Goal: Task Accomplishment & Management: Manage account settings

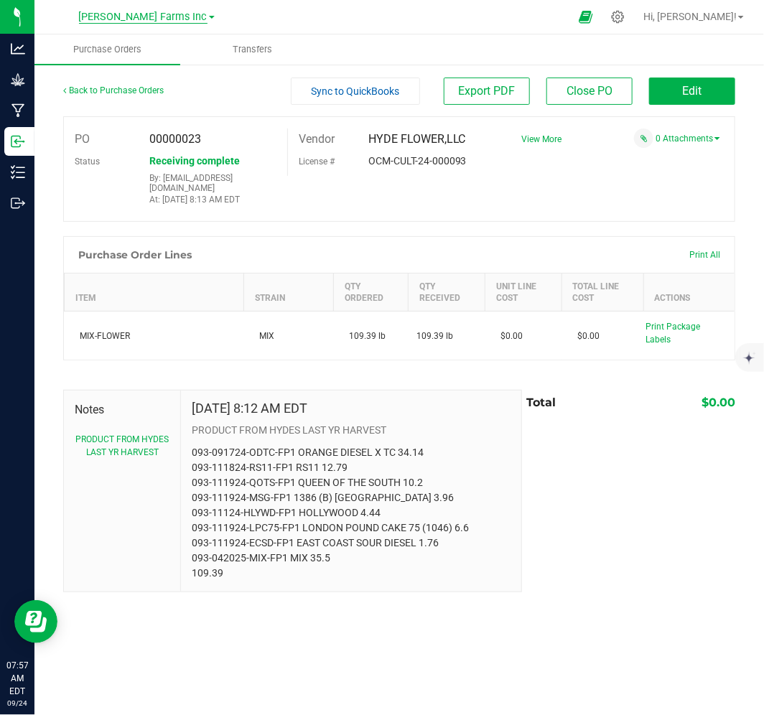
click at [156, 18] on span "[PERSON_NAME] Farms Inc" at bounding box center [143, 17] width 129 height 13
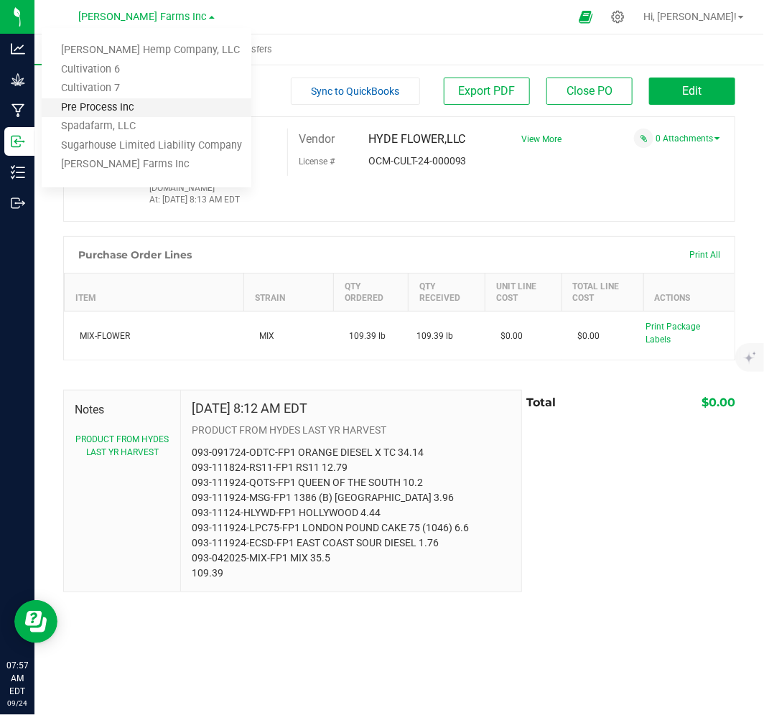
click at [139, 110] on link "Pre Process Inc" at bounding box center [147, 107] width 210 height 19
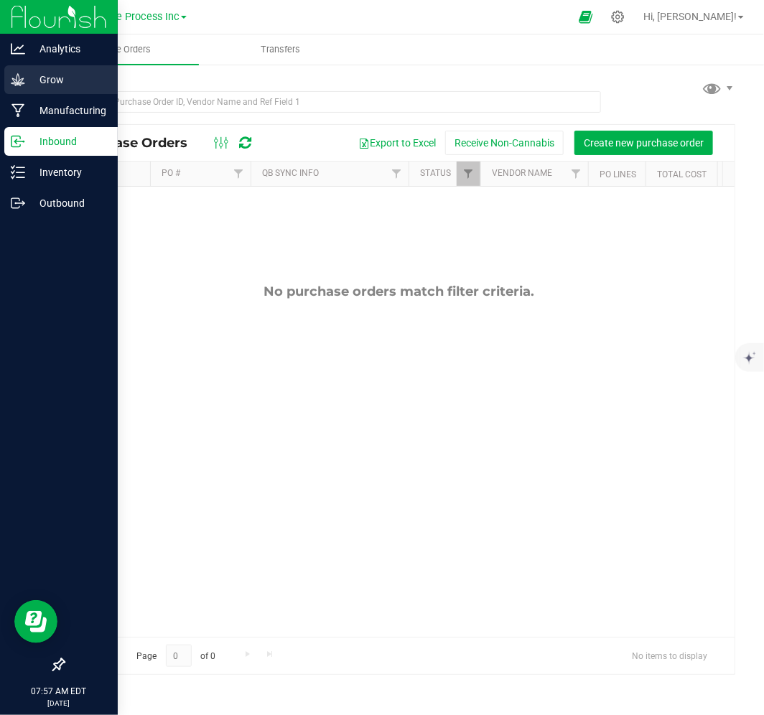
click at [55, 84] on p "Grow" at bounding box center [68, 79] width 86 height 17
click at [80, 76] on p "Grow" at bounding box center [68, 79] width 86 height 17
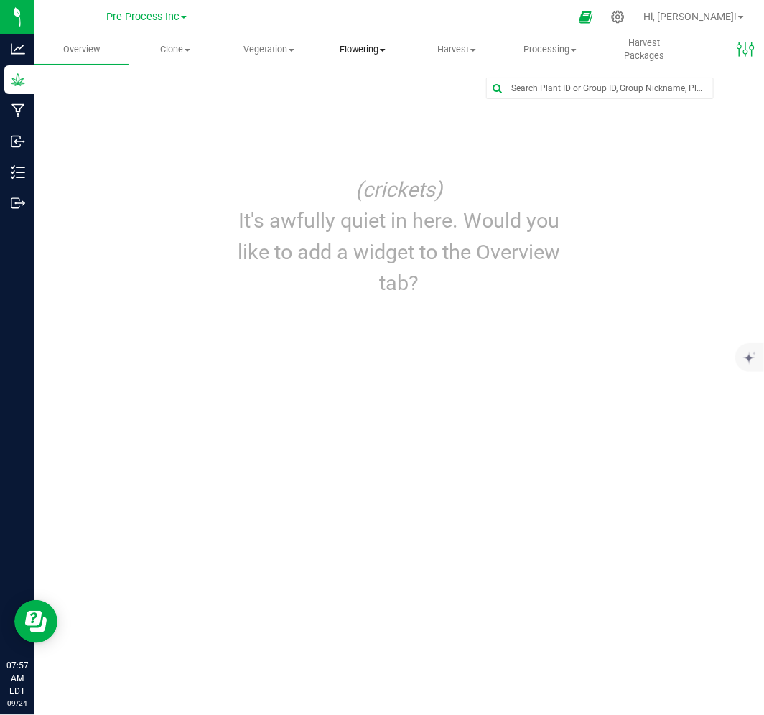
click at [371, 52] on span "Flowering" at bounding box center [363, 49] width 93 height 13
click at [381, 99] on span "Flowering groups" at bounding box center [375, 104] width 119 height 12
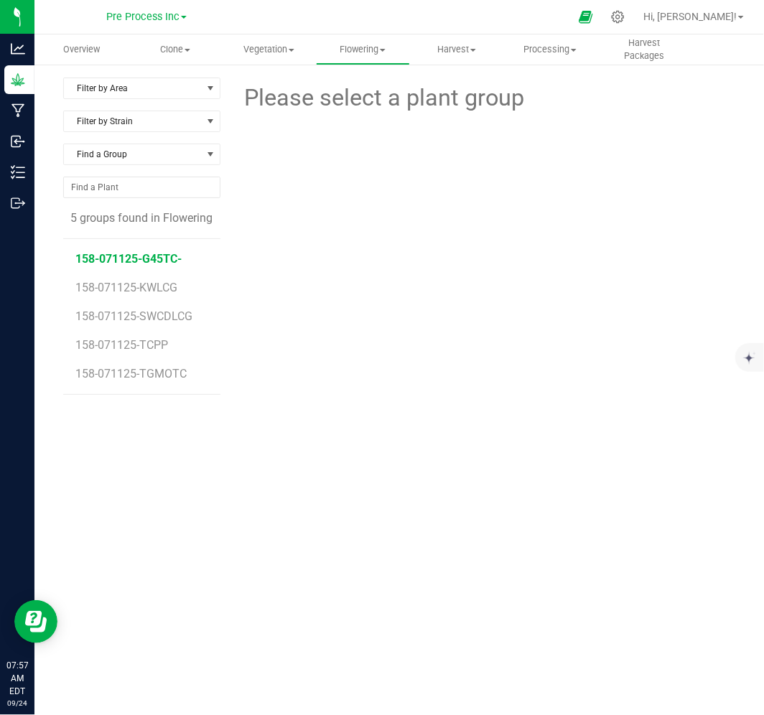
click at [116, 256] on span "158-071125-G45TC-" at bounding box center [129, 259] width 106 height 14
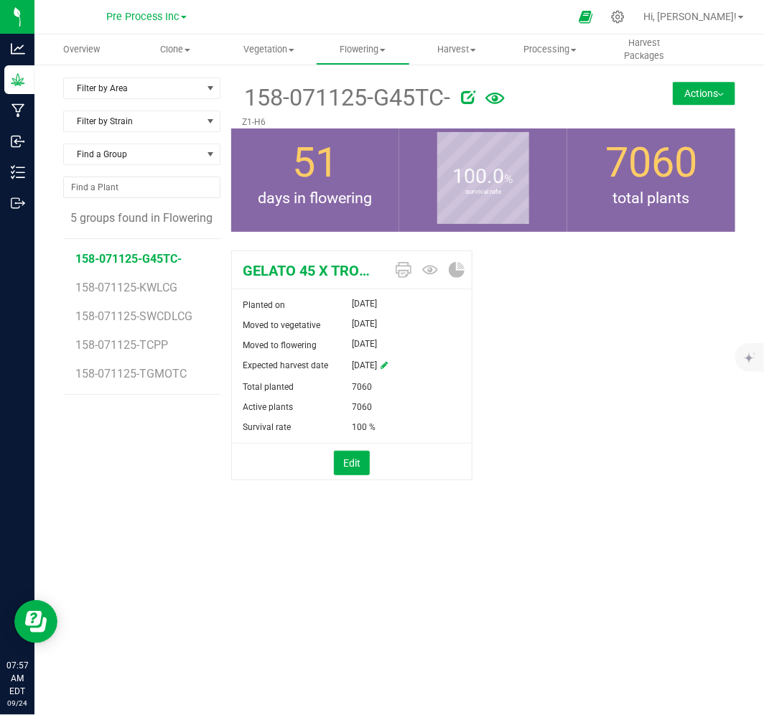
click at [702, 96] on button "Actions" at bounding box center [704, 93] width 62 height 23
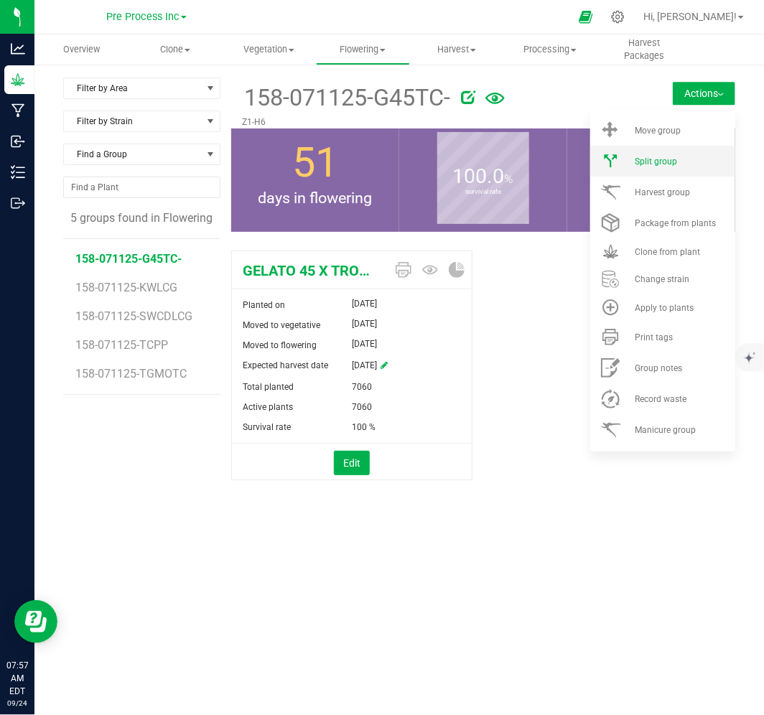
click at [685, 163] on div "Split group" at bounding box center [684, 162] width 98 height 10
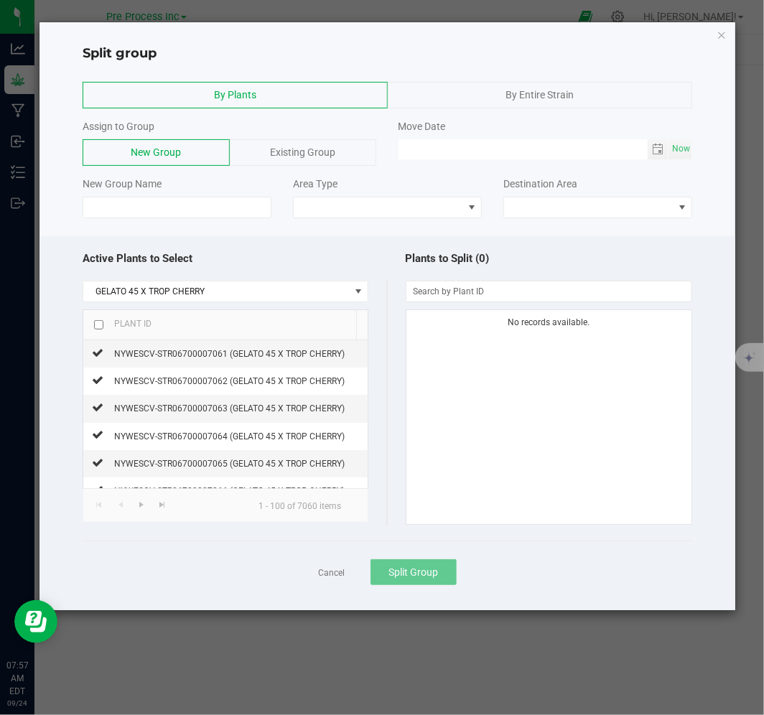
click at [96, 327] on input "checkbox" at bounding box center [98, 324] width 9 height 9
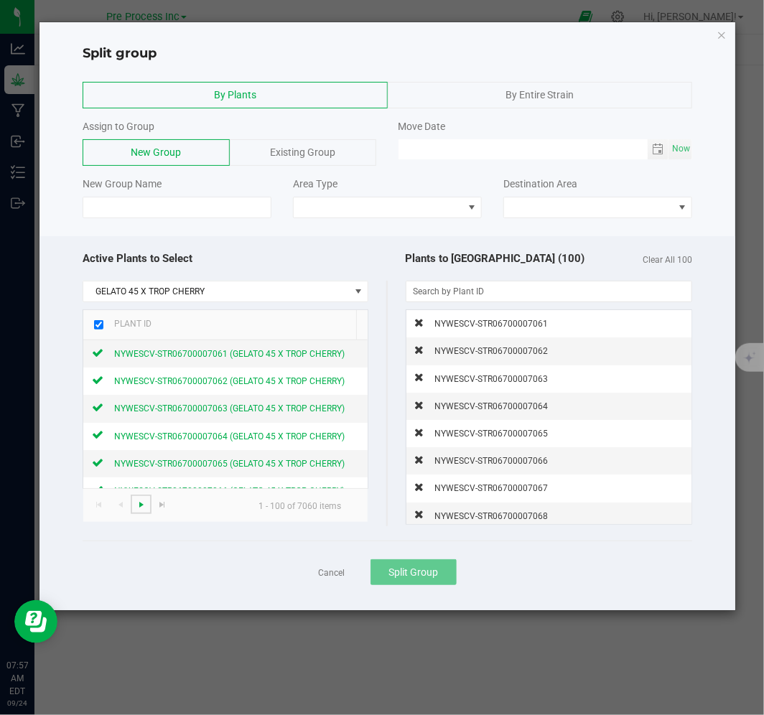
click at [138, 507] on span "Go to the next page" at bounding box center [141, 504] width 11 height 11
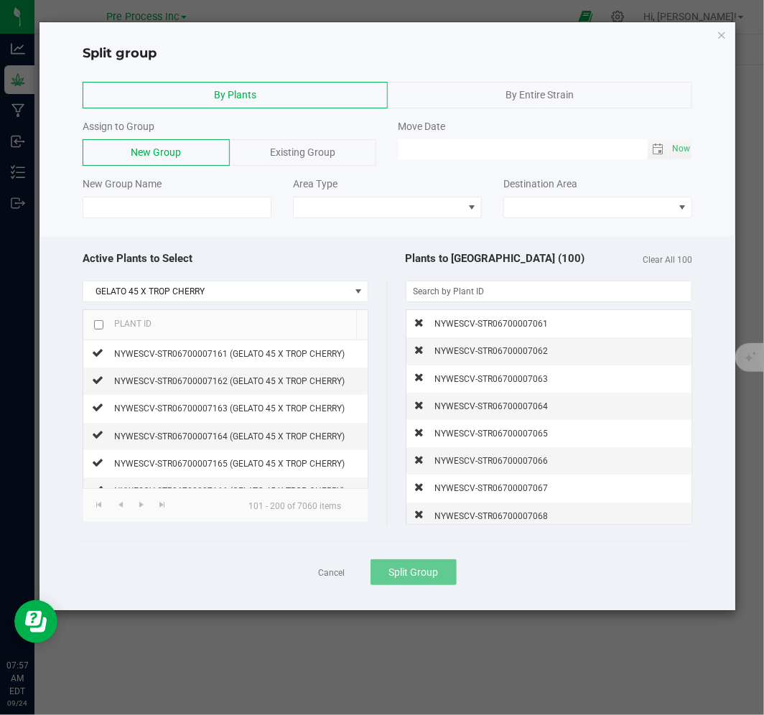
click at [98, 320] on div at bounding box center [98, 325] width 9 height 16
click at [101, 325] on input "checkbox" at bounding box center [98, 324] width 9 height 9
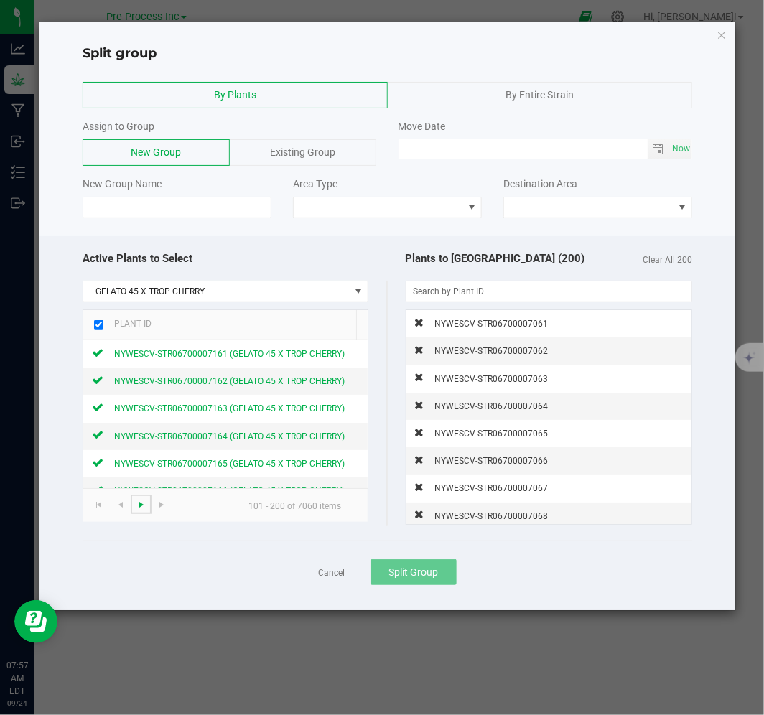
click at [140, 506] on span "Go to the next page" at bounding box center [141, 504] width 11 height 11
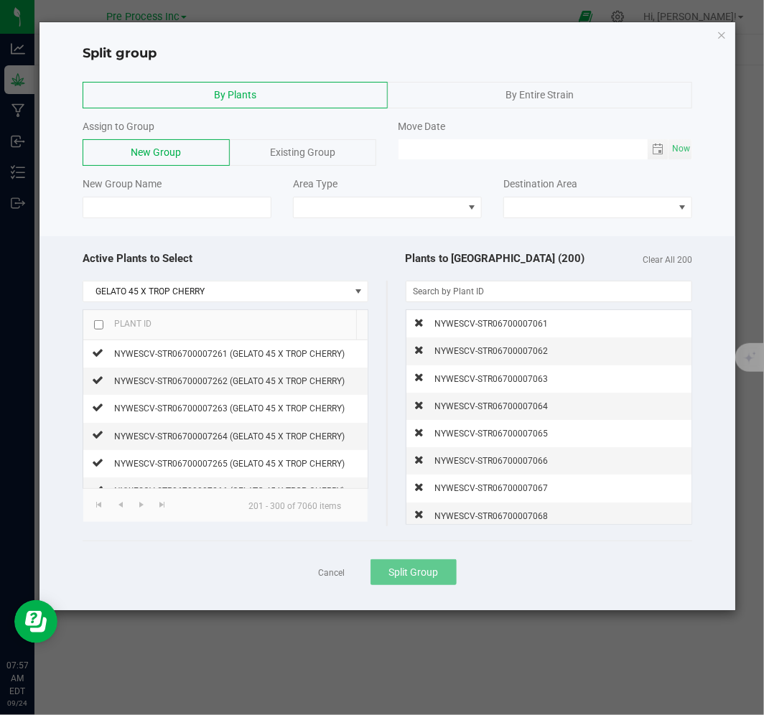
click at [101, 322] on input "checkbox" at bounding box center [98, 324] width 9 height 9
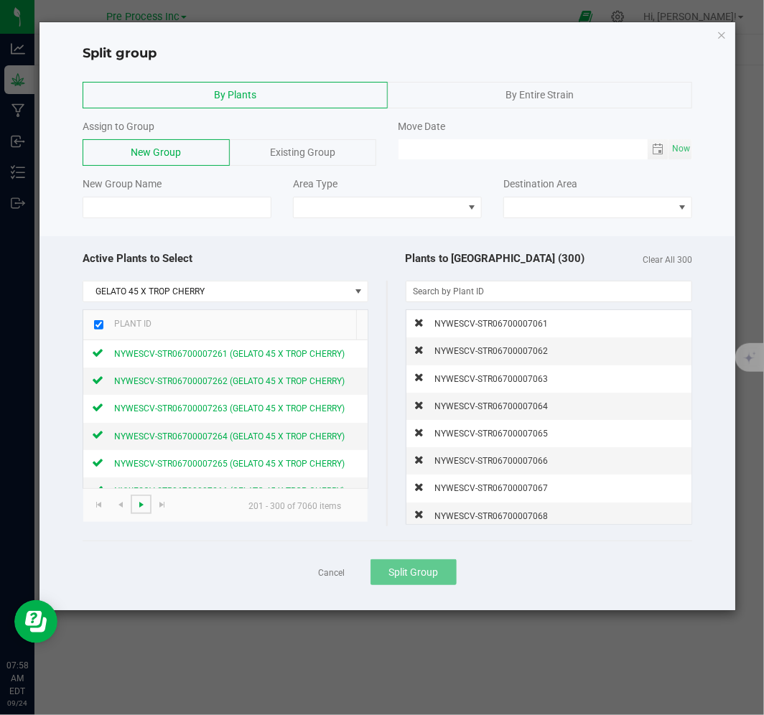
click at [144, 506] on span "Go to the next page" at bounding box center [141, 504] width 11 height 11
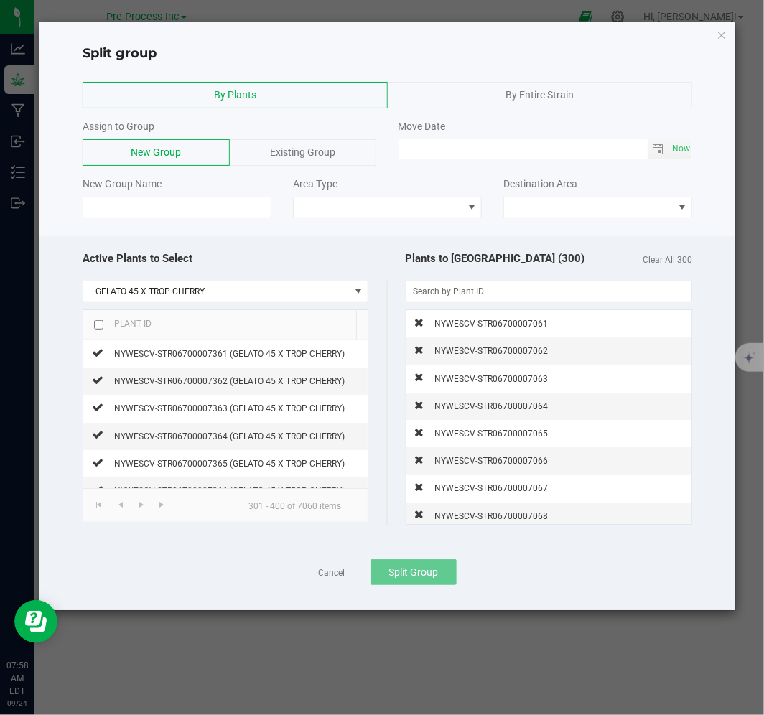
click at [96, 328] on input "checkbox" at bounding box center [98, 324] width 9 height 9
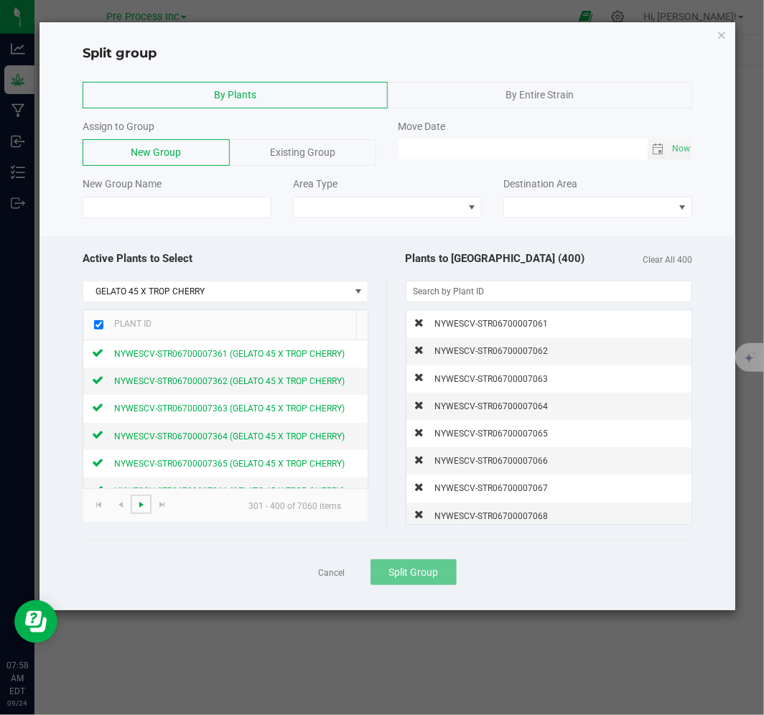
click at [141, 507] on span "Go to the next page" at bounding box center [141, 504] width 11 height 11
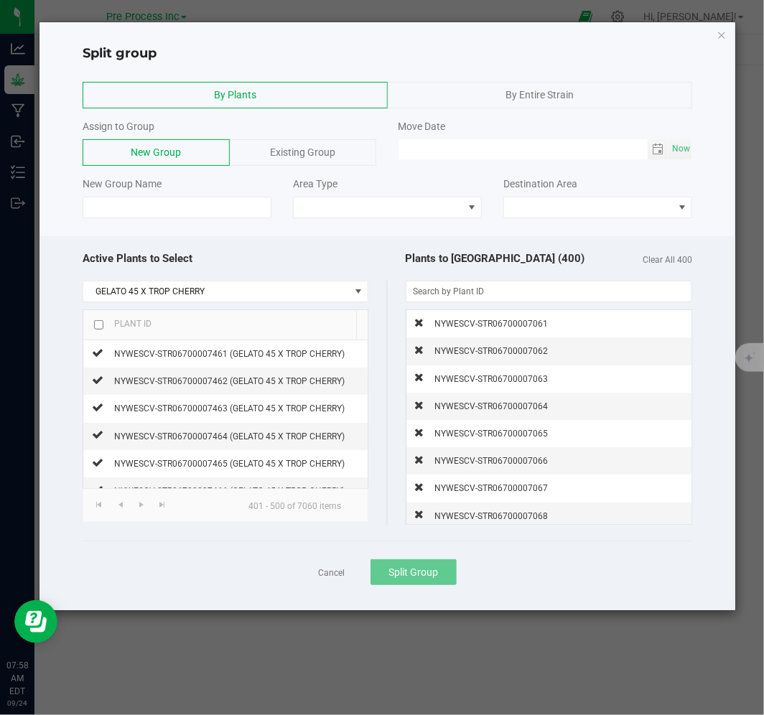
click at [98, 324] on input "checkbox" at bounding box center [98, 324] width 9 height 9
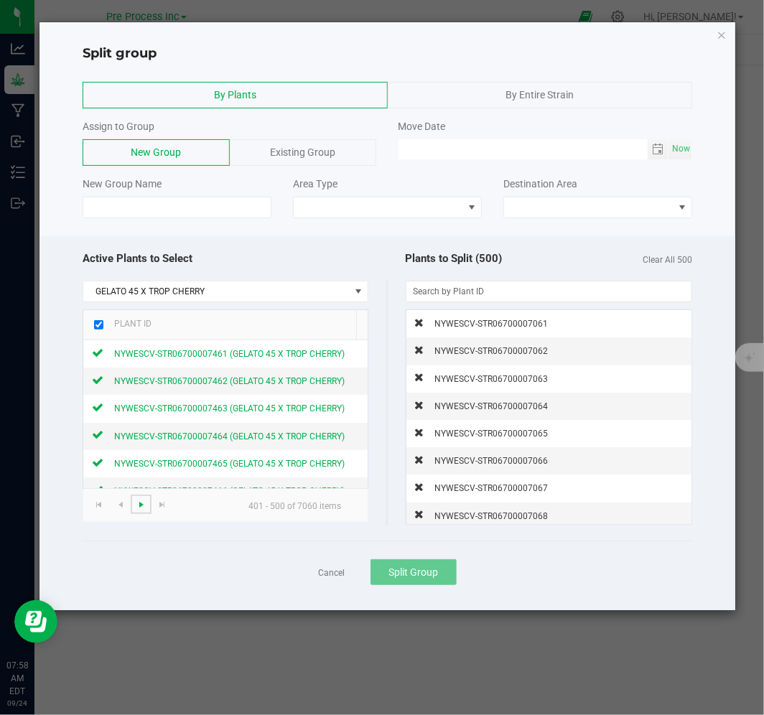
click at [139, 501] on span "Go to the next page" at bounding box center [141, 504] width 11 height 11
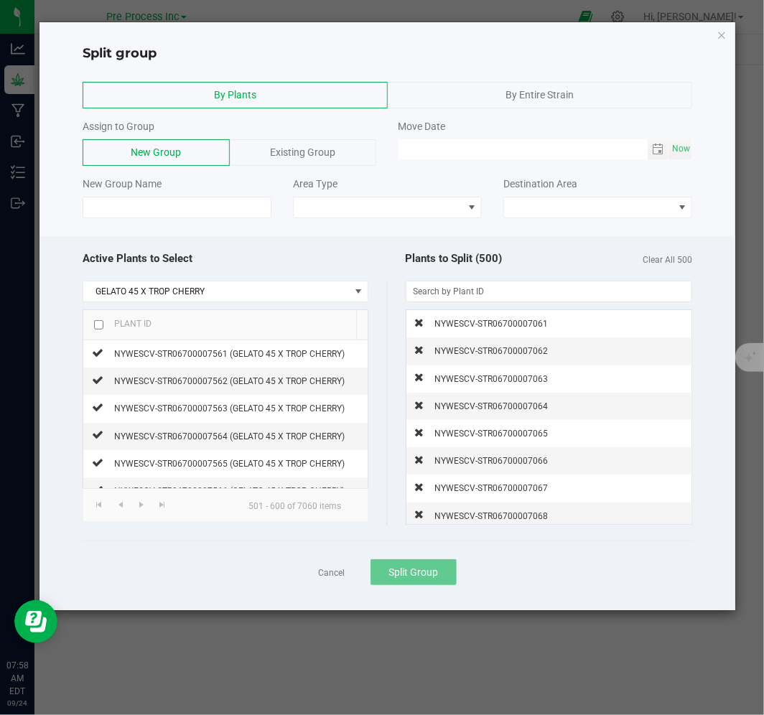
click at [95, 328] on input "checkbox" at bounding box center [98, 324] width 9 height 9
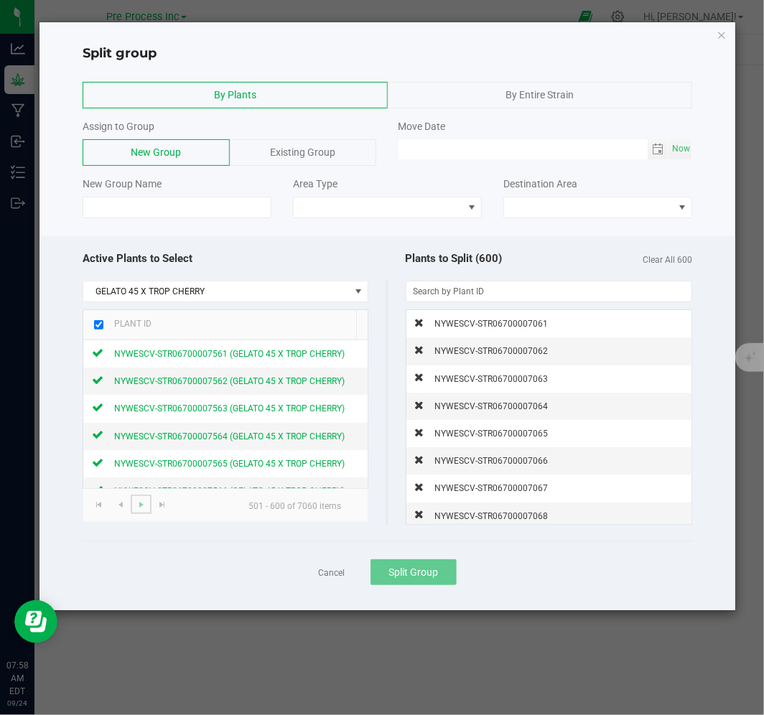
click at [141, 511] on link at bounding box center [141, 504] width 21 height 19
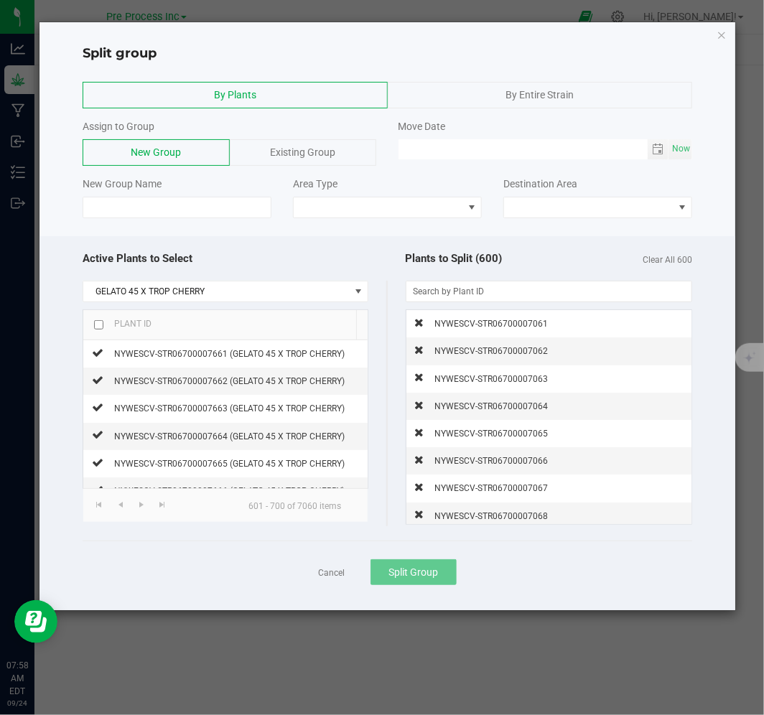
click at [101, 325] on input "checkbox" at bounding box center [98, 324] width 9 height 9
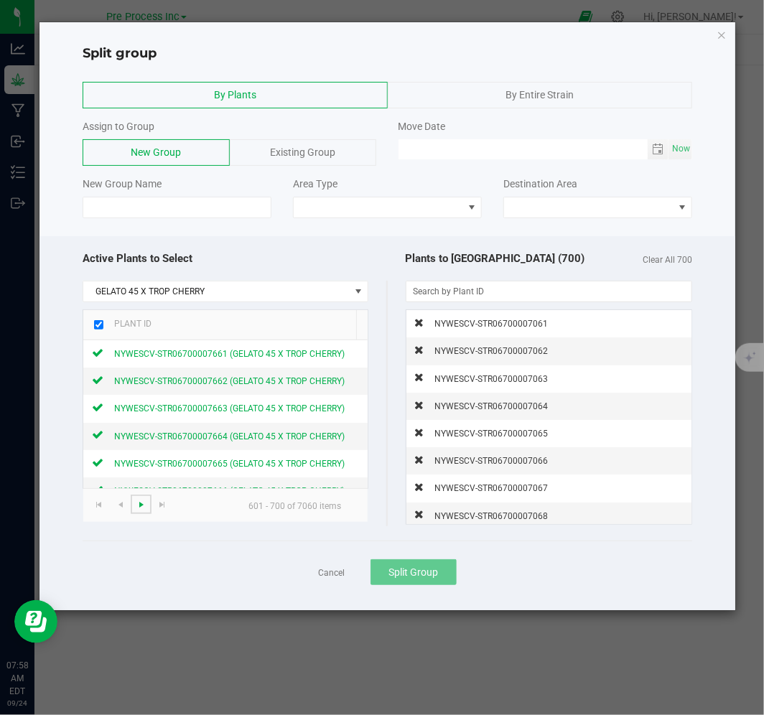
click at [140, 508] on span "Go to the next page" at bounding box center [141, 504] width 11 height 11
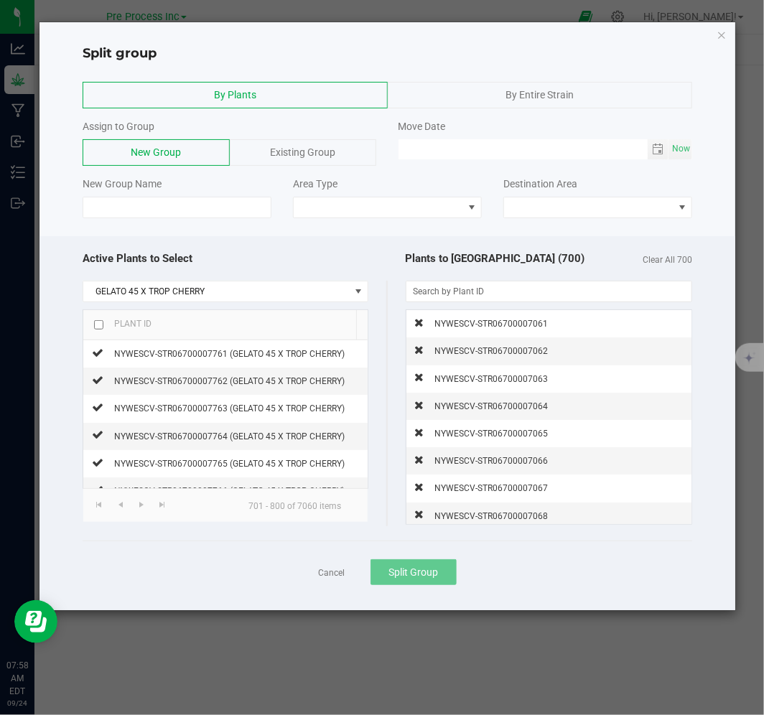
click at [101, 325] on input "checkbox" at bounding box center [98, 324] width 9 height 9
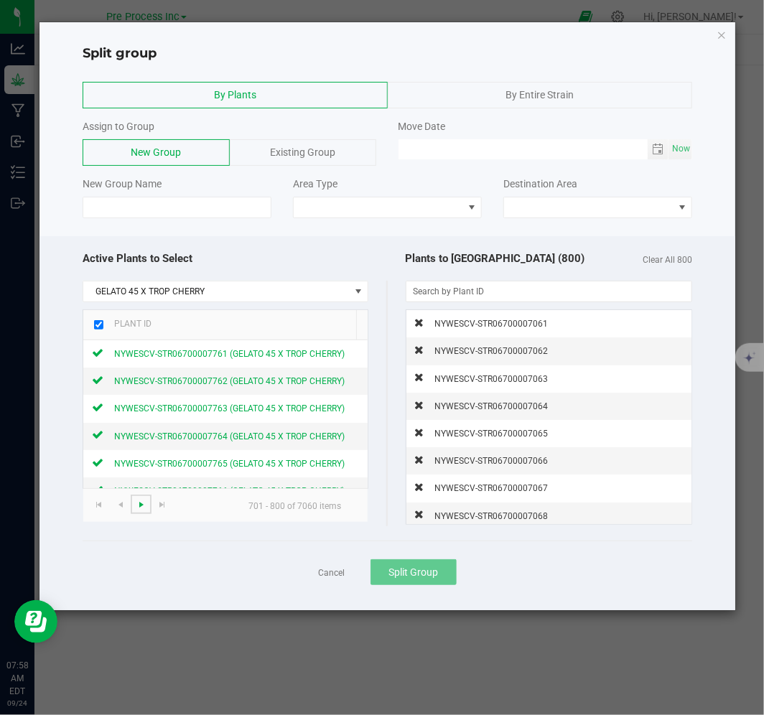
click at [140, 504] on span "Go to the next page" at bounding box center [141, 504] width 11 height 11
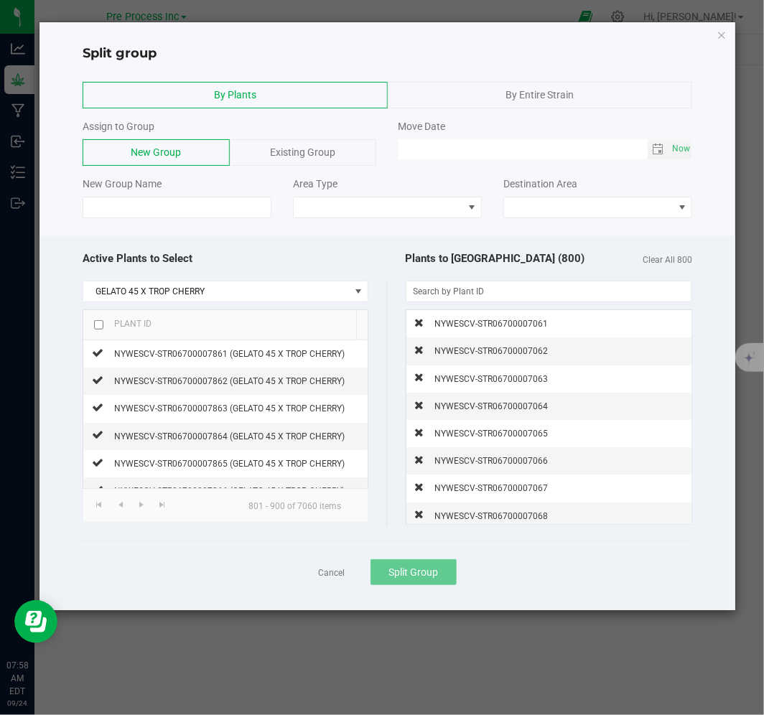
click at [101, 327] on input "checkbox" at bounding box center [98, 324] width 9 height 9
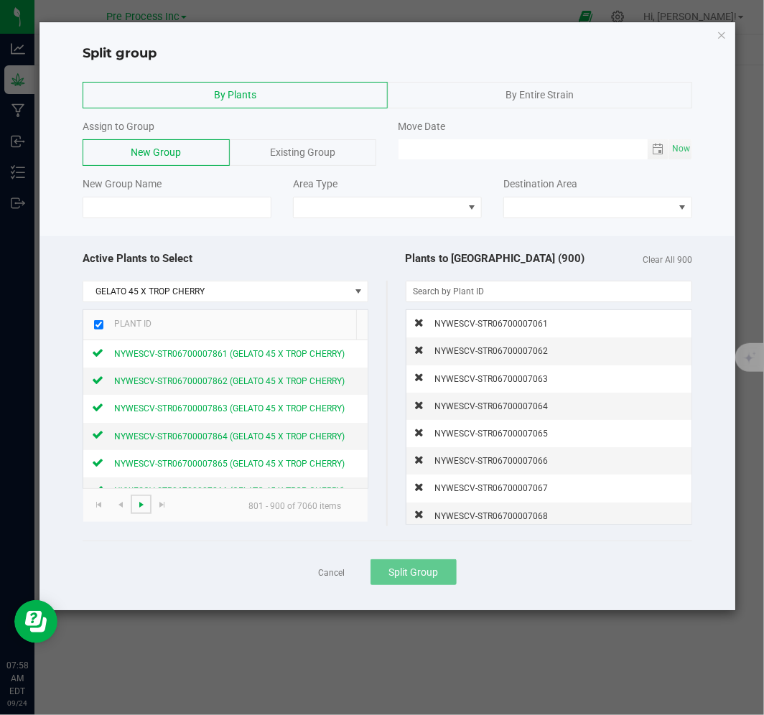
click at [139, 506] on span "Go to the next page" at bounding box center [141, 504] width 11 height 11
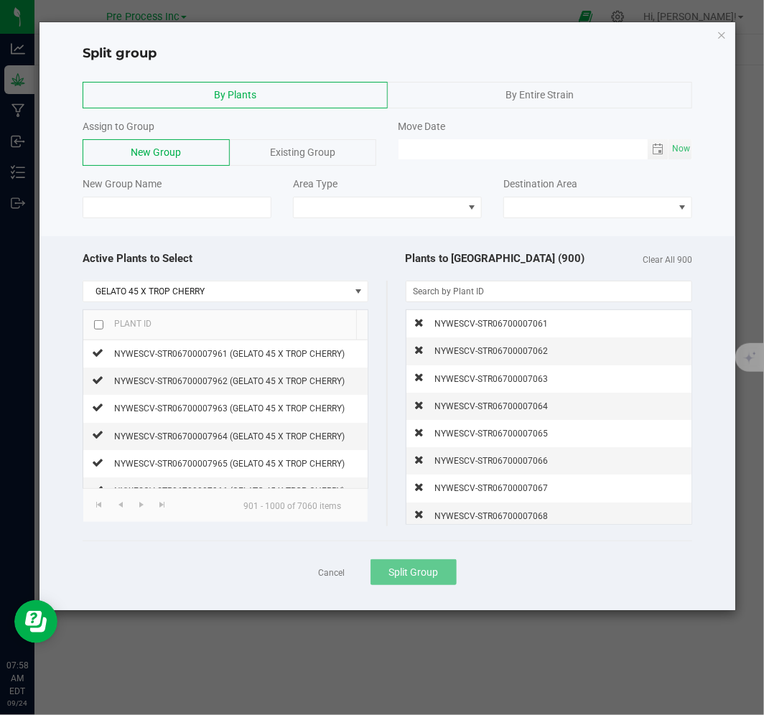
click at [99, 326] on input "checkbox" at bounding box center [98, 324] width 9 height 9
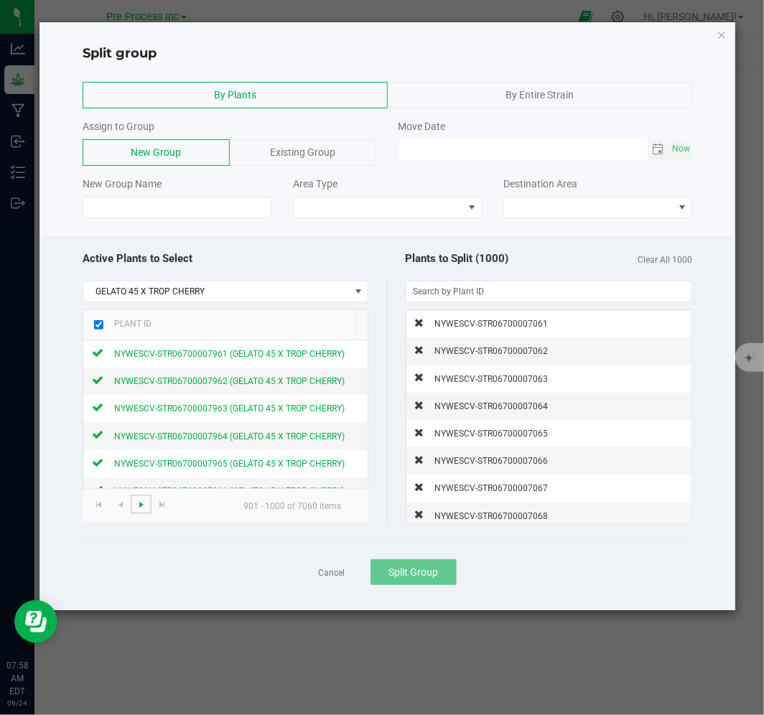
click at [140, 506] on span "Go to the next page" at bounding box center [141, 504] width 11 height 11
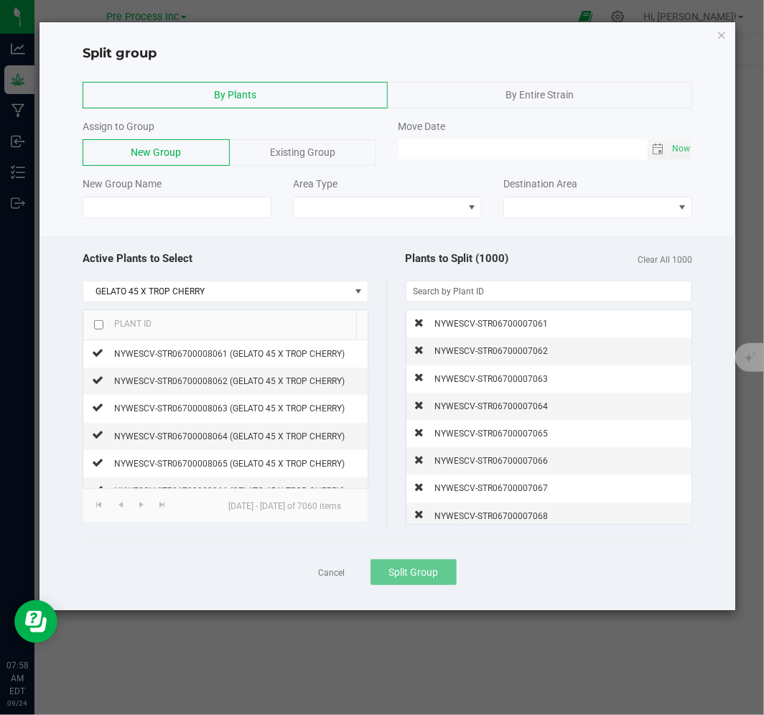
click at [96, 325] on input "checkbox" at bounding box center [98, 324] width 9 height 9
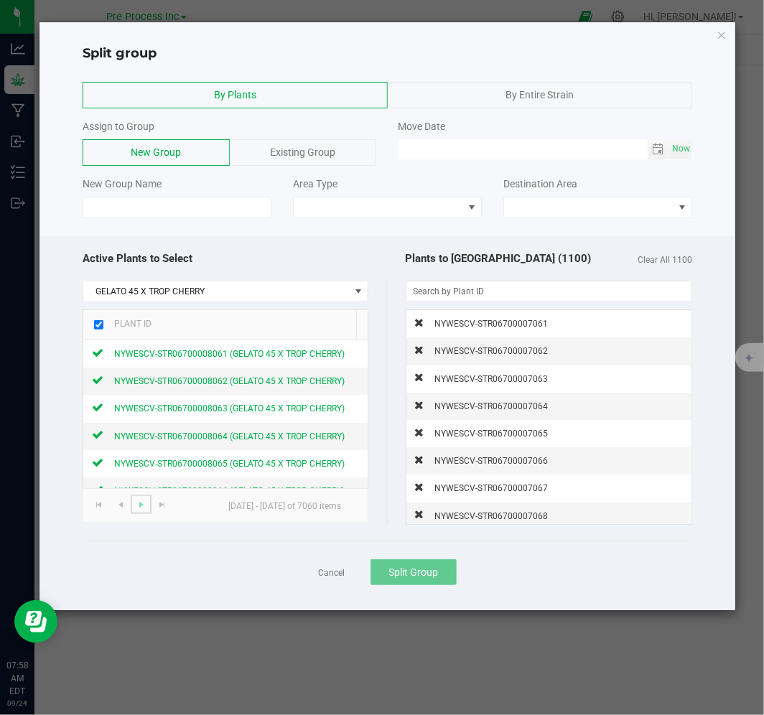
click at [131, 506] on link at bounding box center [141, 504] width 21 height 19
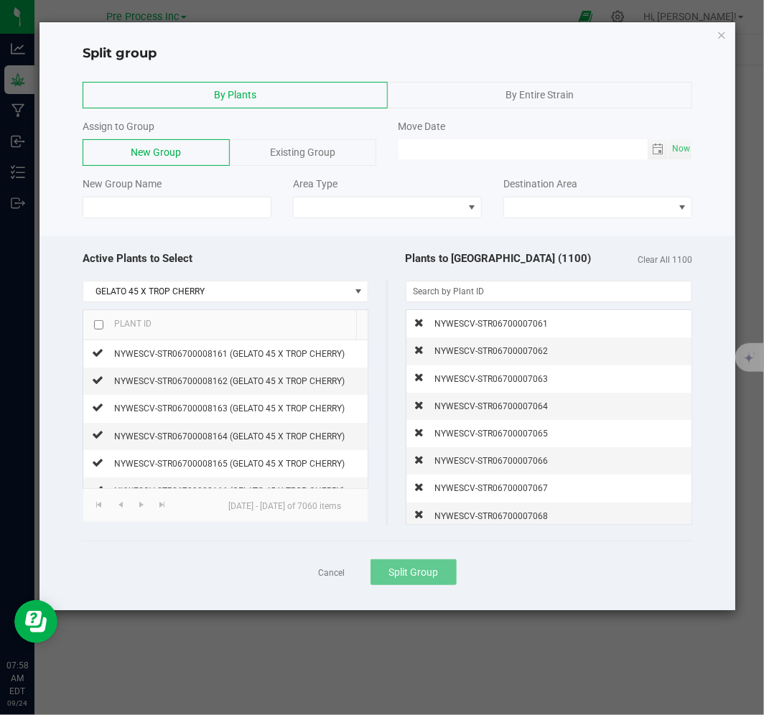
click at [98, 325] on input "checkbox" at bounding box center [98, 324] width 9 height 9
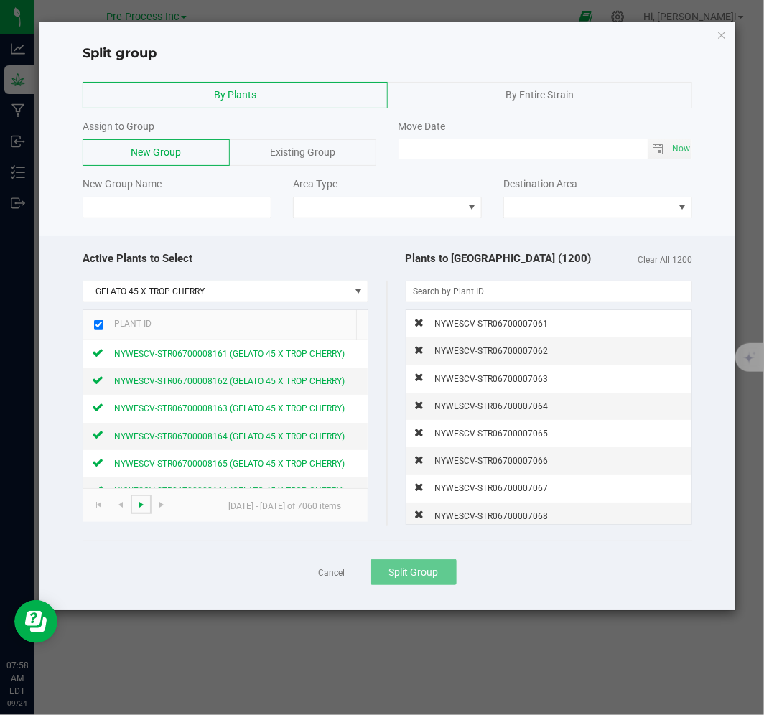
click at [136, 510] on span "Go to the next page" at bounding box center [141, 504] width 11 height 11
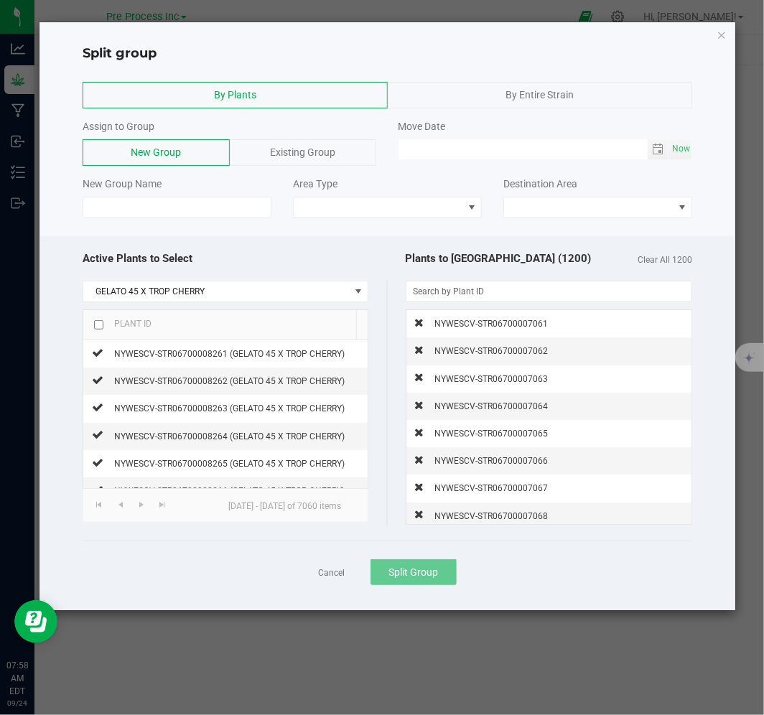
click at [101, 326] on input "checkbox" at bounding box center [98, 324] width 9 height 9
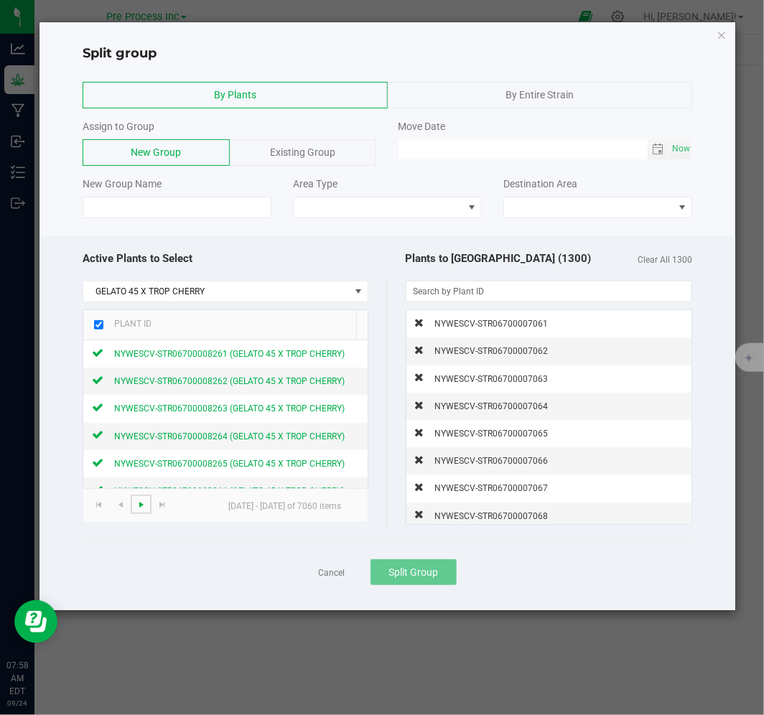
click at [139, 504] on span "Go to the next page" at bounding box center [141, 504] width 11 height 11
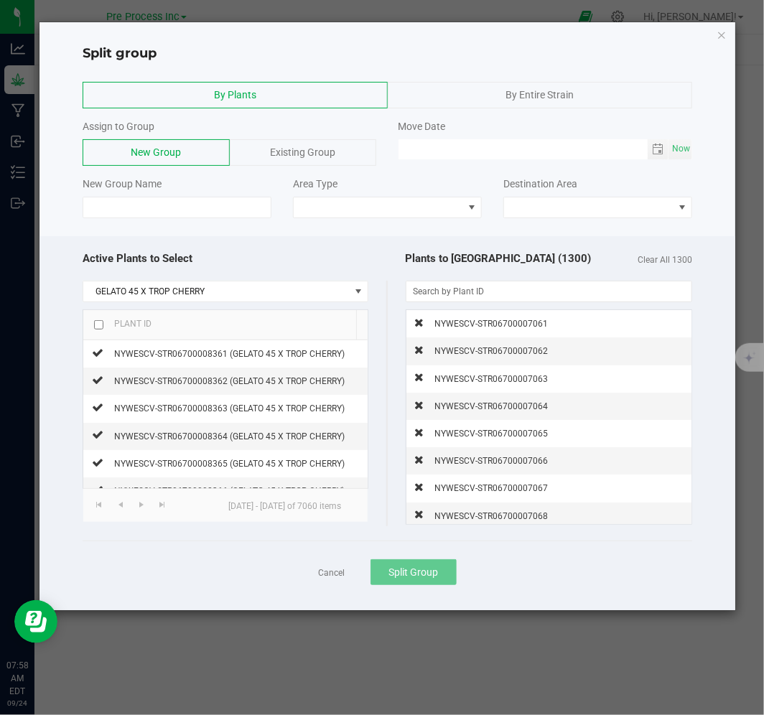
click at [97, 326] on input "checkbox" at bounding box center [98, 324] width 9 height 9
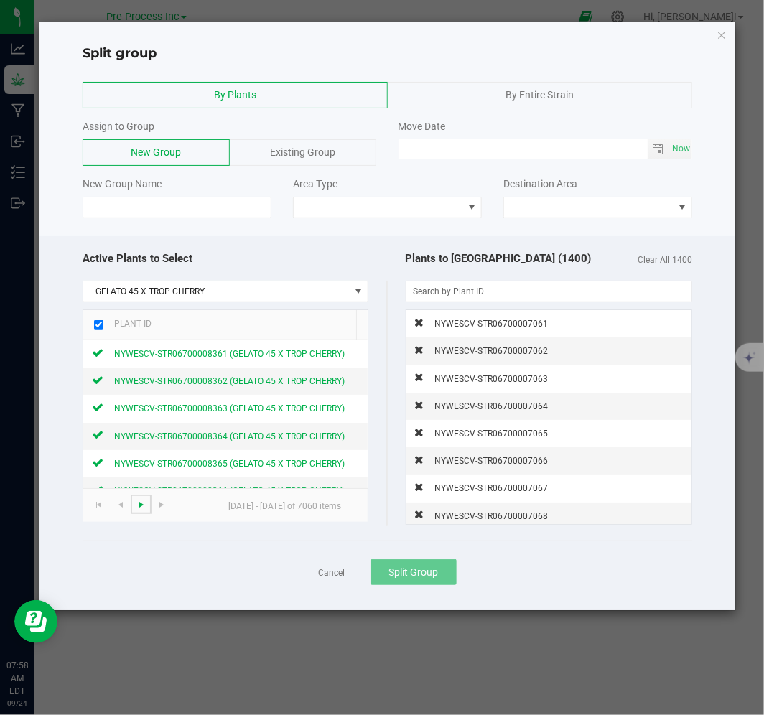
click at [139, 503] on span "Go to the next page" at bounding box center [141, 504] width 11 height 11
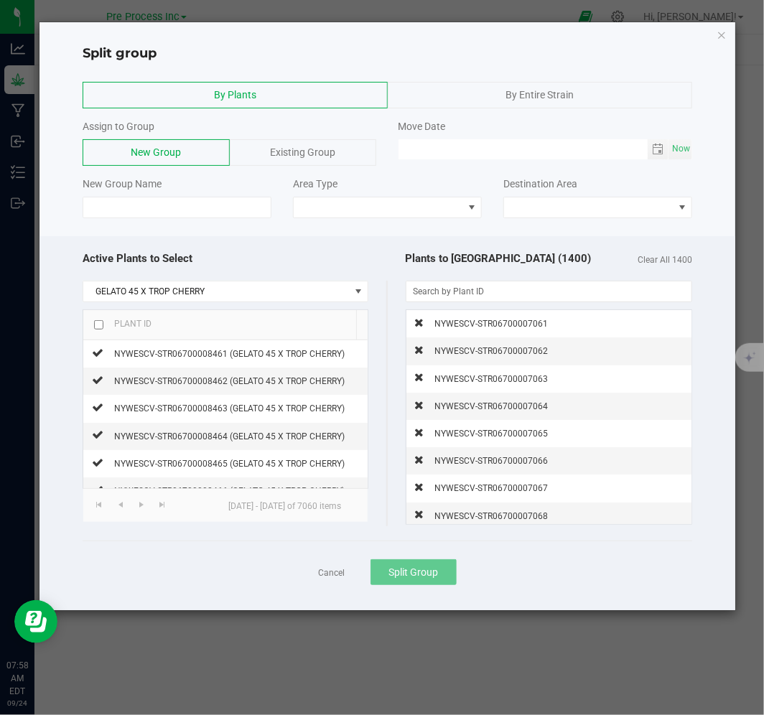
click at [98, 323] on input "checkbox" at bounding box center [98, 324] width 9 height 9
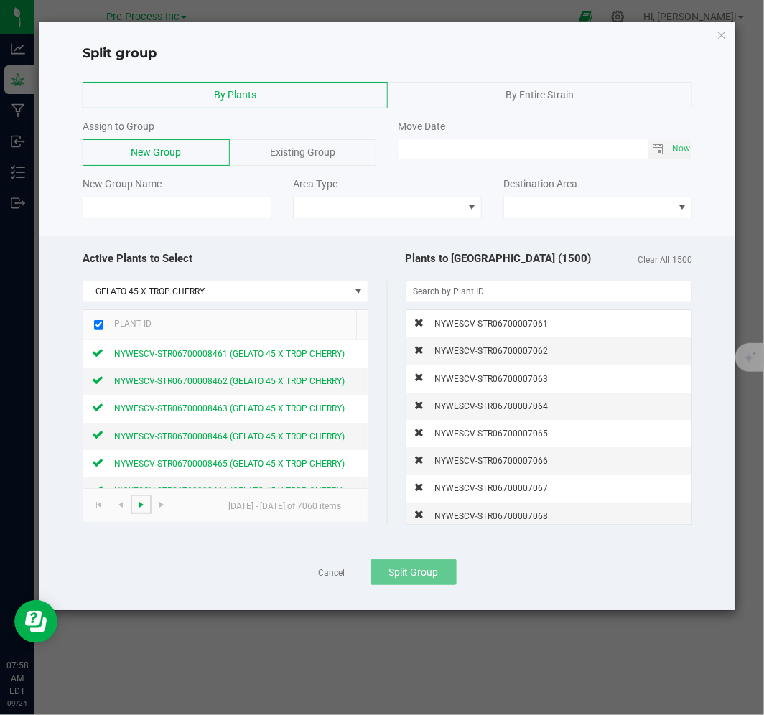
click at [136, 501] on span "Go to the next page" at bounding box center [141, 504] width 11 height 11
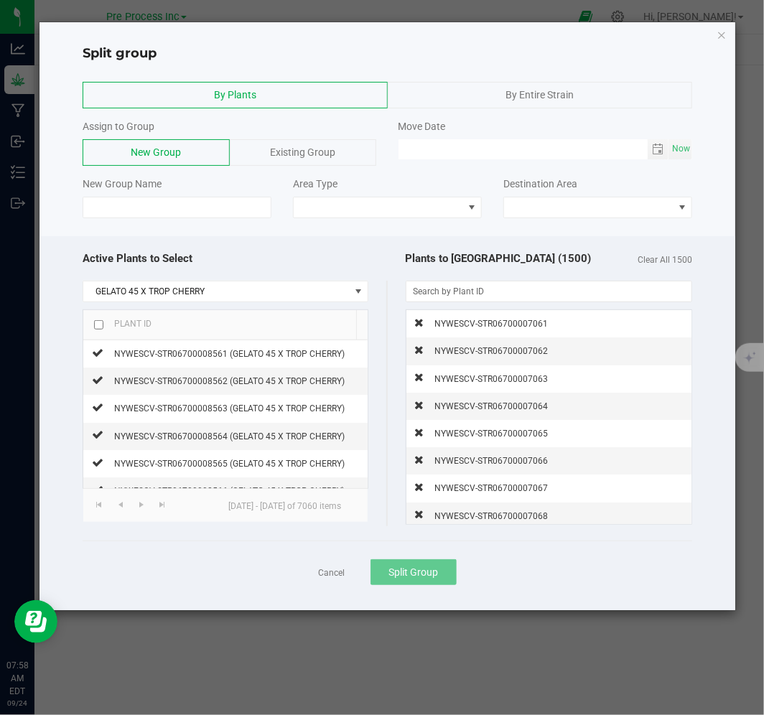
click at [95, 325] on input "checkbox" at bounding box center [98, 324] width 9 height 9
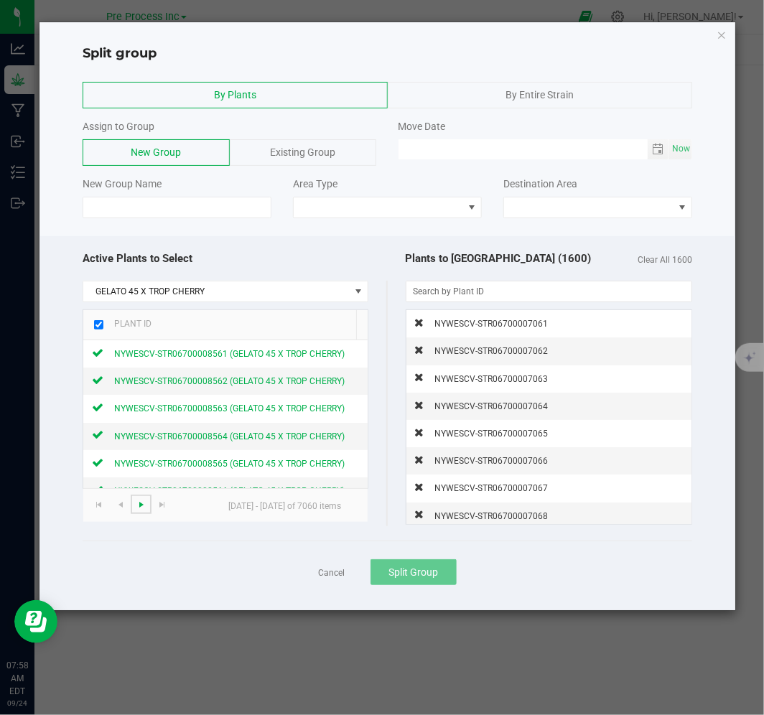
click at [141, 506] on span "Go to the next page" at bounding box center [141, 504] width 11 height 11
checkbox input "false"
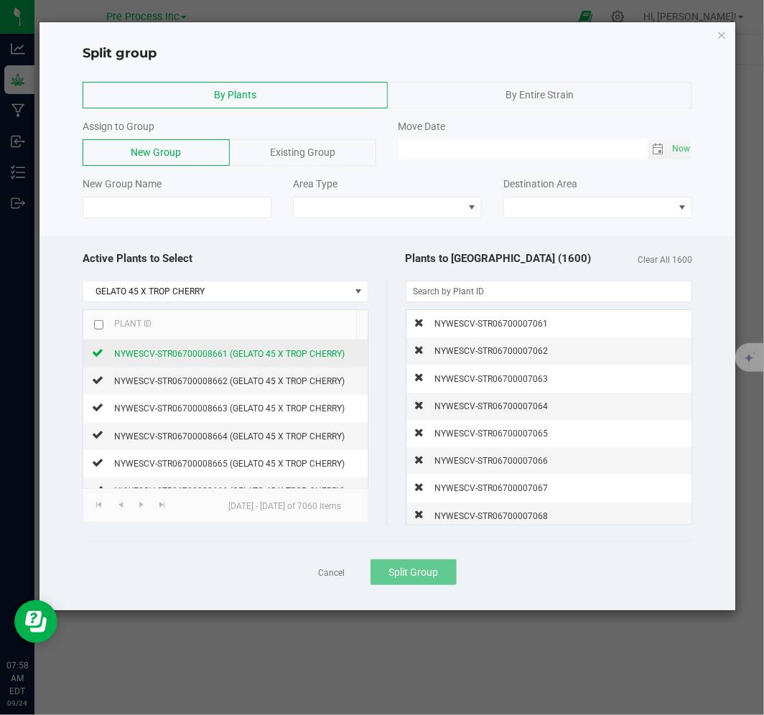
click at [99, 354] on icon at bounding box center [97, 352] width 11 height 9
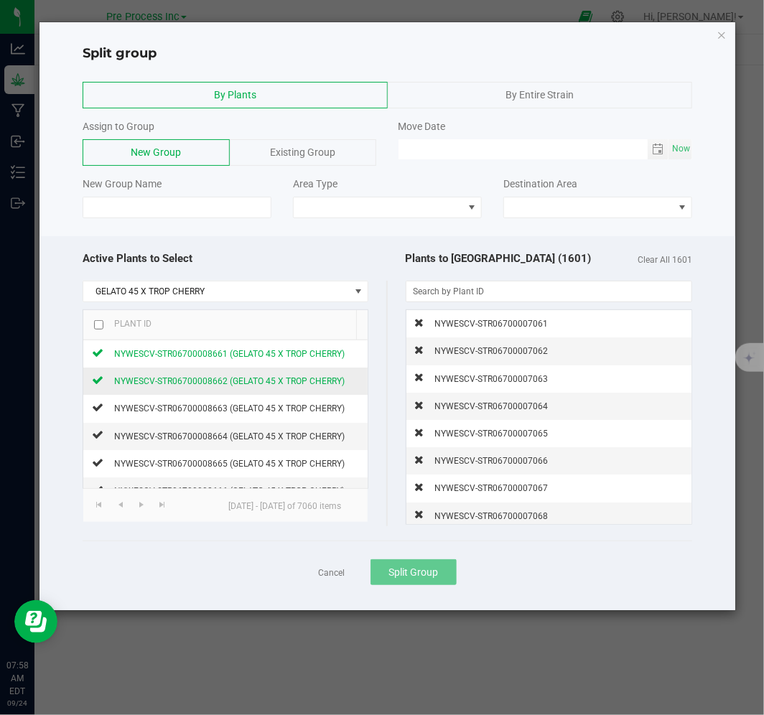
click at [125, 378] on span "NYWESCV-STR06700008662 (GELATO 45 X TROP CHERRY)" at bounding box center [229, 381] width 231 height 10
click at [140, 407] on span "NYWESCV-STR06700008663 (GELATO 45 X TROP CHERRY)" at bounding box center [229, 409] width 231 height 10
click at [159, 435] on span "NYWESCV-STR06700008664 (GELATO 45 X TROP CHERRY)" at bounding box center [229, 437] width 231 height 10
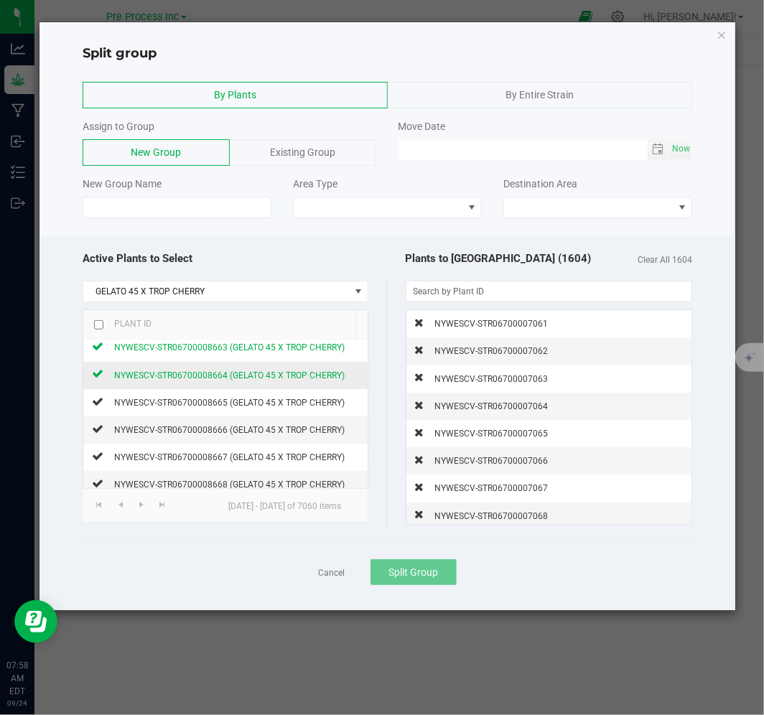
scroll to position [80, 0]
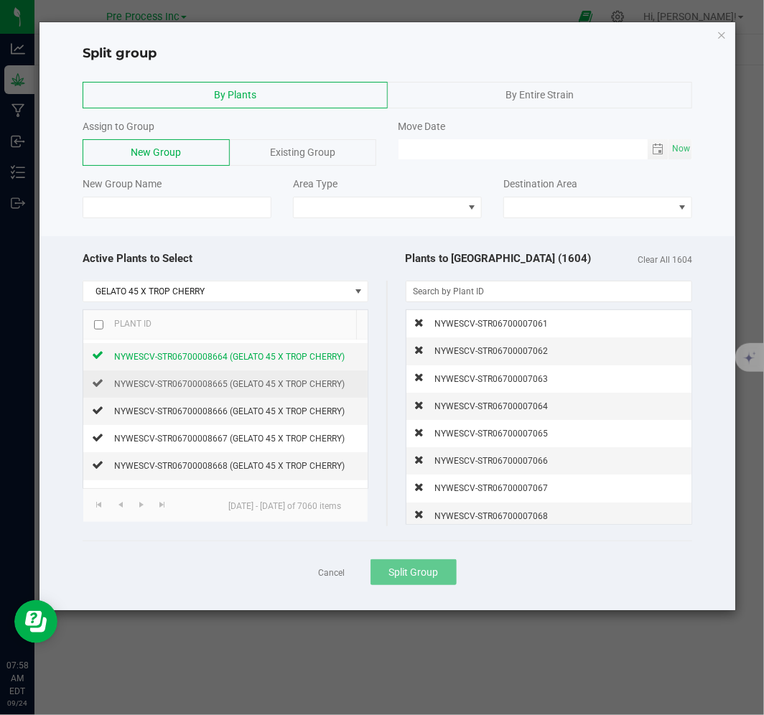
click at [151, 374] on td "NYWESCV-STR06700008665 (GELATO 45 X TROP CHERRY)" at bounding box center [225, 384] width 284 height 27
click at [151, 381] on span "NYWESCV-STR06700008665 (GELATO 45 X TROP CHERRY)" at bounding box center [229, 384] width 231 height 10
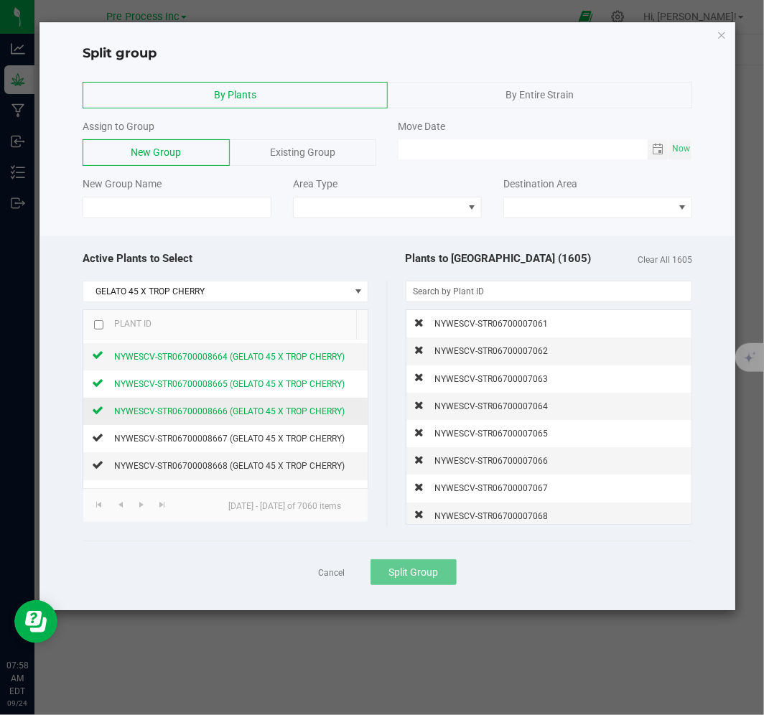
click at [162, 412] on span "NYWESCV-STR06700008666 (GELATO 45 X TROP CHERRY)" at bounding box center [229, 411] width 231 height 10
click at [164, 439] on span "NYWESCV-STR06700008667 (GELATO 45 X TROP CHERRY)" at bounding box center [229, 439] width 231 height 10
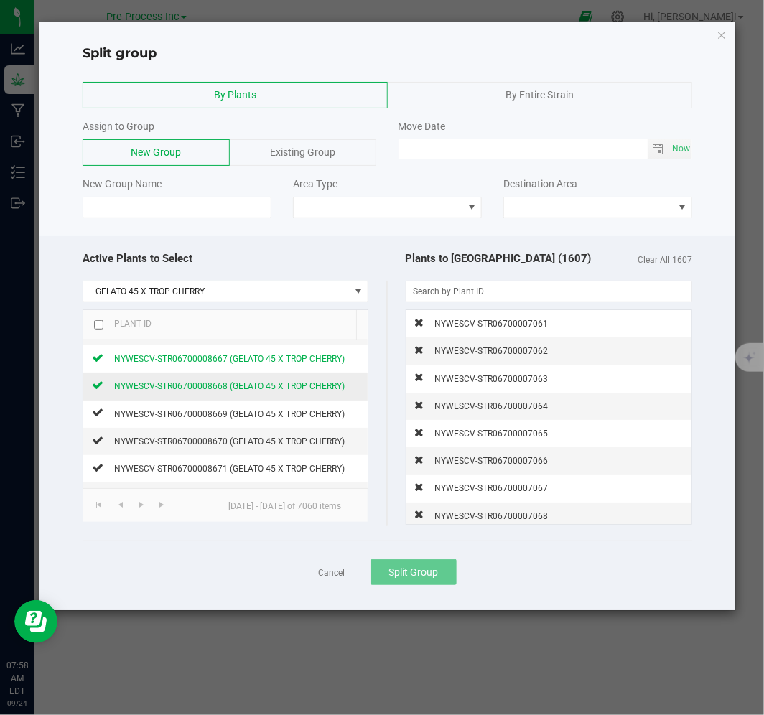
click at [164, 390] on span "NYWESCV-STR06700008668 (GELATO 45 X TROP CHERRY)" at bounding box center [229, 386] width 231 height 10
click at [164, 412] on span "NYWESCV-STR06700008669 (GELATO 45 X TROP CHERRY)" at bounding box center [229, 414] width 231 height 10
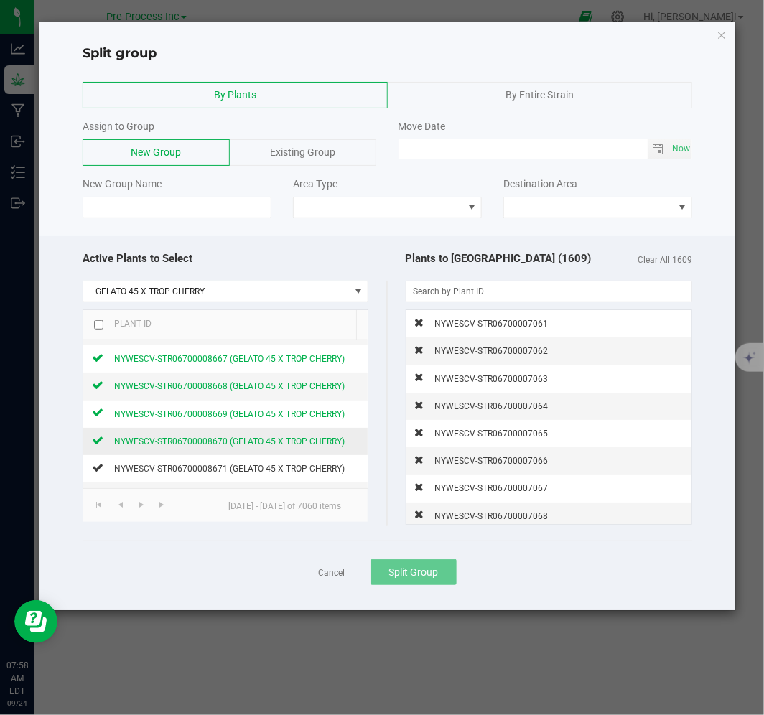
click at [167, 441] on span "NYWESCV-STR06700008670 (GELATO 45 X TROP CHERRY)" at bounding box center [229, 442] width 231 height 10
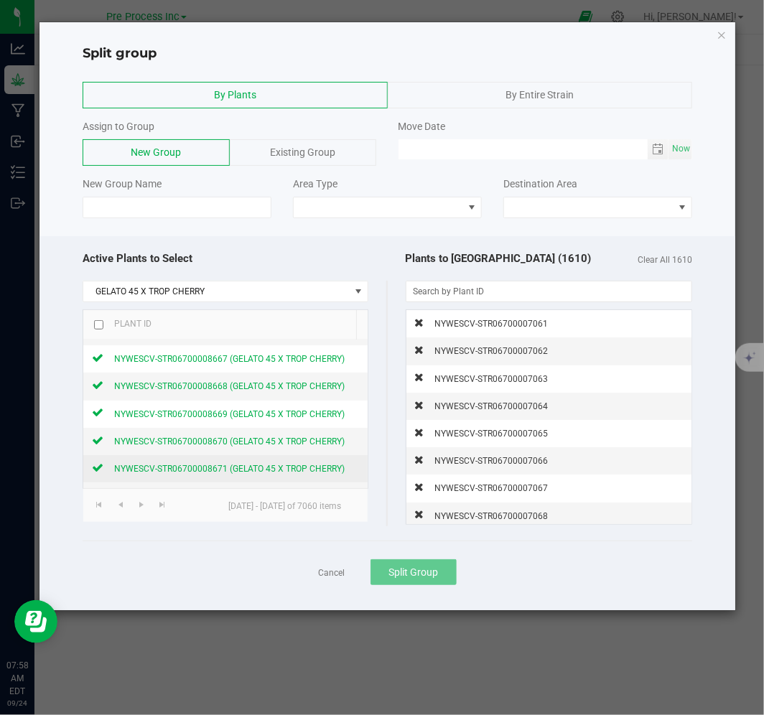
click at [168, 469] on span "NYWESCV-STR06700008671 (GELATO 45 X TROP CHERRY)" at bounding box center [229, 469] width 231 height 10
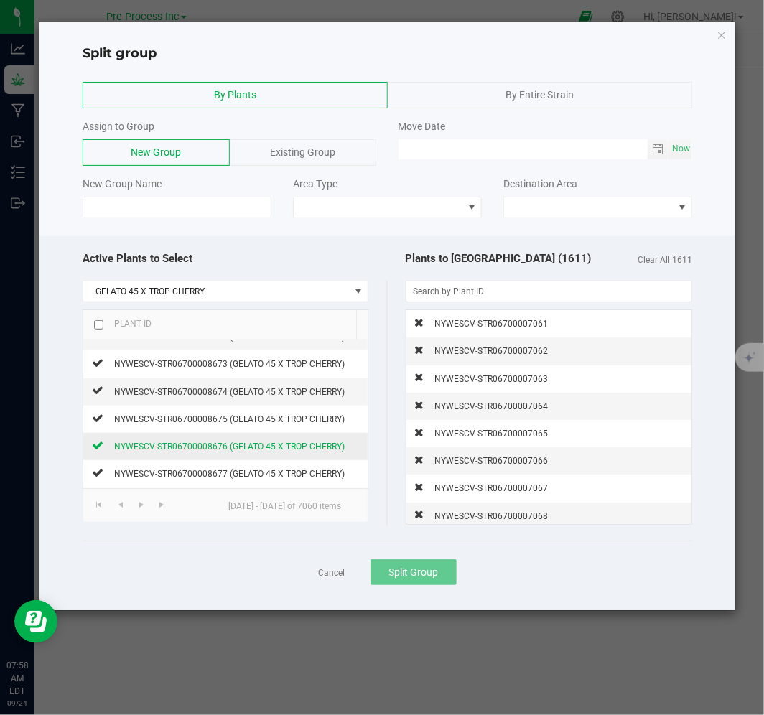
scroll to position [239, 0]
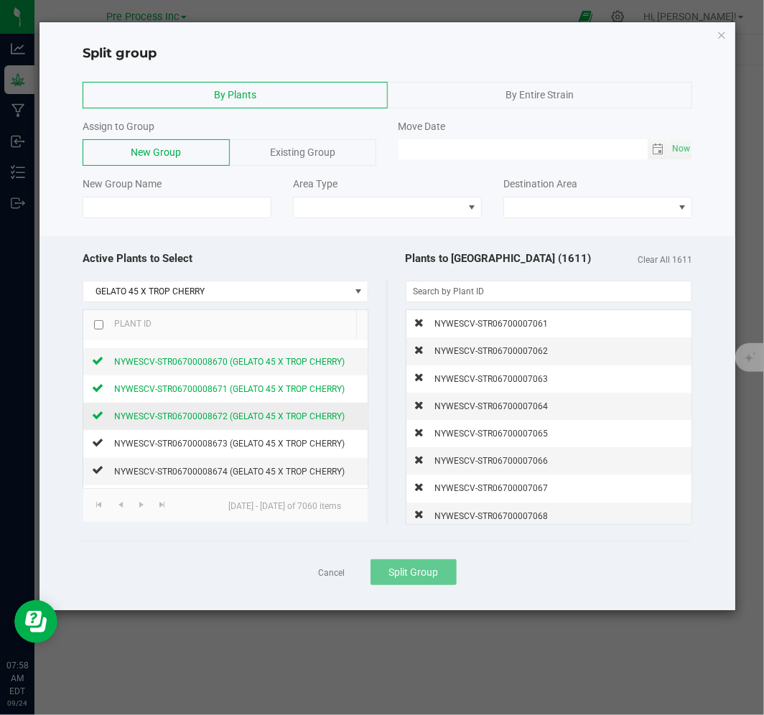
click at [162, 415] on span "NYWESCV-STR06700008672 (GELATO 45 X TROP CHERRY)" at bounding box center [229, 417] width 231 height 10
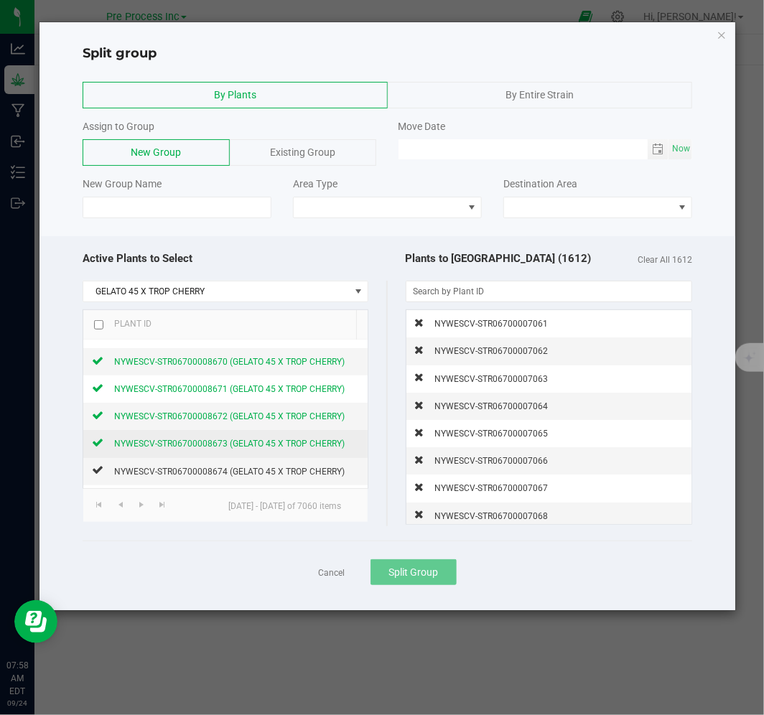
click at [162, 442] on span "NYWESCV-STR06700008673 (GELATO 45 X TROP CHERRY)" at bounding box center [229, 444] width 231 height 10
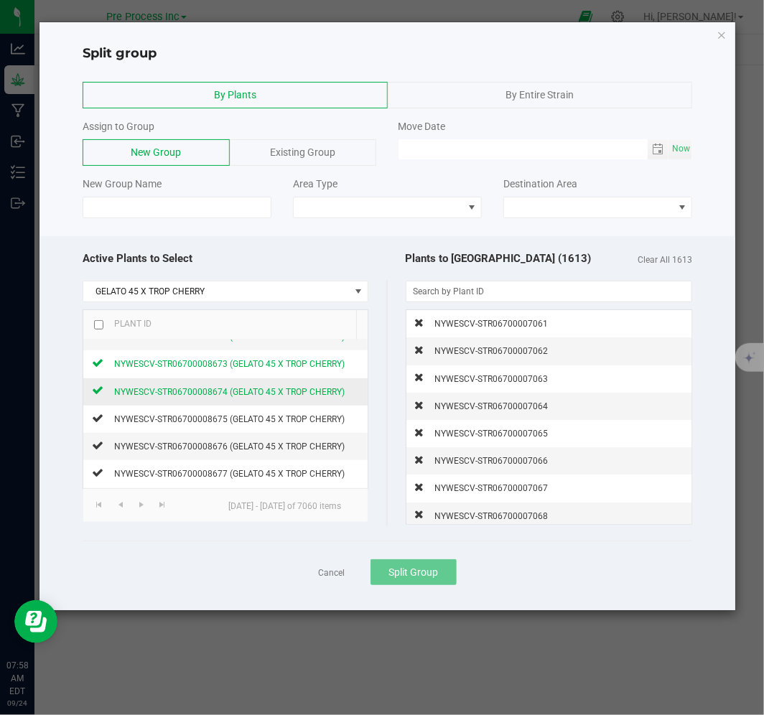
click at [162, 395] on span "NYWESCV-STR06700008674 (GELATO 45 X TROP CHERRY)" at bounding box center [229, 392] width 231 height 10
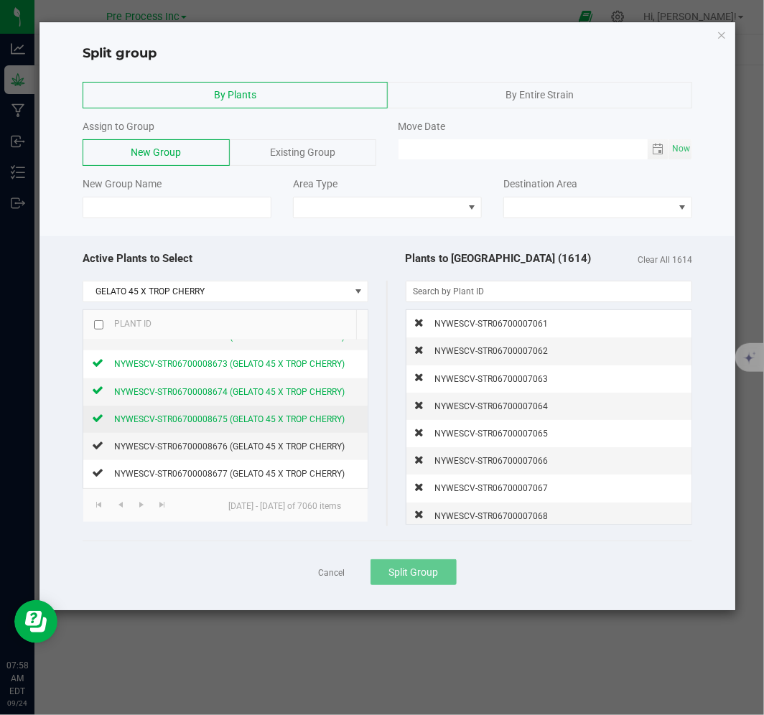
click at [161, 414] on div "NYWESCV-STR06700008675 (GELATO 45 X TROP CHERRY)" at bounding box center [223, 419] width 241 height 15
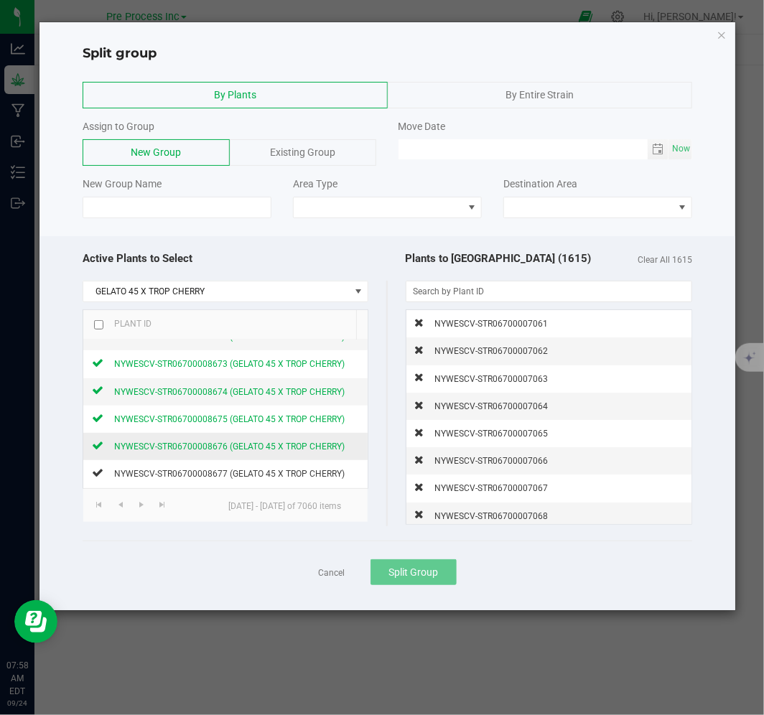
click at [169, 448] on span "NYWESCV-STR06700008676 (GELATO 45 X TROP CHERRY)" at bounding box center [229, 447] width 231 height 10
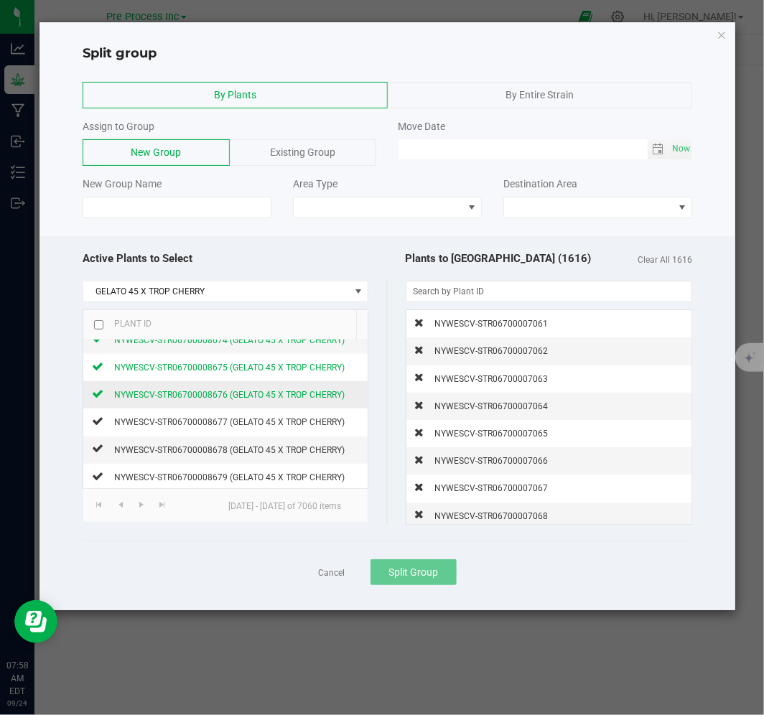
scroll to position [399, 0]
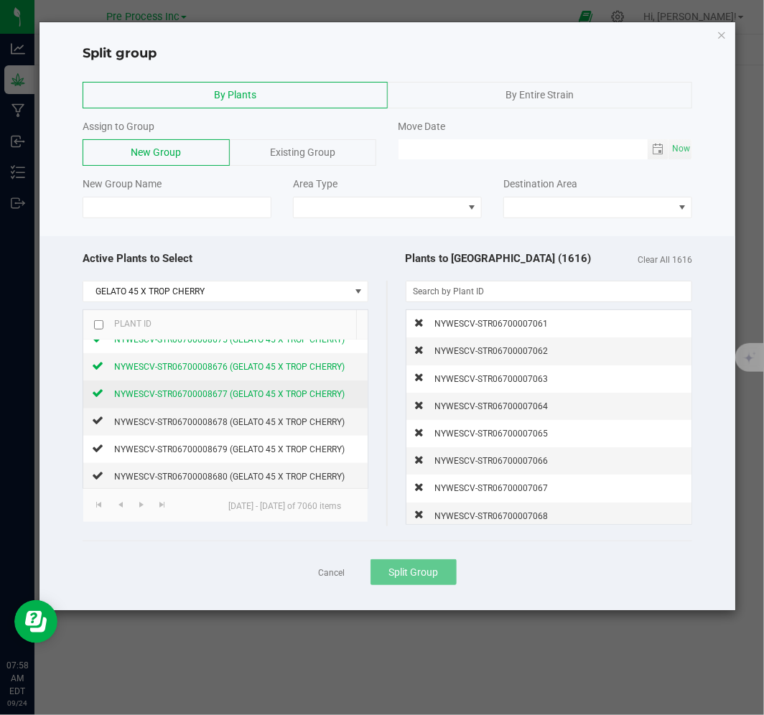
click at [168, 391] on span "NYWESCV-STR06700008677 (GELATO 45 X TROP CHERRY)" at bounding box center [229, 394] width 231 height 10
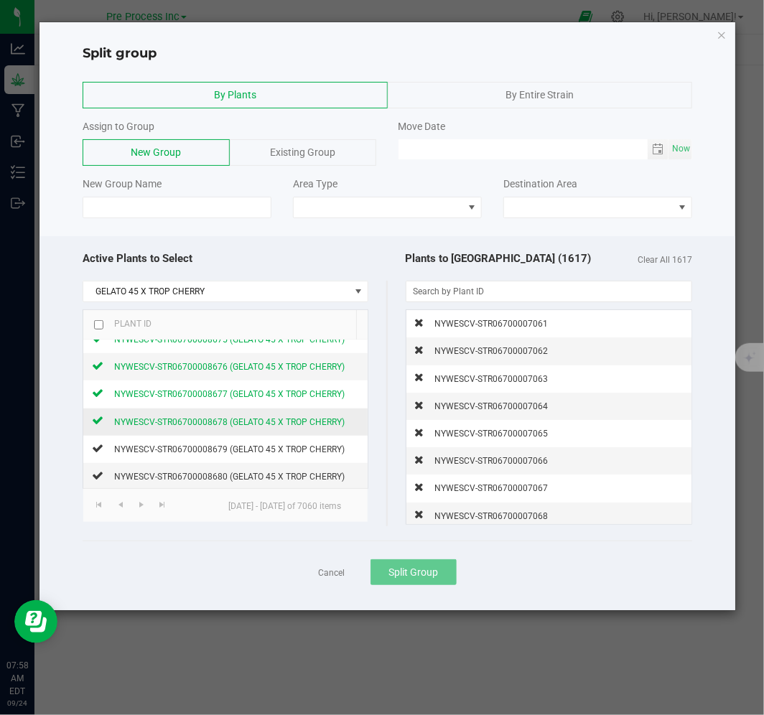
click at [167, 422] on span "NYWESCV-STR06700008678 (GELATO 45 X TROP CHERRY)" at bounding box center [229, 422] width 231 height 10
click at [168, 455] on span "NYWESCV-STR06700008679 (GELATO 45 X TROP CHERRY)" at bounding box center [229, 450] width 231 height 10
click at [170, 471] on div "NYWESCV-STR06700008680 (GELATO 45 X TROP CHERRY)" at bounding box center [223, 476] width 241 height 15
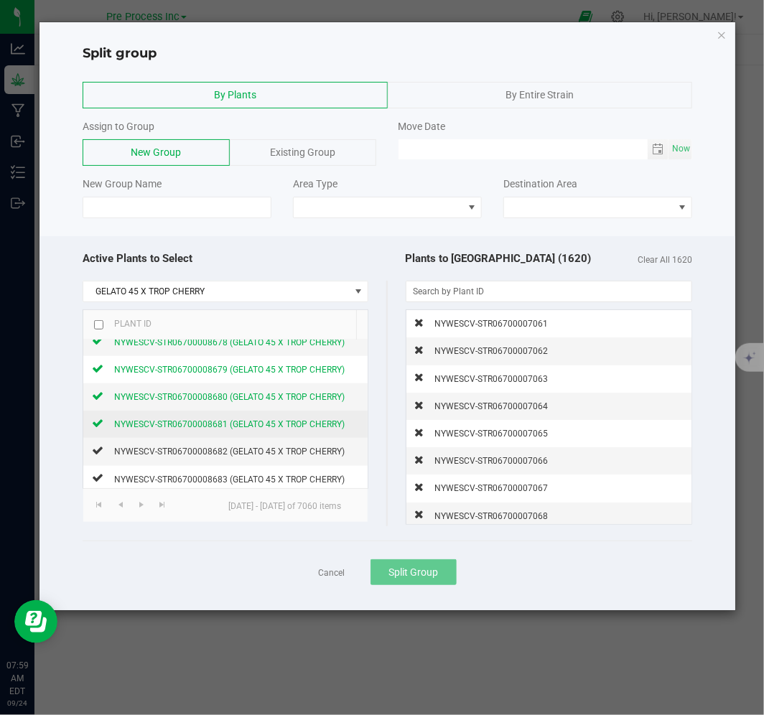
click at [169, 427] on span "NYWESCV-STR06700008681 (GELATO 45 X TROP CHERRY)" at bounding box center [229, 424] width 231 height 10
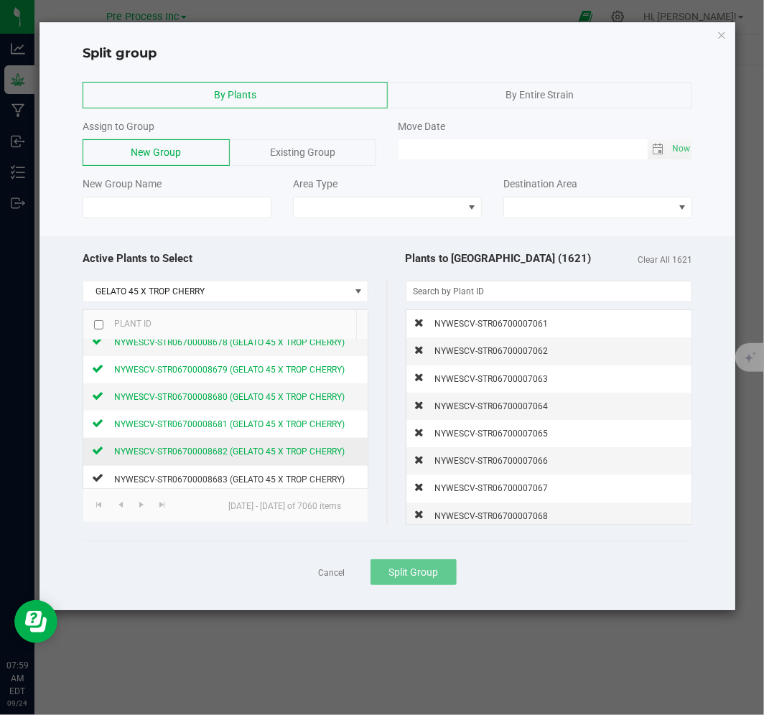
click at [170, 450] on span "NYWESCV-STR06700008682 (GELATO 45 X TROP CHERRY)" at bounding box center [229, 452] width 231 height 10
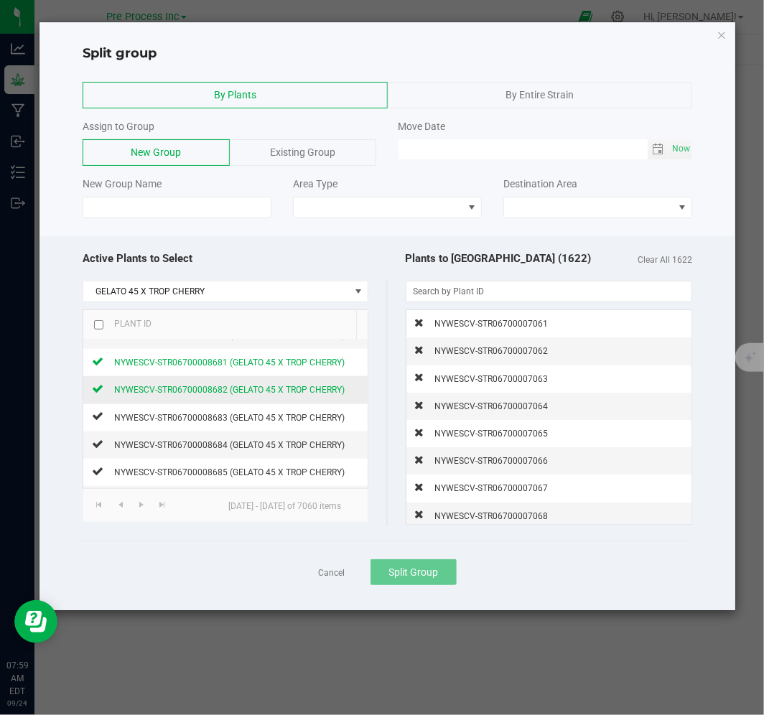
scroll to position [558, 0]
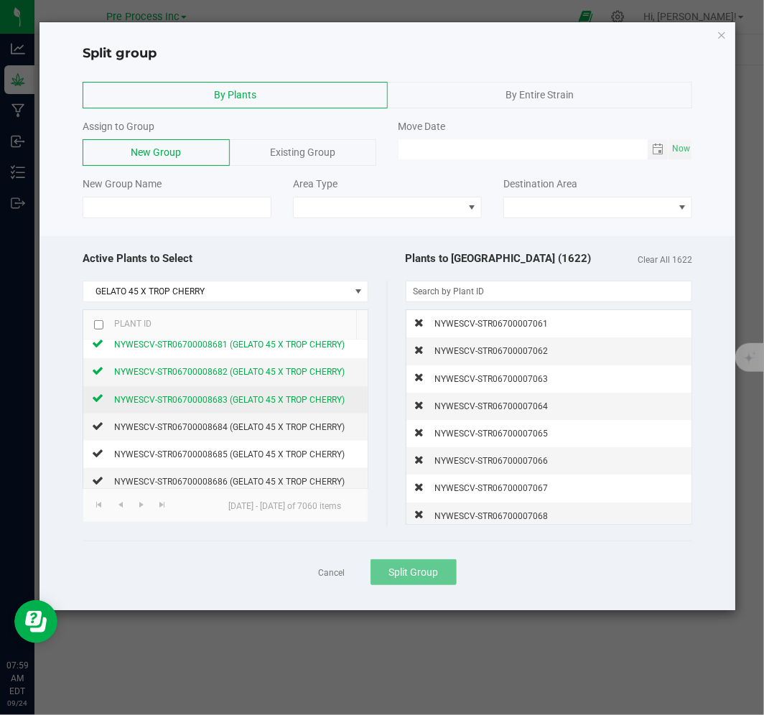
click at [170, 404] on span "NYWESCV-STR06700008683 (GELATO 45 X TROP CHERRY)" at bounding box center [229, 400] width 231 height 10
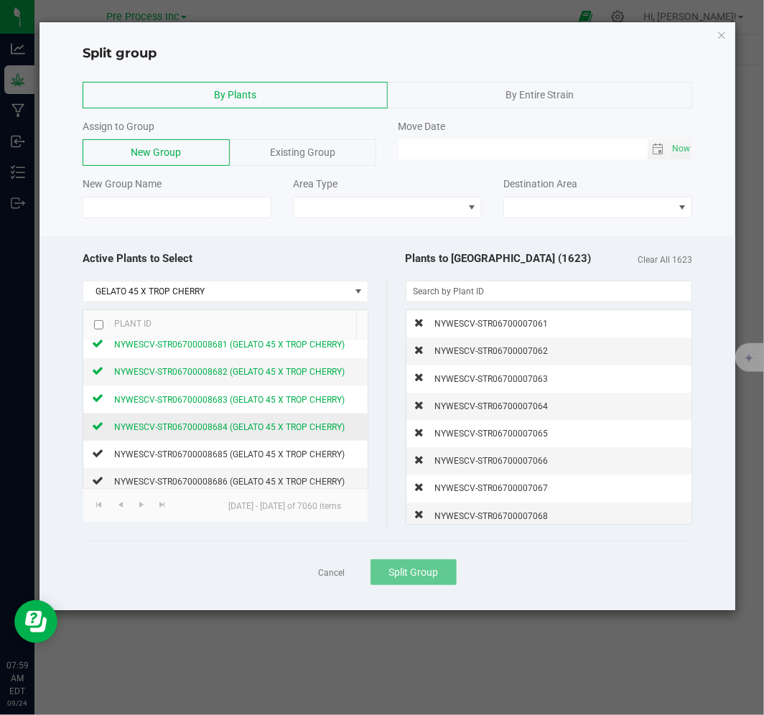
click at [172, 434] on div "NYWESCV-STR06700008684 (GELATO 45 X TROP CHERRY)" at bounding box center [223, 426] width 241 height 15
click at [172, 458] on span "NYWESCV-STR06700008685 (GELATO 45 X TROP CHERRY)" at bounding box center [229, 455] width 231 height 10
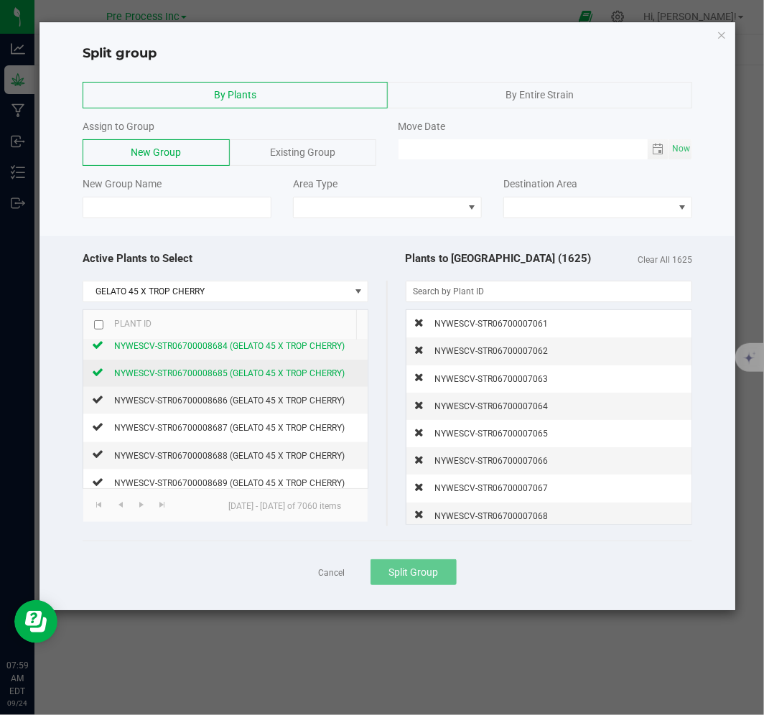
scroll to position [638, 0]
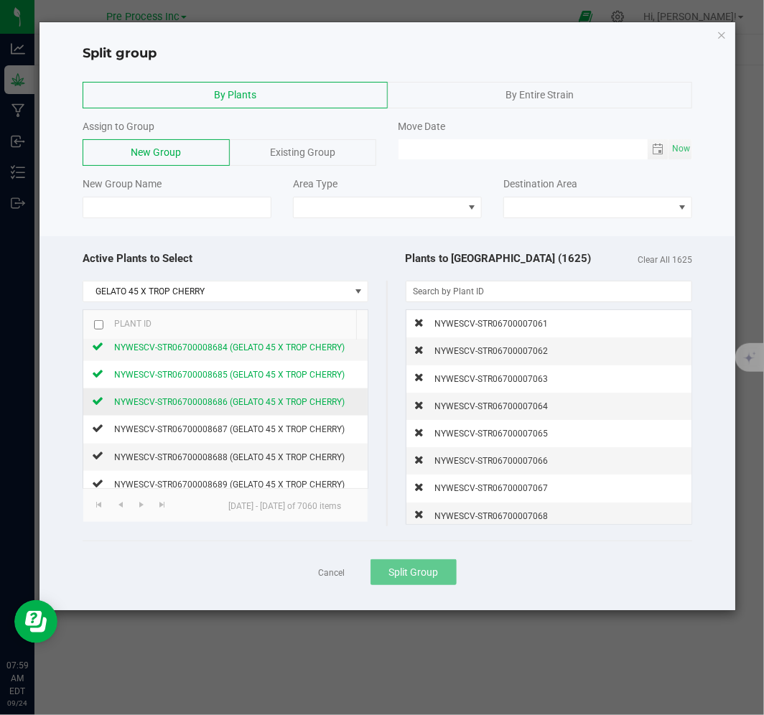
click at [171, 405] on span "NYWESCV-STR06700008686 (GELATO 45 X TROP CHERRY)" at bounding box center [229, 402] width 231 height 10
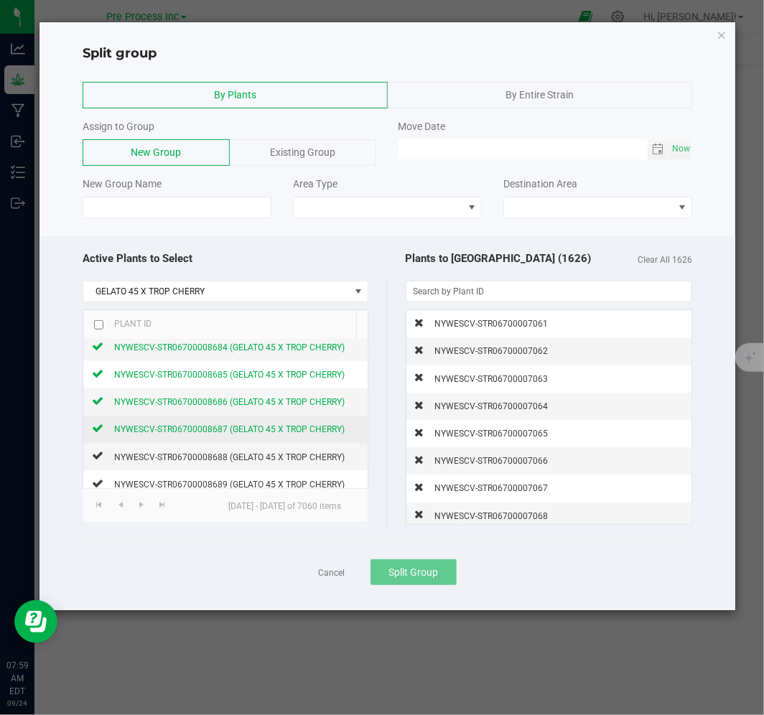
click at [172, 431] on span "NYWESCV-STR06700008687 (GELATO 45 X TROP CHERRY)" at bounding box center [229, 429] width 231 height 10
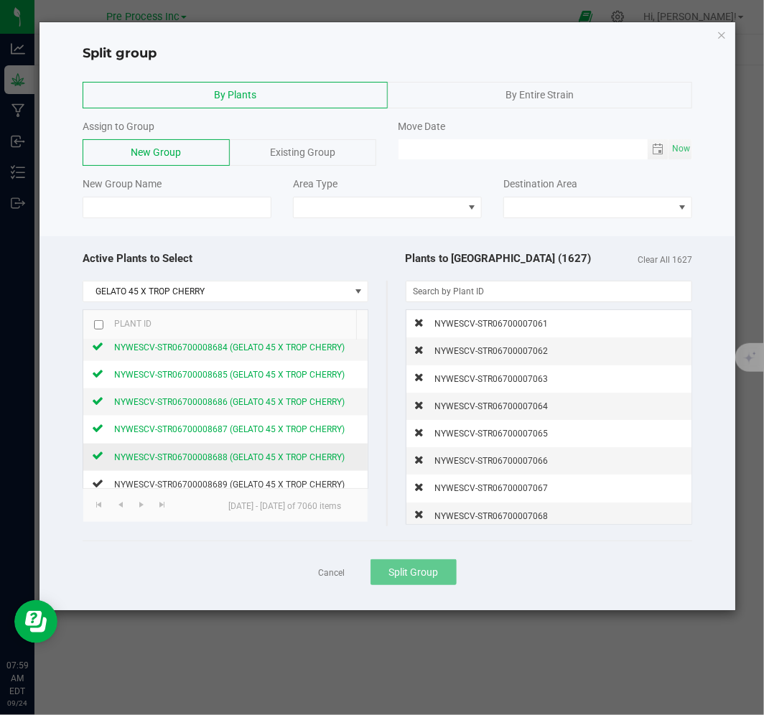
click at [175, 450] on div "NYWESCV-STR06700008688 (GELATO 45 X TROP CHERRY)" at bounding box center [223, 457] width 241 height 15
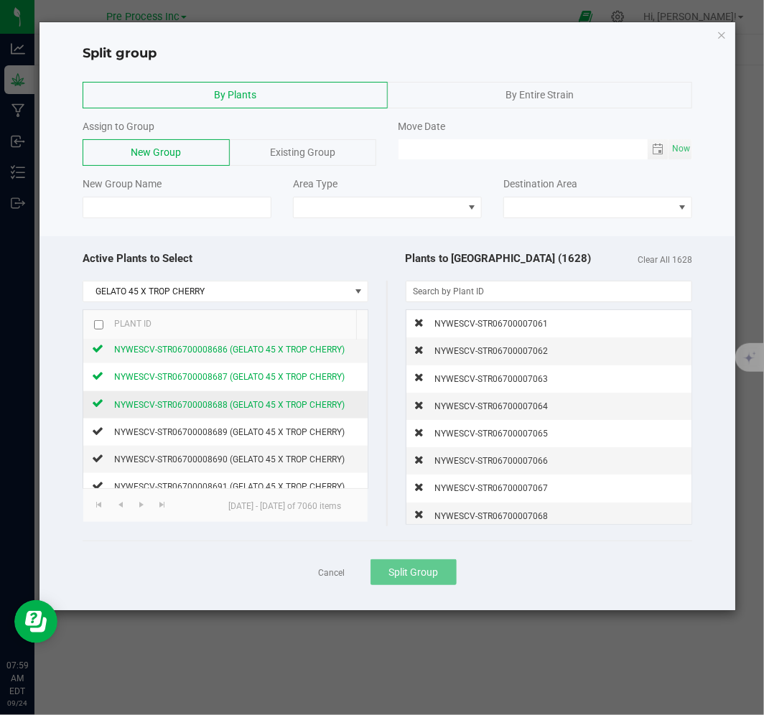
scroll to position [718, 0]
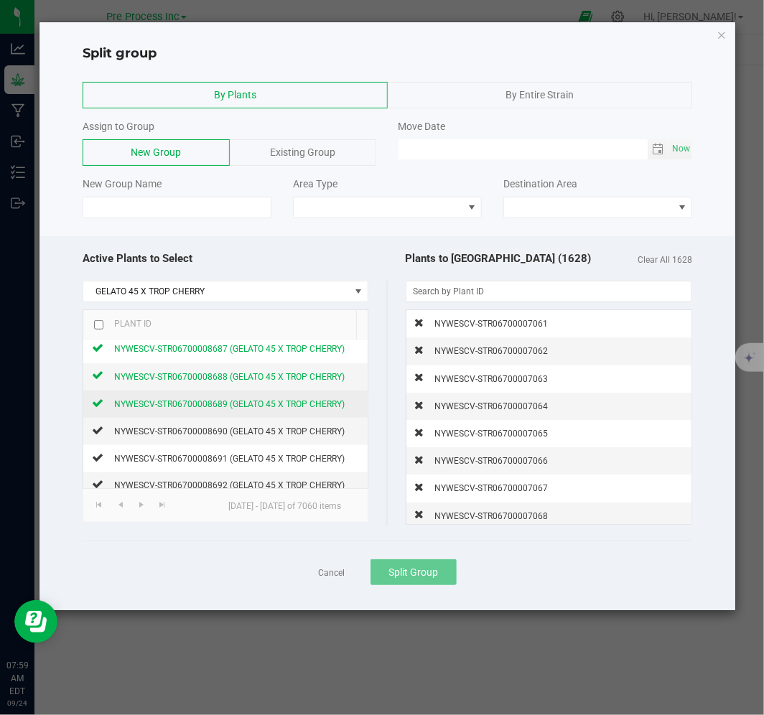
click at [178, 412] on div "NYWESCV-STR06700008689 (GELATO 45 X TROP CHERRY)" at bounding box center [223, 403] width 241 height 15
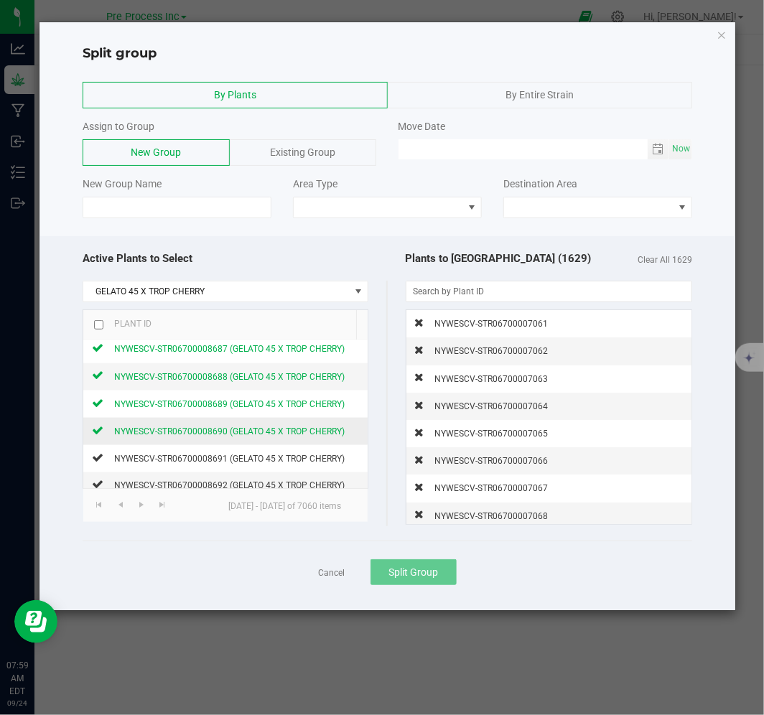
click at [178, 434] on span "NYWESCV-STR06700008690 (GELATO 45 X TROP CHERRY)" at bounding box center [229, 432] width 231 height 10
click at [180, 463] on span "NYWESCV-STR06700008691 (GELATO 45 X TROP CHERRY)" at bounding box center [229, 459] width 231 height 10
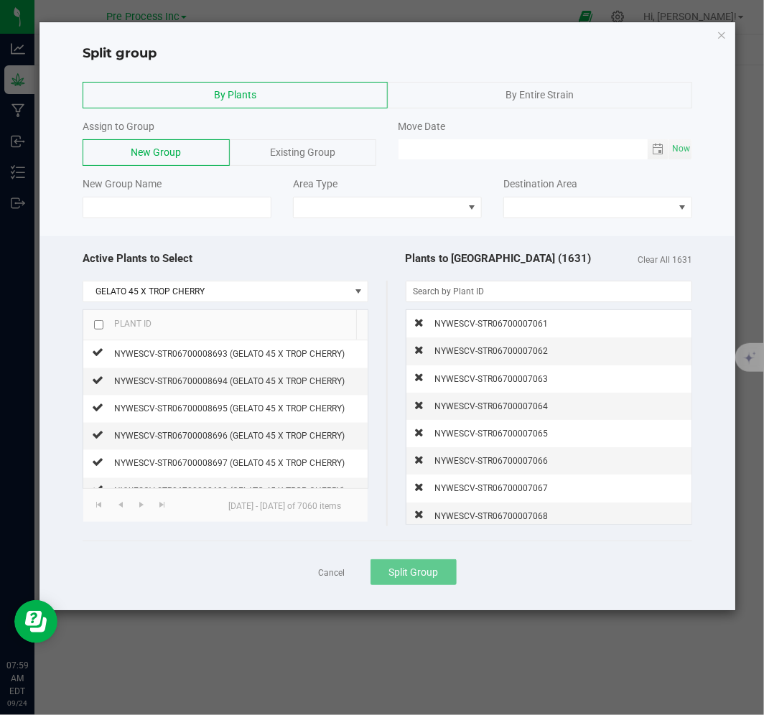
scroll to position [798, 0]
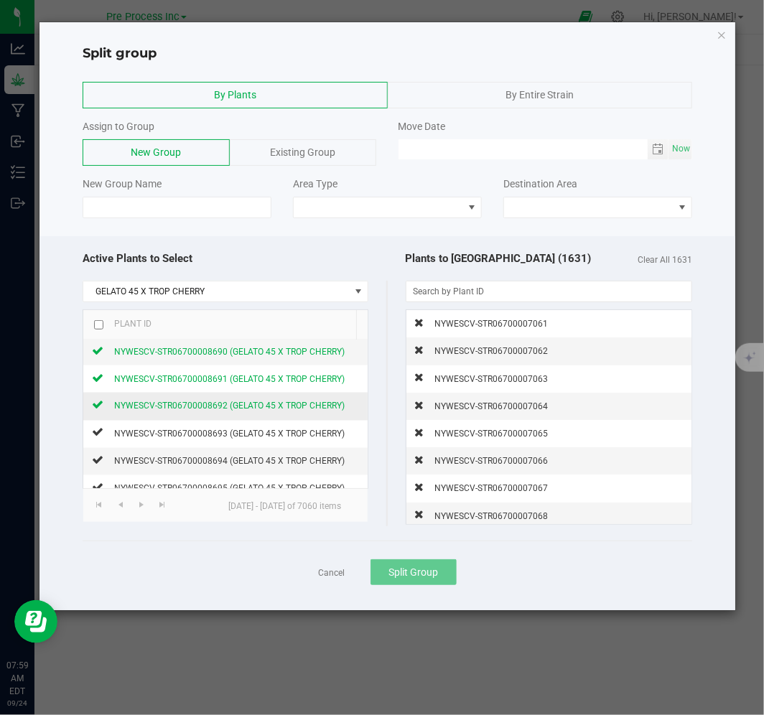
click at [177, 412] on span "NYWESCV-STR06700008692 (GELATO 45 X TROP CHERRY)" at bounding box center [229, 406] width 231 height 10
click at [175, 432] on span "NYWESCV-STR06700008693 (GELATO 45 X TROP CHERRY)" at bounding box center [229, 434] width 231 height 10
click at [180, 461] on span "NYWESCV-STR06700008694 (GELATO 45 X TROP CHERRY)" at bounding box center [229, 462] width 231 height 10
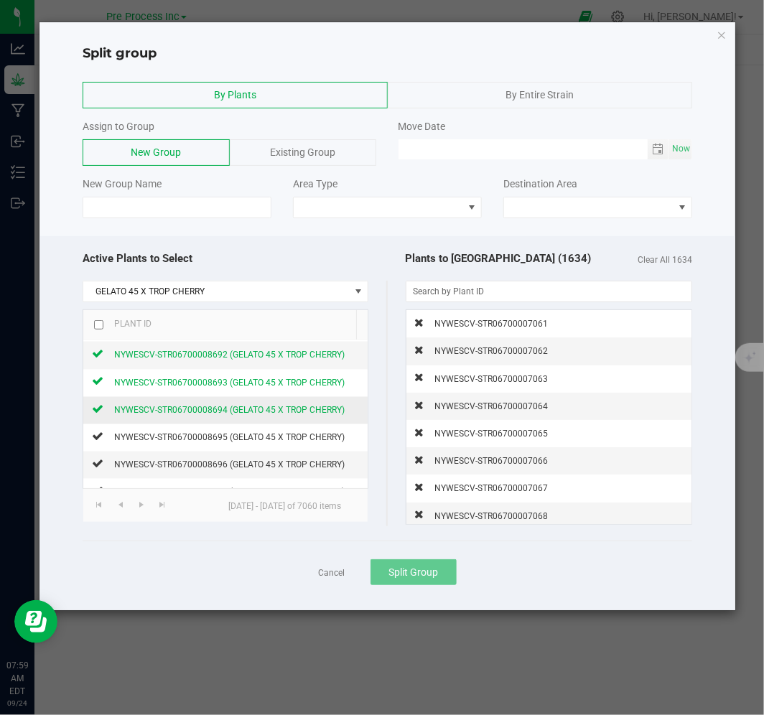
scroll to position [878, 0]
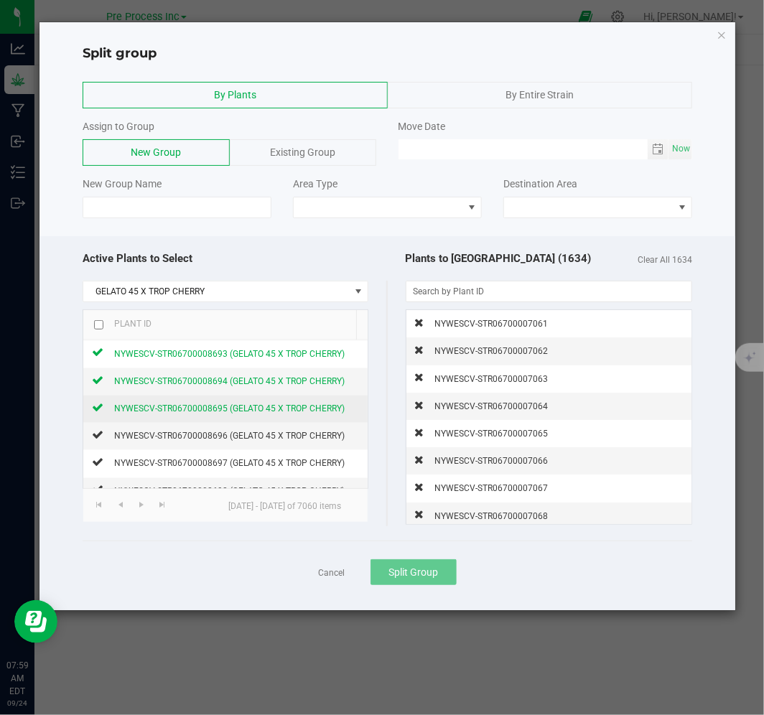
click at [180, 407] on span "NYWESCV-STR06700008695 (GELATO 45 X TROP CHERRY)" at bounding box center [229, 409] width 231 height 10
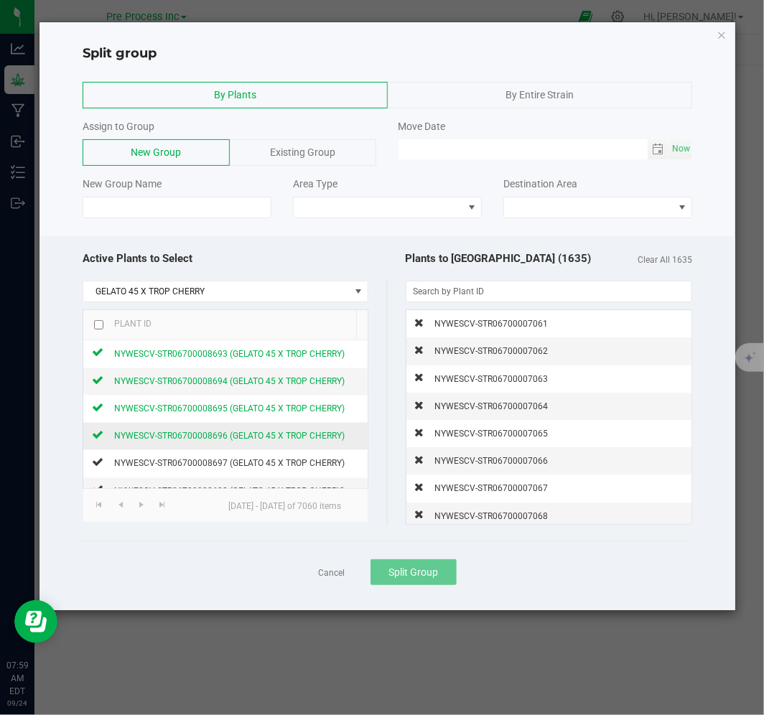
click at [177, 442] on span "NYWESCV-STR06700008696 (GELATO 45 X TROP CHERRY)" at bounding box center [229, 437] width 231 height 10
click at [178, 463] on span "NYWESCV-STR06700008697 (GELATO 45 X TROP CHERRY)" at bounding box center [229, 464] width 231 height 10
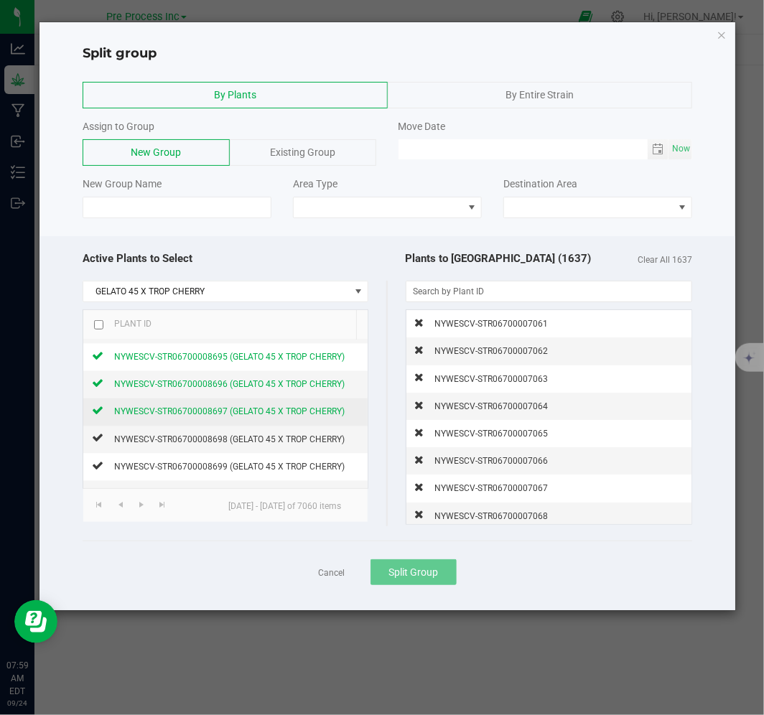
scroll to position [957, 0]
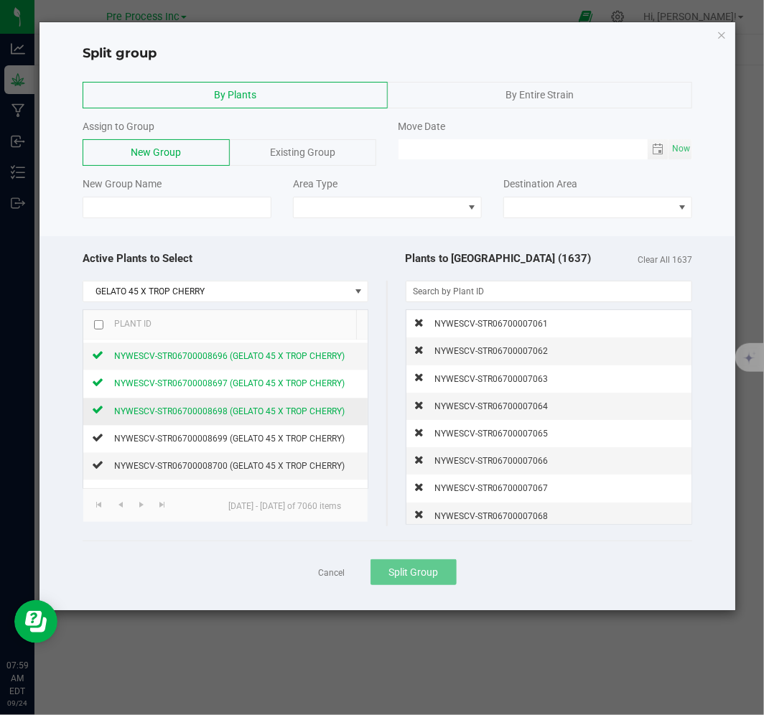
click at [183, 417] on span "NYWESCV-STR06700008698 (GELATO 45 X TROP CHERRY)" at bounding box center [229, 412] width 231 height 10
click at [183, 438] on span "NYWESCV-STR06700008699 (GELATO 45 X TROP CHERRY)" at bounding box center [229, 439] width 231 height 10
click at [239, 205] on input at bounding box center [177, 208] width 189 height 22
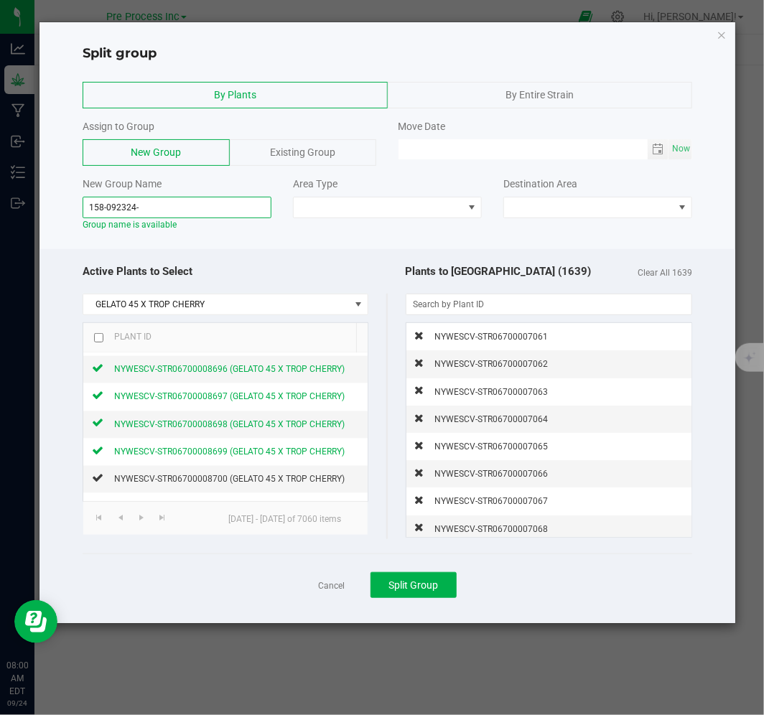
type input "158-092324-"
click at [332, 199] on span at bounding box center [378, 207] width 169 height 20
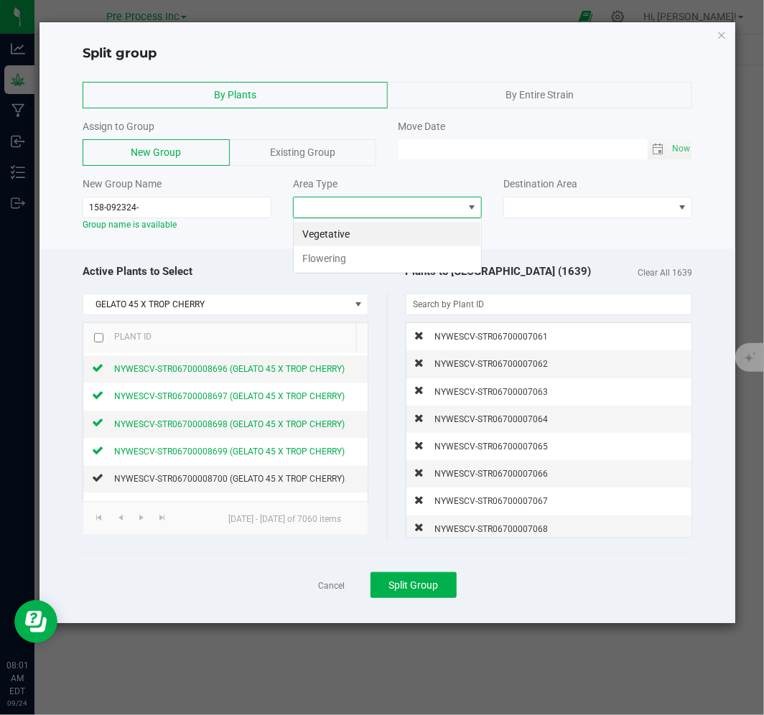
scroll to position [22, 189]
click at [332, 264] on li "Flowering" at bounding box center [387, 258] width 187 height 24
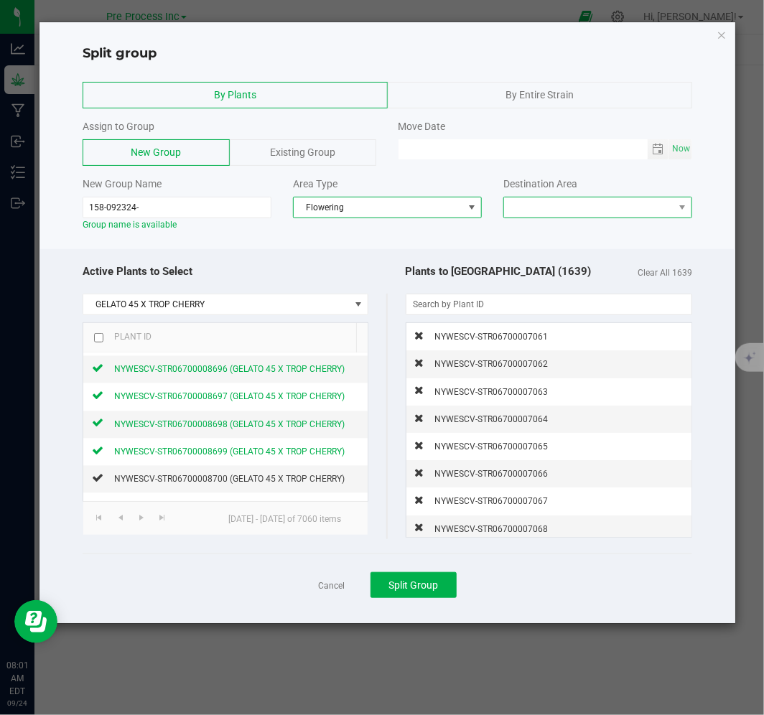
click at [643, 211] on span at bounding box center [588, 207] width 169 height 20
click at [620, 231] on li "Z1-H6" at bounding box center [597, 234] width 187 height 24
click at [673, 153] on span "Now" at bounding box center [681, 149] width 24 height 21
type input "[DATE] 08:01 AM"
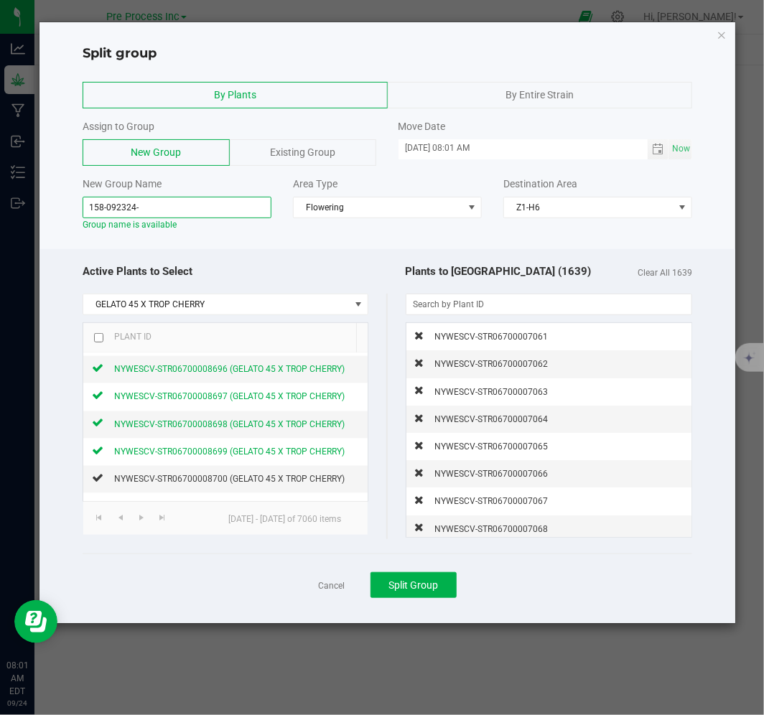
click at [183, 213] on input "158-092324-" at bounding box center [177, 208] width 189 height 22
type input "158-092324-G45TC-FP1"
click at [399, 589] on span "Split Group" at bounding box center [414, 585] width 50 height 11
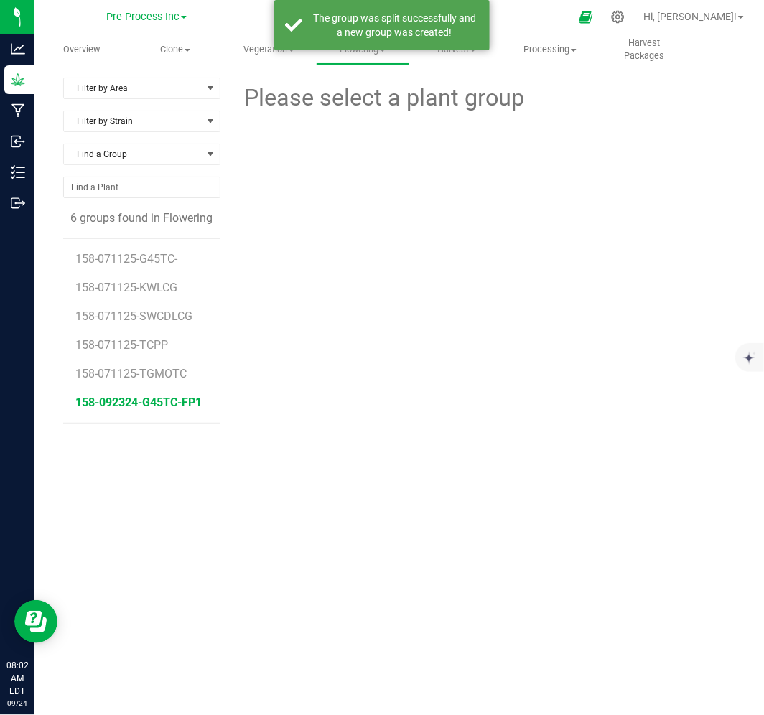
click at [157, 397] on span "158-092324-G45TC-FP1" at bounding box center [139, 403] width 126 height 14
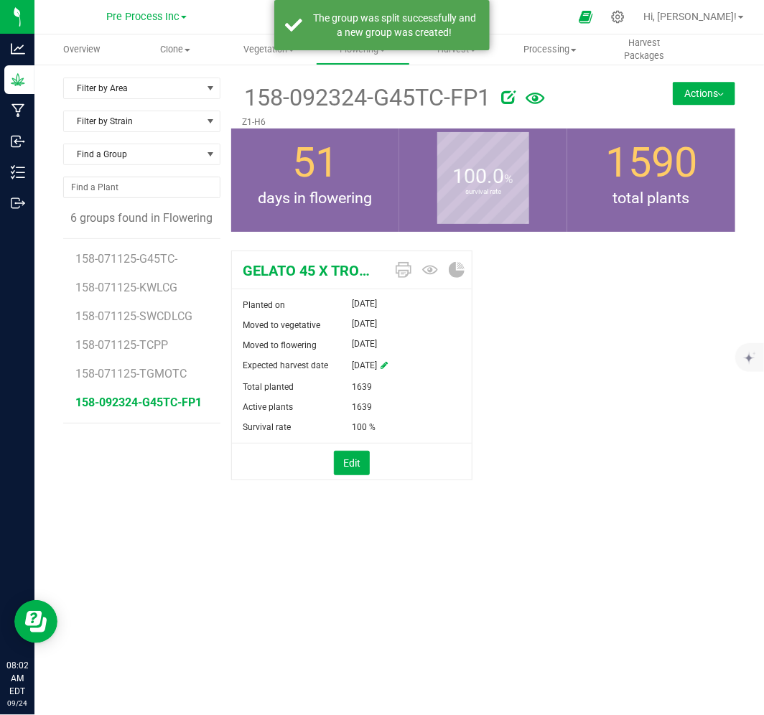
click at [697, 103] on button "Actions" at bounding box center [704, 93] width 62 height 23
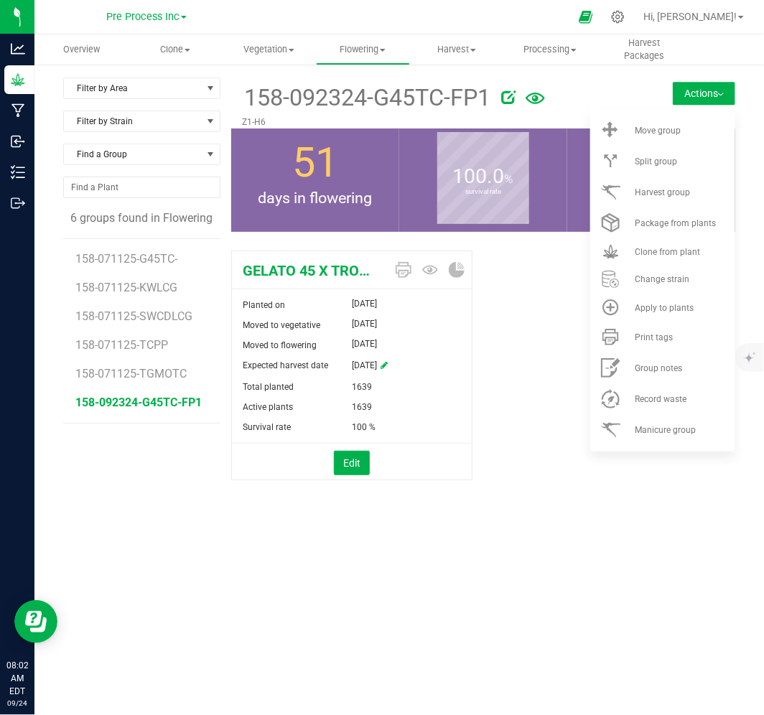
click at [498, 577] on div "Overview Clone Create plants Cloning groups Cloning plants Apply to plants Vege…" at bounding box center [399, 374] width 730 height 681
click at [445, 639] on div "Overview Clone Create plants Cloning groups Cloning plants Apply to plants Vege…" at bounding box center [399, 374] width 730 height 681
click at [507, 106] on span at bounding box center [508, 99] width 14 height 22
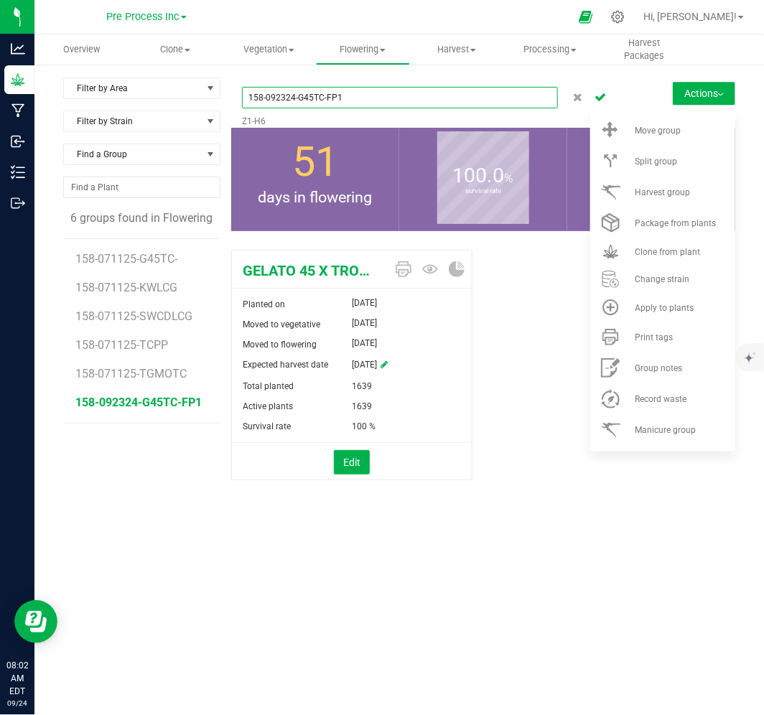
click at [348, 96] on input "158-092324-G45TC-FP1" at bounding box center [400, 98] width 316 height 22
type input "158-092324-G45TC-FP1-H1"
click at [603, 96] on icon "Cancel button" at bounding box center [600, 96] width 11 height 9
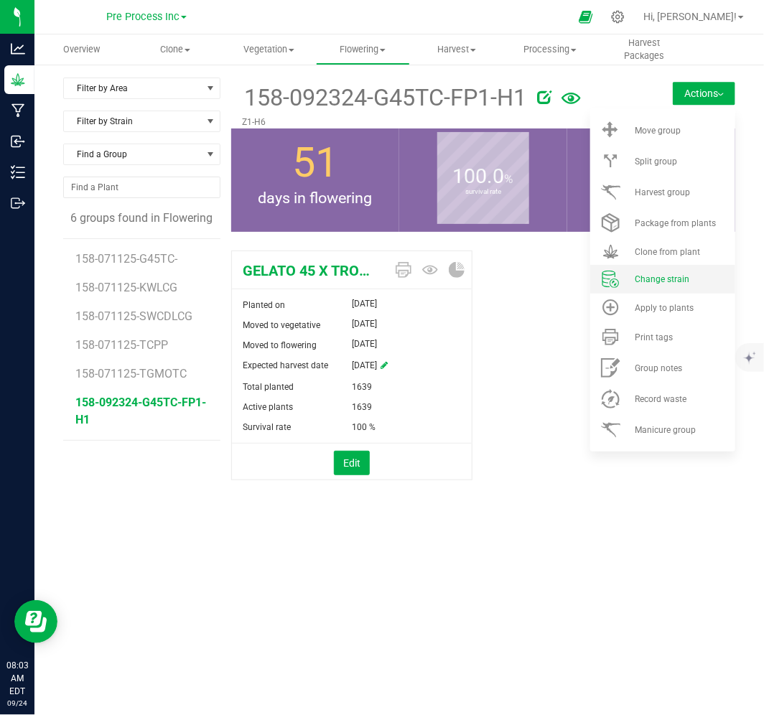
click at [671, 283] on span "Change strain" at bounding box center [662, 279] width 55 height 10
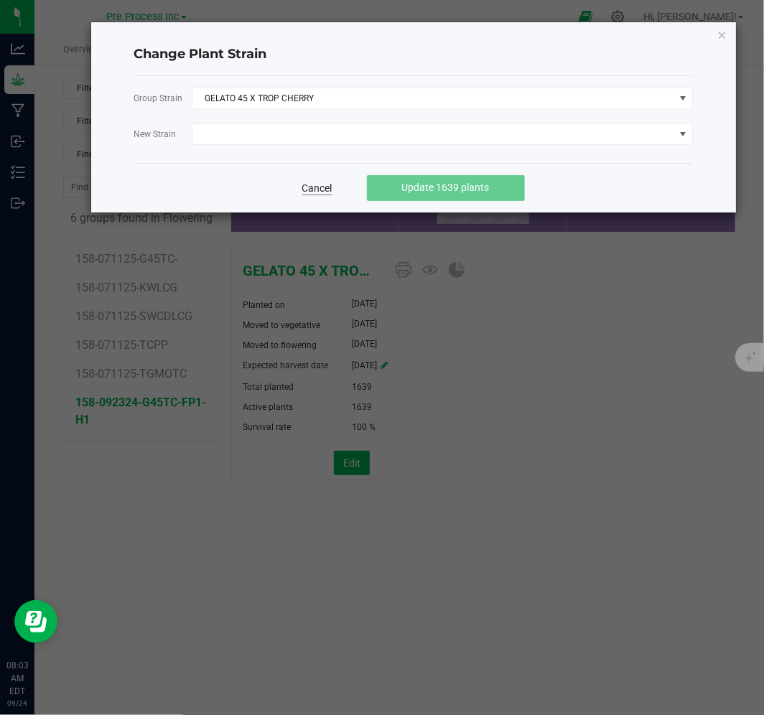
click at [320, 187] on link "Cancel" at bounding box center [317, 188] width 30 height 14
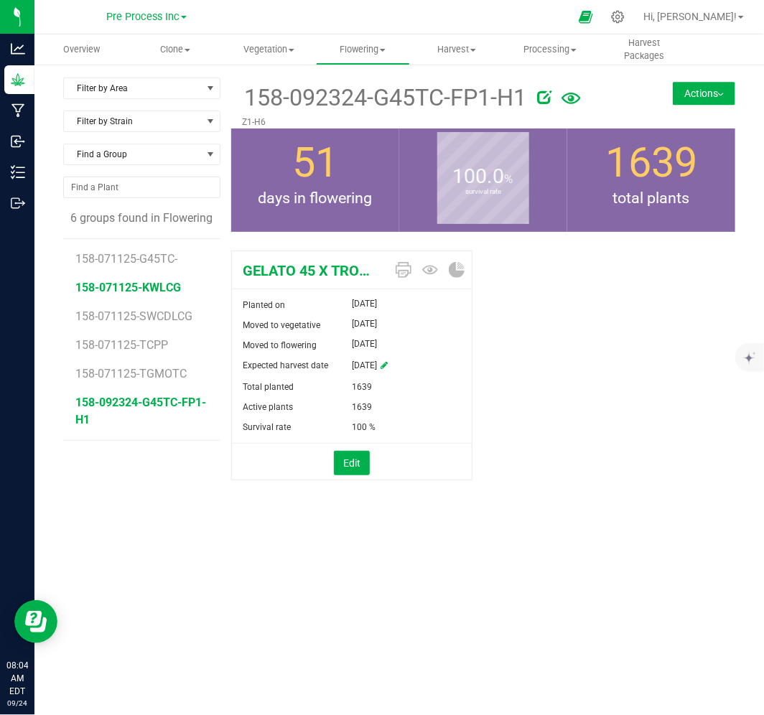
click at [159, 286] on span "158-071125-KWLCG" at bounding box center [129, 288] width 106 height 14
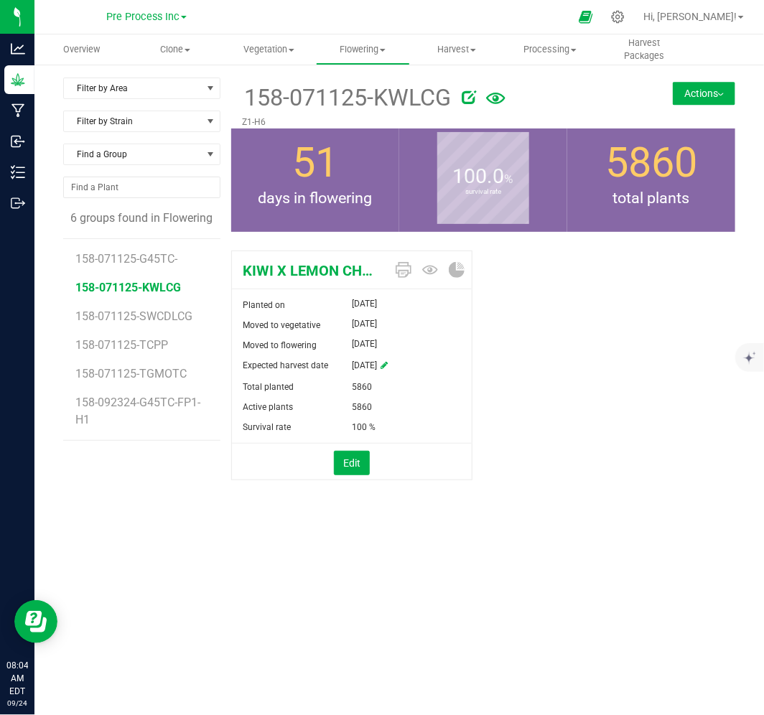
click at [692, 92] on button "Actions" at bounding box center [704, 93] width 62 height 23
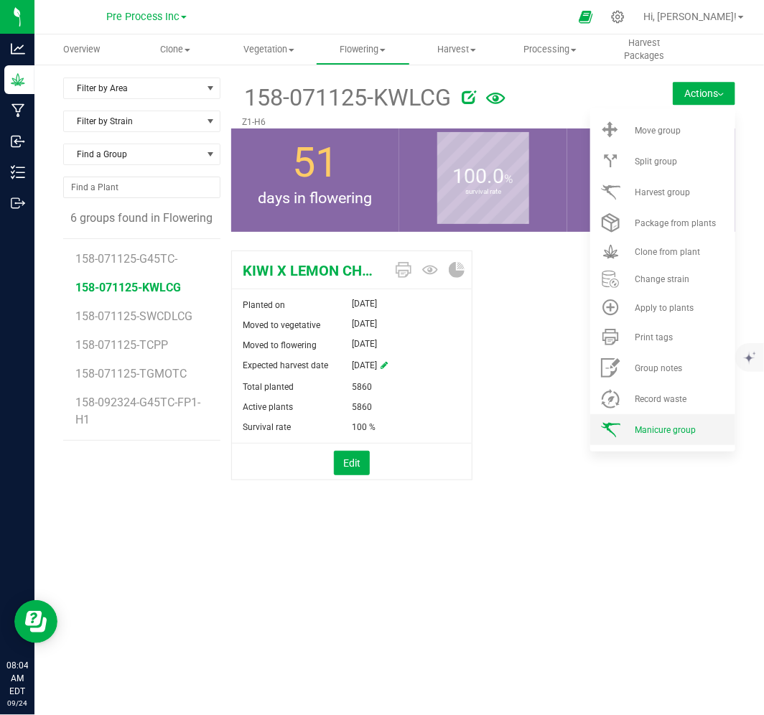
click at [656, 435] on li "Manicure group" at bounding box center [662, 429] width 145 height 31
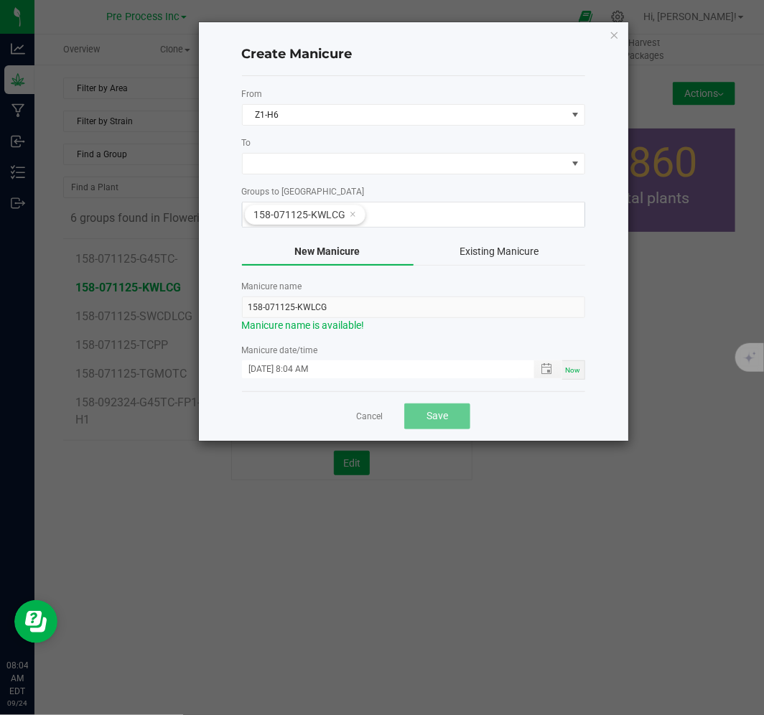
click at [362, 126] on form "From Z1-H6 To Groups to Manicure 158-071125-KWLCG New Manicure Existing Manicur…" at bounding box center [413, 234] width 343 height 292
click at [362, 116] on span "Z1-H6" at bounding box center [405, 115] width 324 height 20
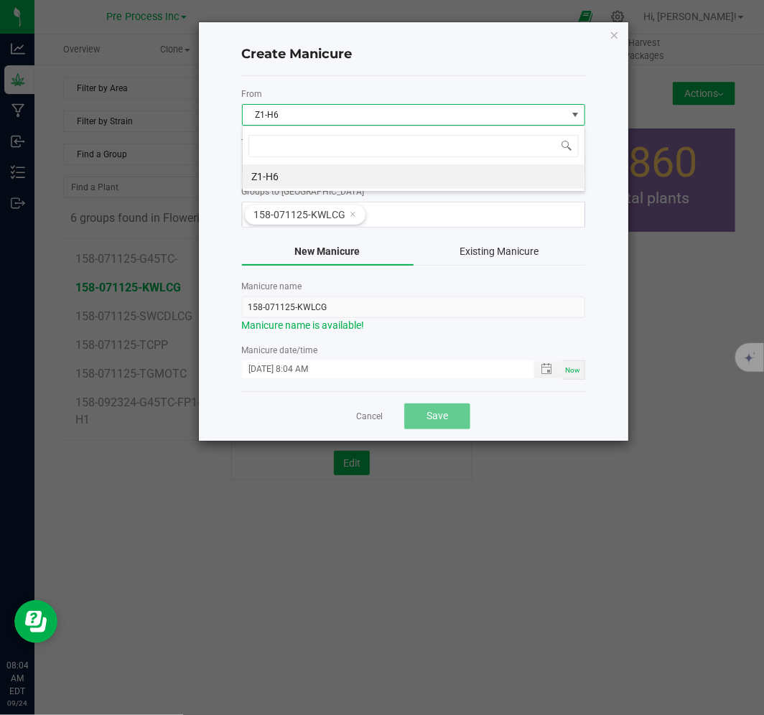
scroll to position [22, 343]
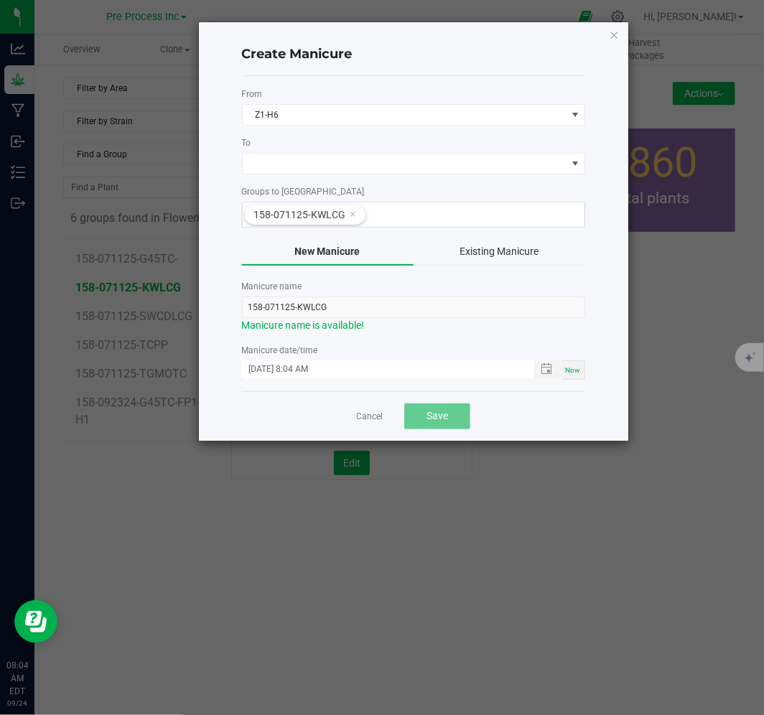
click at [404, 78] on div "From Z1-H6 To Groups to Manicure 158-071125-KWLCG New Manicure Existing Manicur…" at bounding box center [413, 233] width 343 height 315
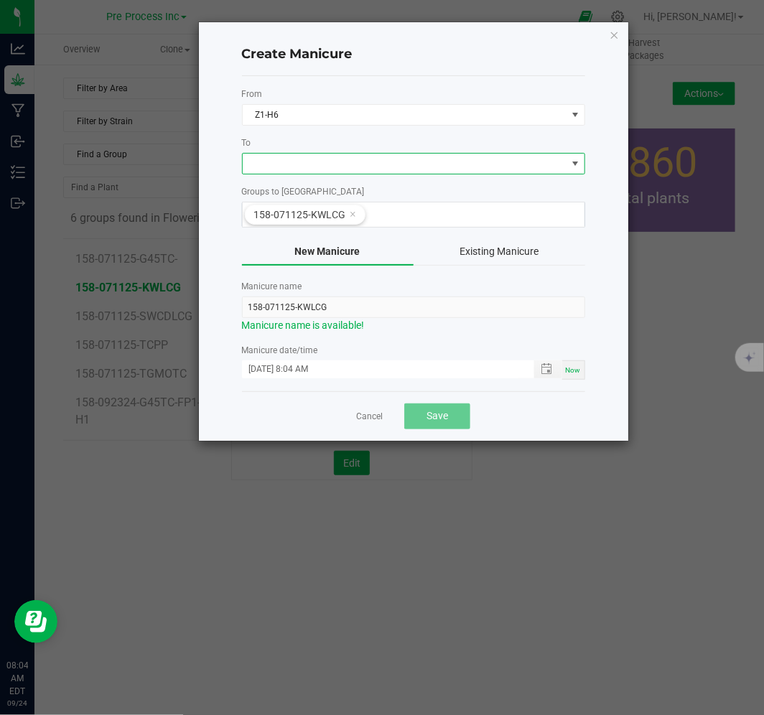
click at [384, 173] on span at bounding box center [405, 164] width 324 height 20
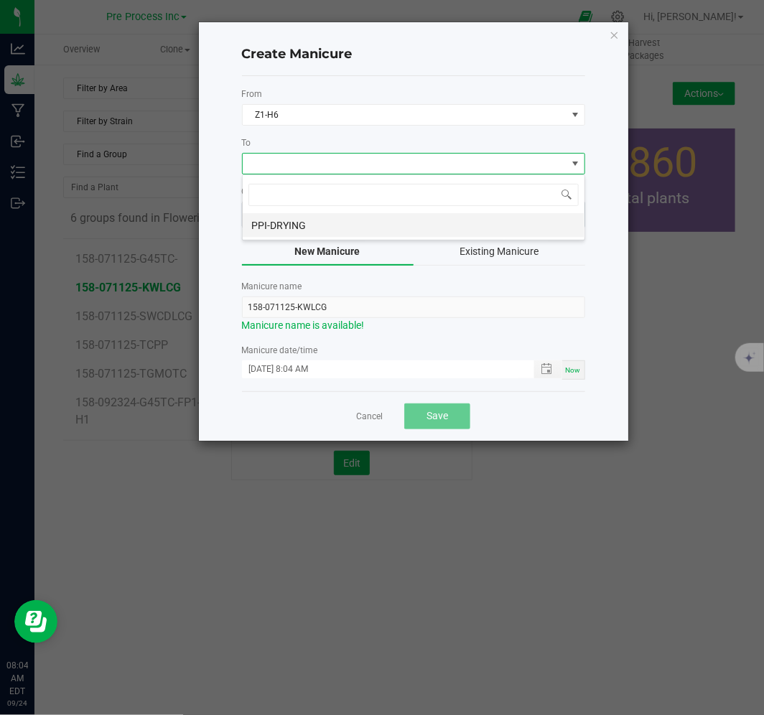
click at [355, 223] on li "PPI-DRYING" at bounding box center [414, 225] width 342 height 24
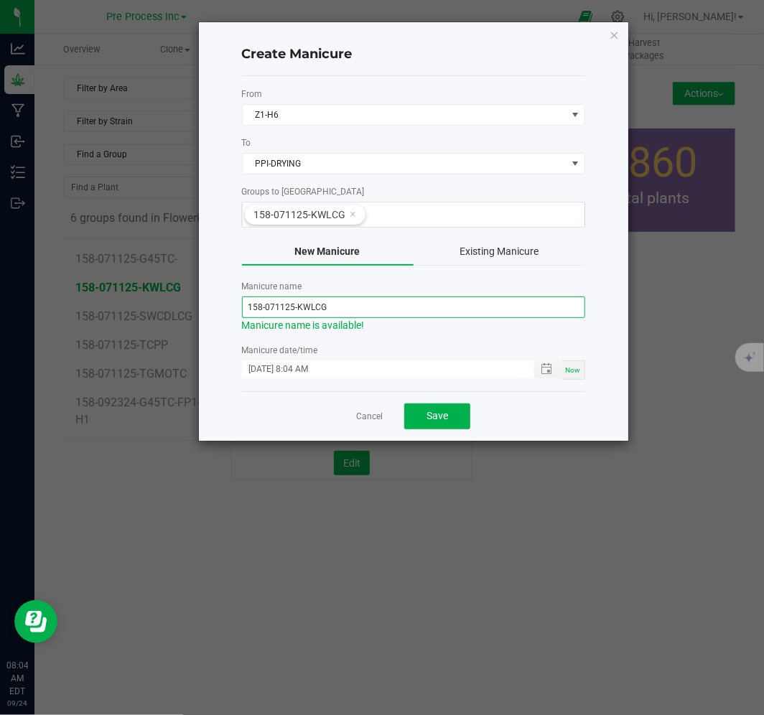
drag, startPoint x: 292, startPoint y: 306, endPoint x: 267, endPoint y: 305, distance: 25.2
click at [267, 305] on input "158-071125-KWLCG" at bounding box center [413, 308] width 343 height 22
click at [335, 311] on input "158-092225-KWLCG" at bounding box center [413, 308] width 343 height 22
click at [548, 374] on span "Toggle popup" at bounding box center [546, 368] width 11 height 11
type input "158-092225-KWLCG-FP1"
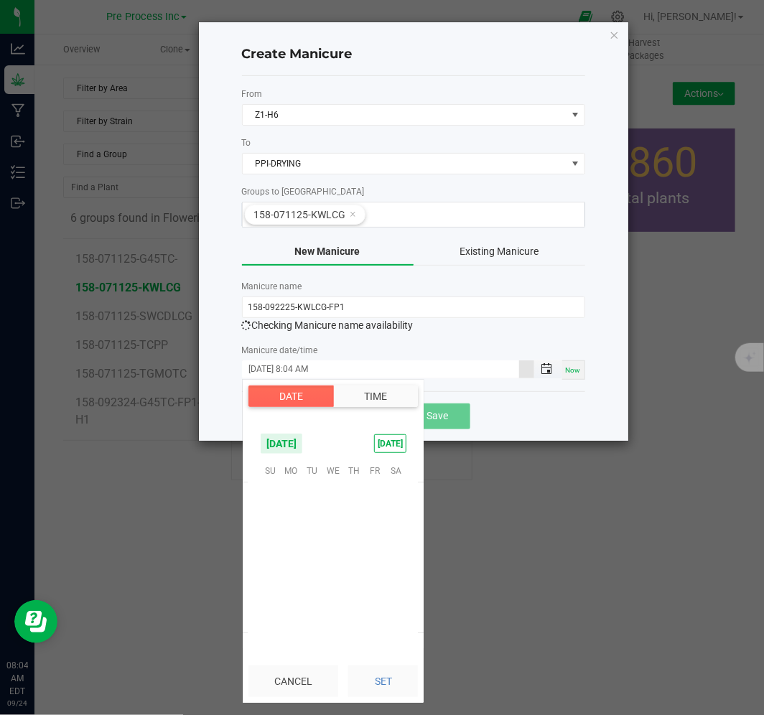
scroll to position [78, 0]
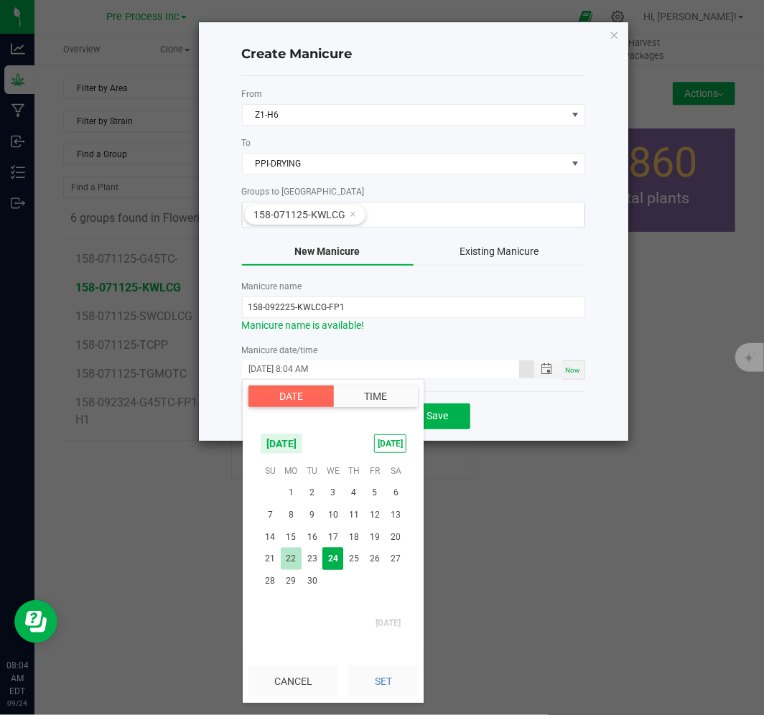
click at [289, 557] on span "22" at bounding box center [291, 559] width 21 height 22
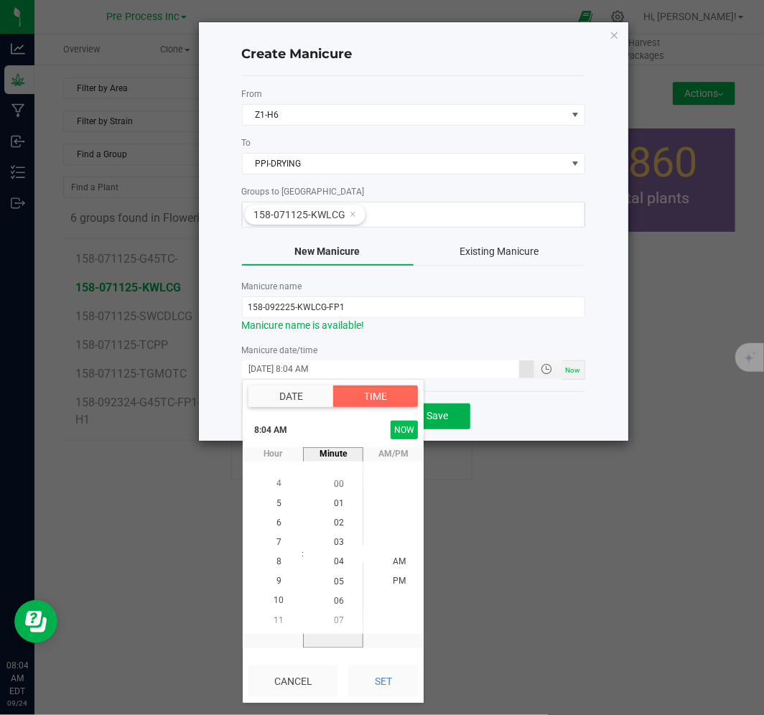
click at [398, 429] on button "NOW" at bounding box center [404, 430] width 27 height 19
click at [471, 498] on ngb-modal-window "Create Manicure From Z1-H6 To PPI-DRYING Groups to Manicure 158-071125-KWLCG Ne…" at bounding box center [387, 357] width 775 height 715
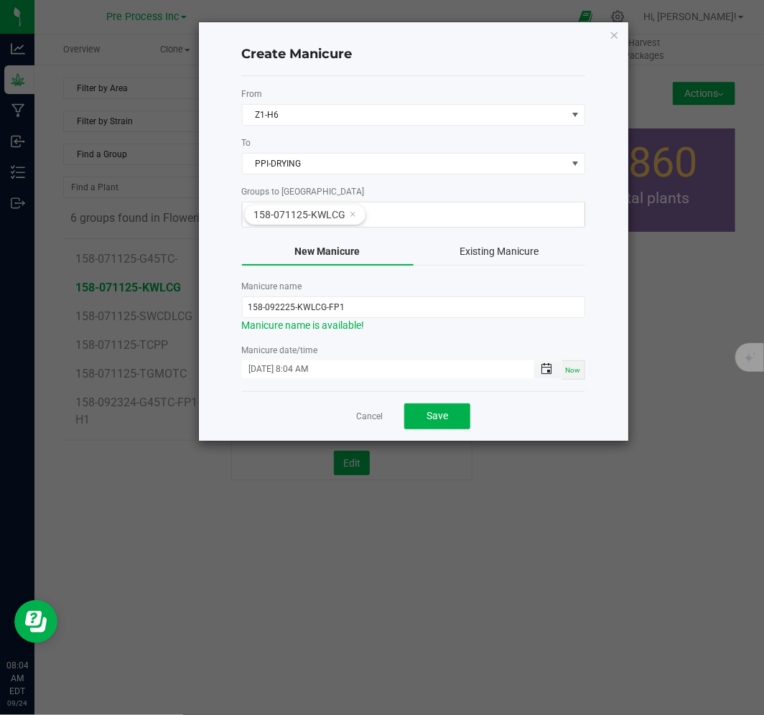
click at [547, 371] on span "Toggle popup" at bounding box center [546, 368] width 11 height 11
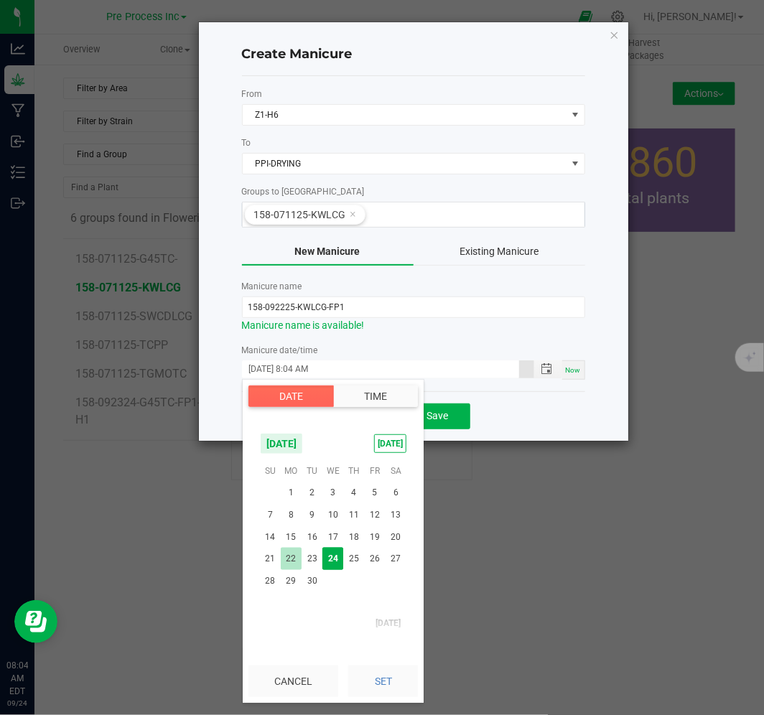
click at [290, 557] on span "22" at bounding box center [291, 559] width 21 height 22
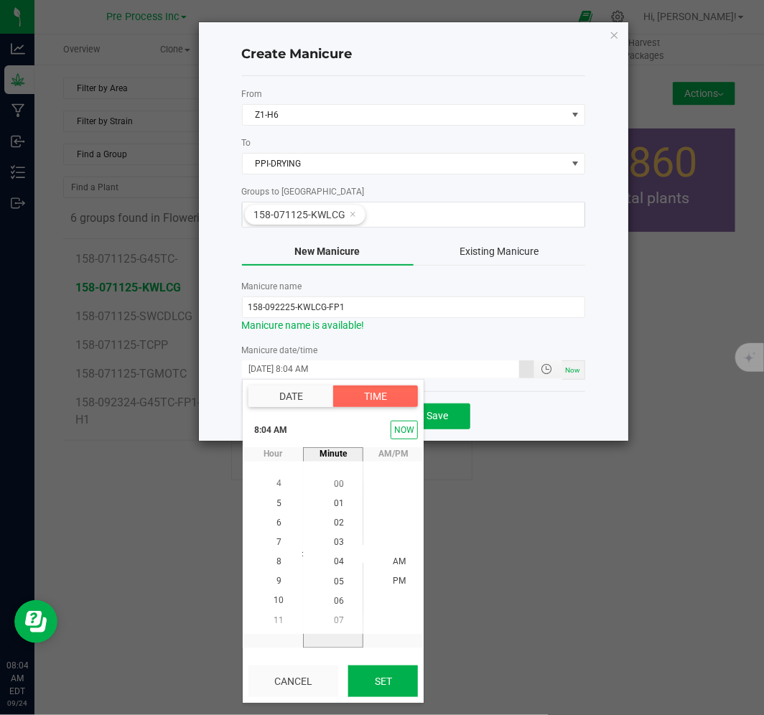
click at [374, 677] on button "Set" at bounding box center [383, 682] width 70 height 32
type input "[DATE] 8:04 AM"
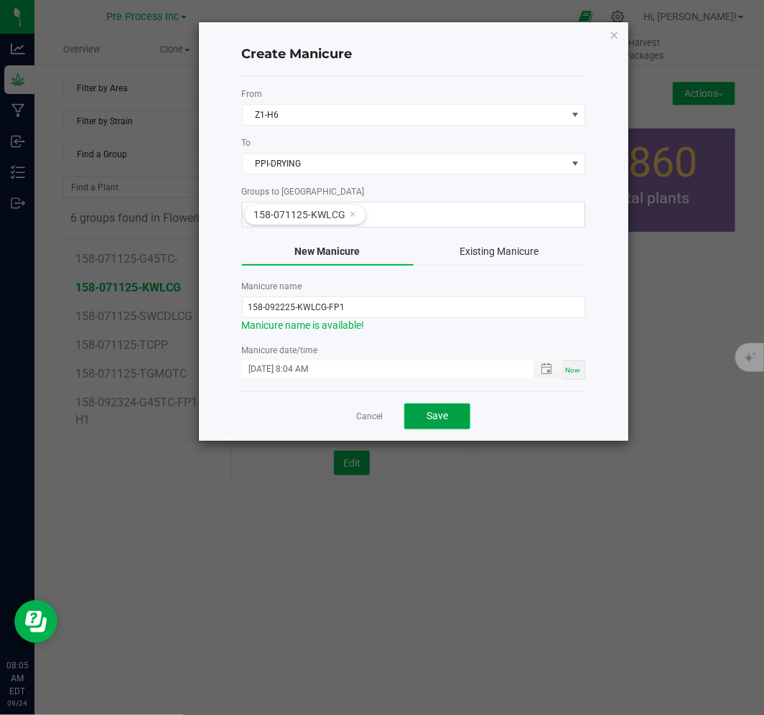
click at [450, 422] on button "Save" at bounding box center [437, 417] width 66 height 26
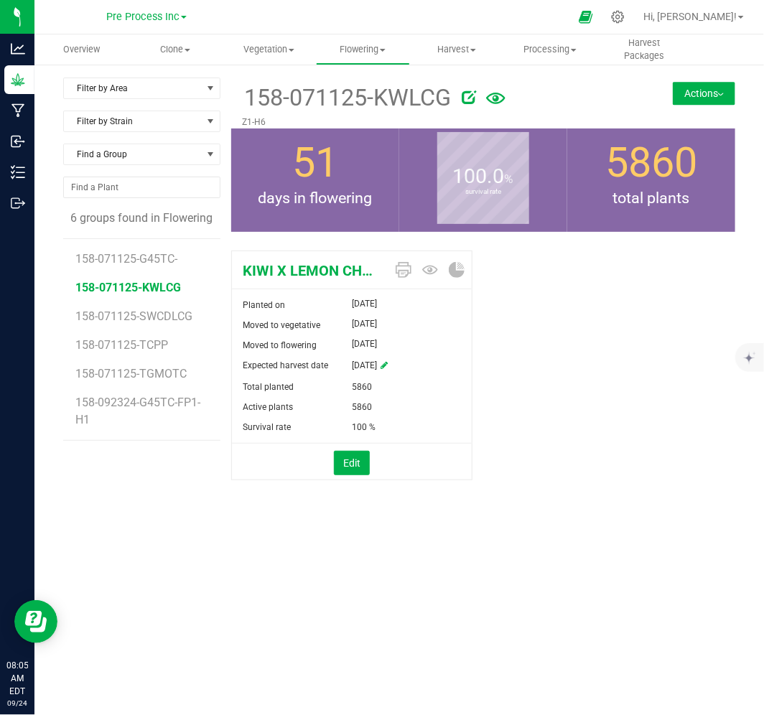
click at [702, 95] on button "Actions" at bounding box center [704, 93] width 62 height 23
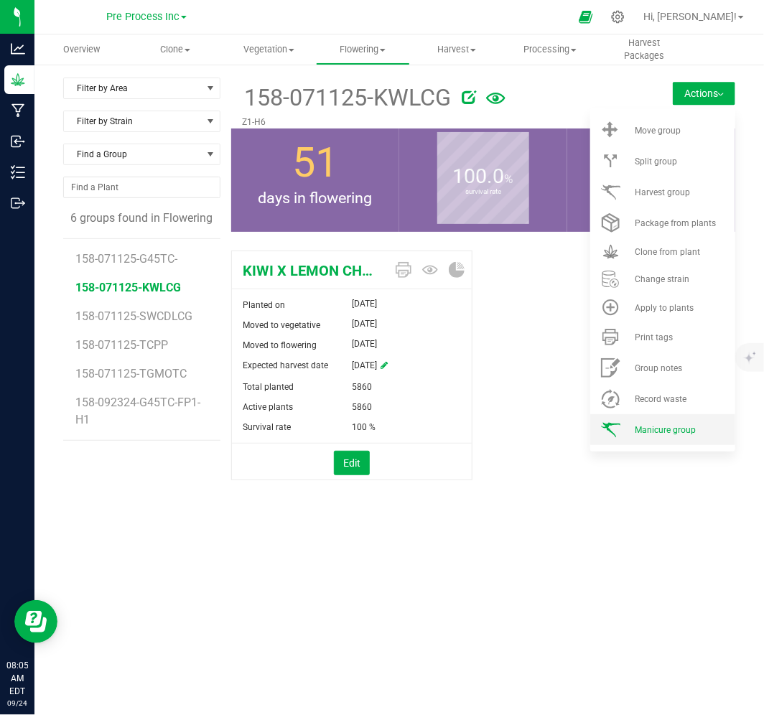
click at [666, 425] on span "Manicure group" at bounding box center [665, 430] width 61 height 10
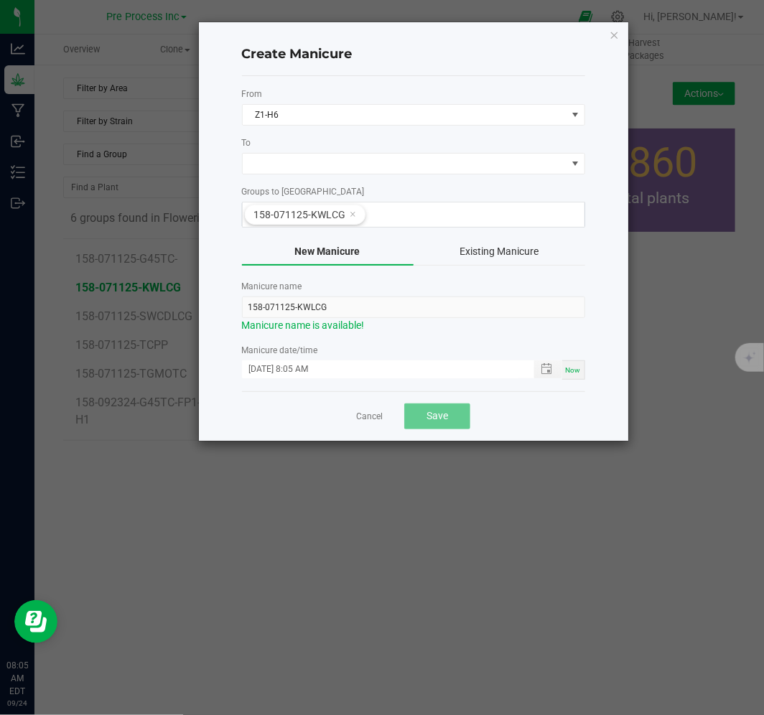
click at [478, 246] on button "Existing Manicure" at bounding box center [500, 251] width 172 height 27
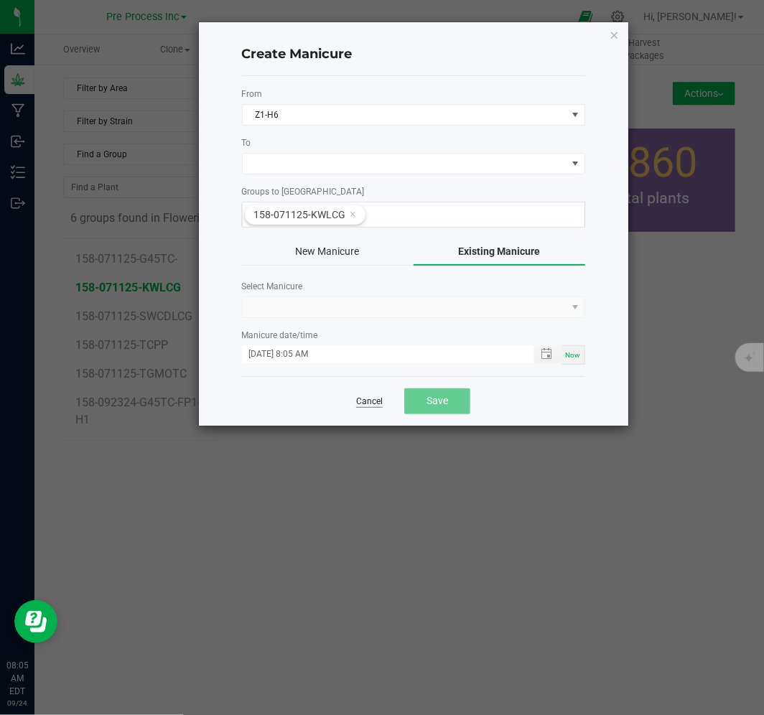
click at [373, 404] on link "Cancel" at bounding box center [369, 402] width 27 height 12
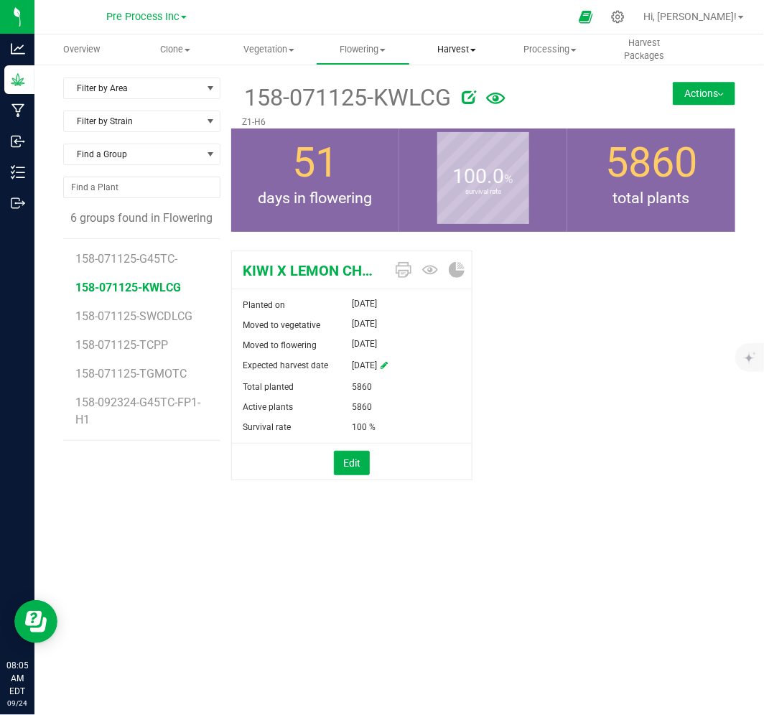
click at [458, 45] on span "Harvest" at bounding box center [457, 49] width 93 height 13
click at [468, 82] on span "Harvests" at bounding box center [450, 86] width 80 height 12
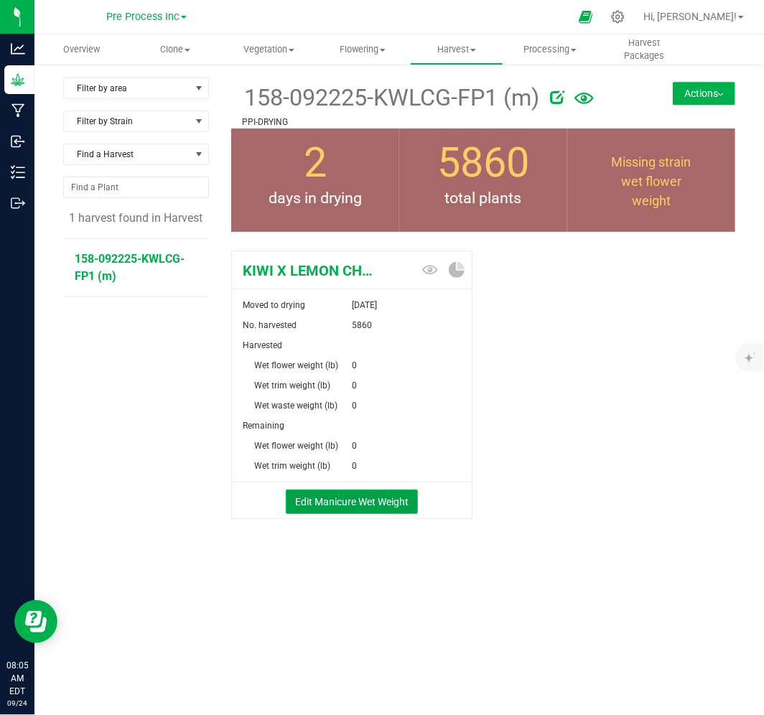
click at [386, 505] on button "Edit Manicure Wet Weight" at bounding box center [352, 502] width 132 height 24
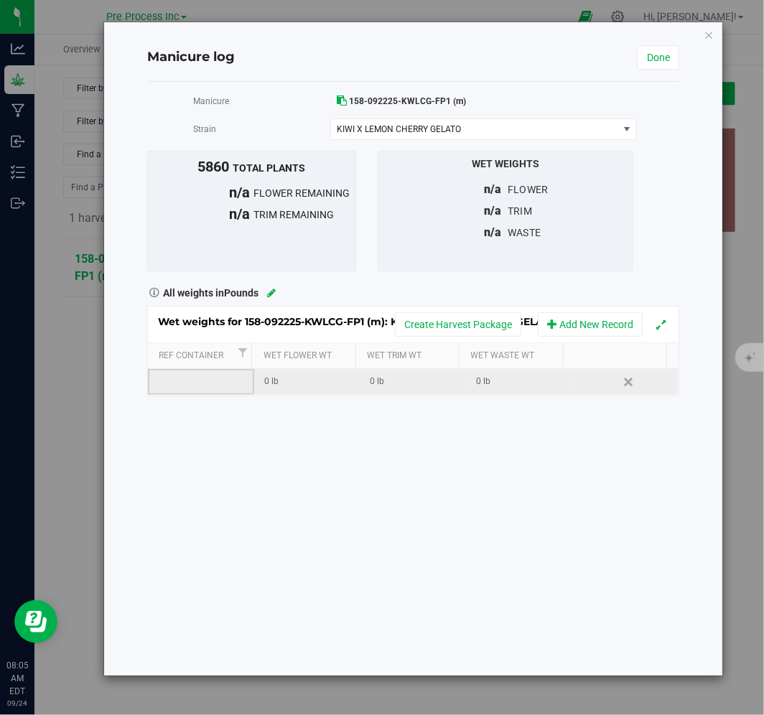
click at [205, 381] on td at bounding box center [201, 382] width 106 height 26
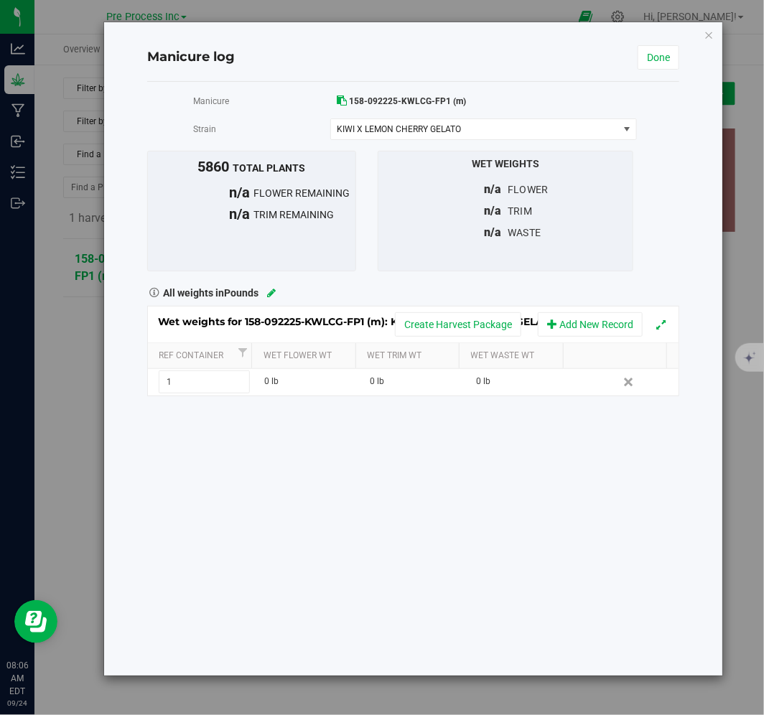
type input "1"
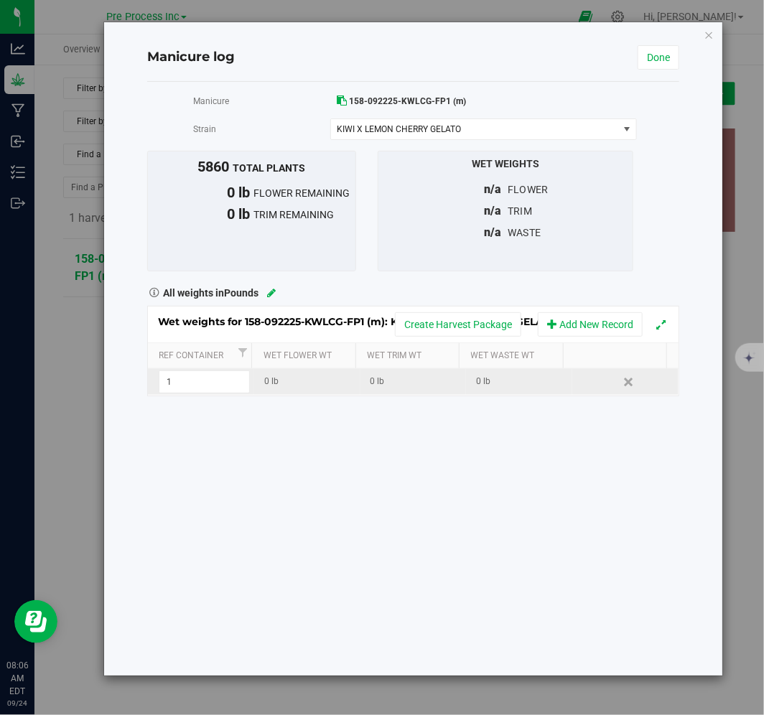
click at [320, 382] on div "0 lb" at bounding box center [311, 382] width 95 height 14
type input "6740"
click at [314, 465] on div "Manicure 158-092225-KWLCG-FP1 (m) [GEOGRAPHIC_DATA] KIWI X LEMON CHERRY GELATO …" at bounding box center [413, 379] width 532 height 594
click at [659, 65] on link "Done" at bounding box center [659, 57] width 42 height 24
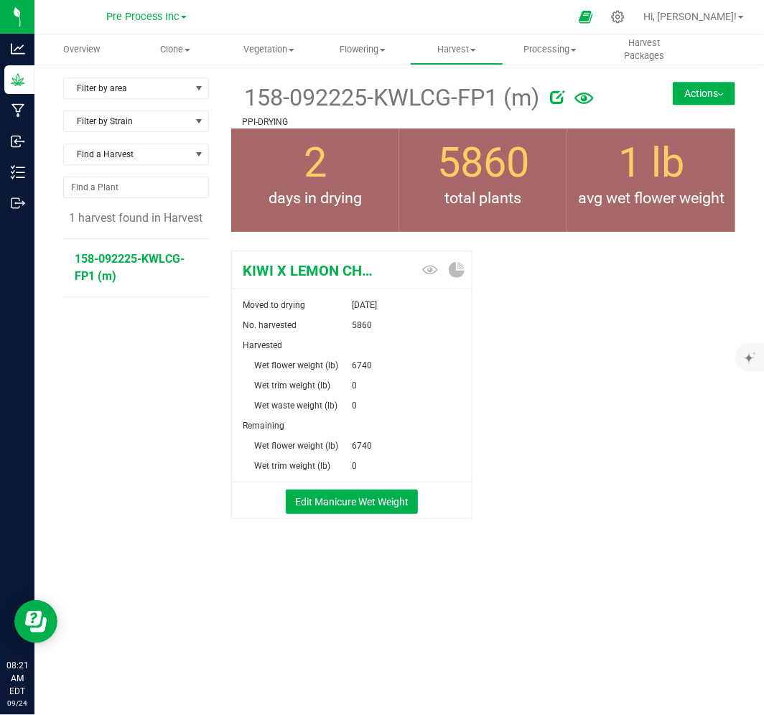
click at [144, 25] on div "Pre Process Inc [PERSON_NAME] Hemp Company, LLC Cultivation 6 Cultivation 7 Pre…" at bounding box center [146, 16] width 80 height 17
click at [151, 14] on span "Pre Process Inc" at bounding box center [142, 17] width 73 height 13
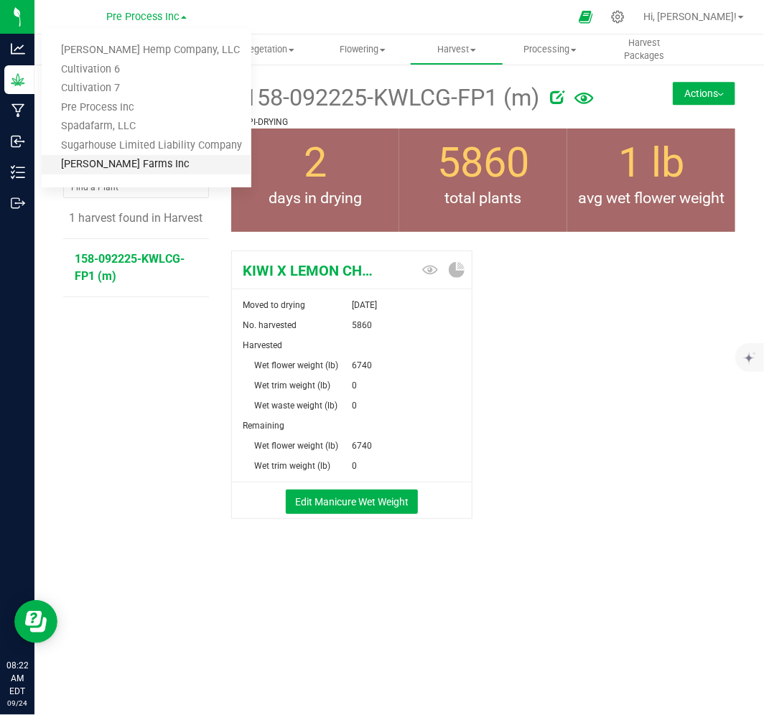
click at [148, 172] on link "[PERSON_NAME] Farms Inc" at bounding box center [147, 164] width 210 height 19
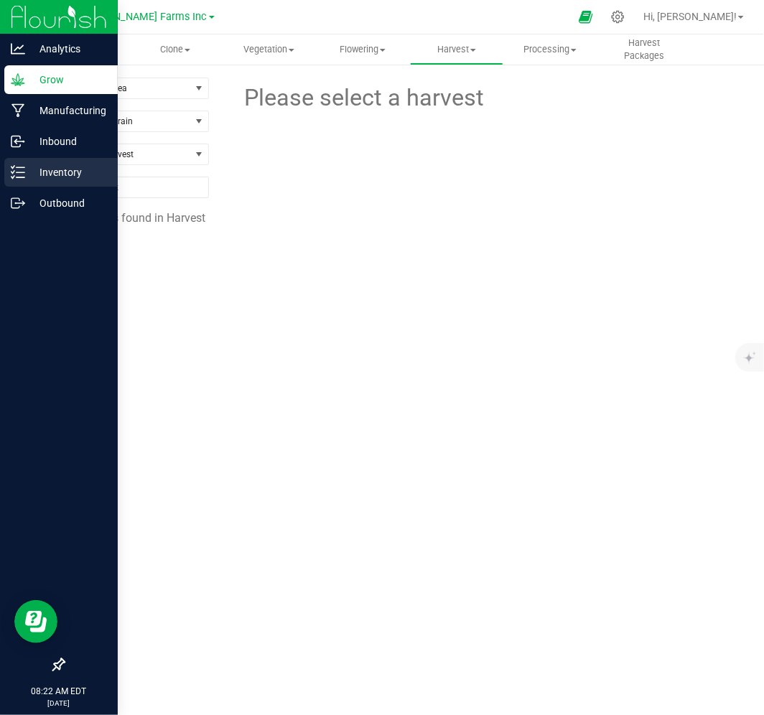
click at [62, 171] on p "Inventory" at bounding box center [68, 172] width 86 height 17
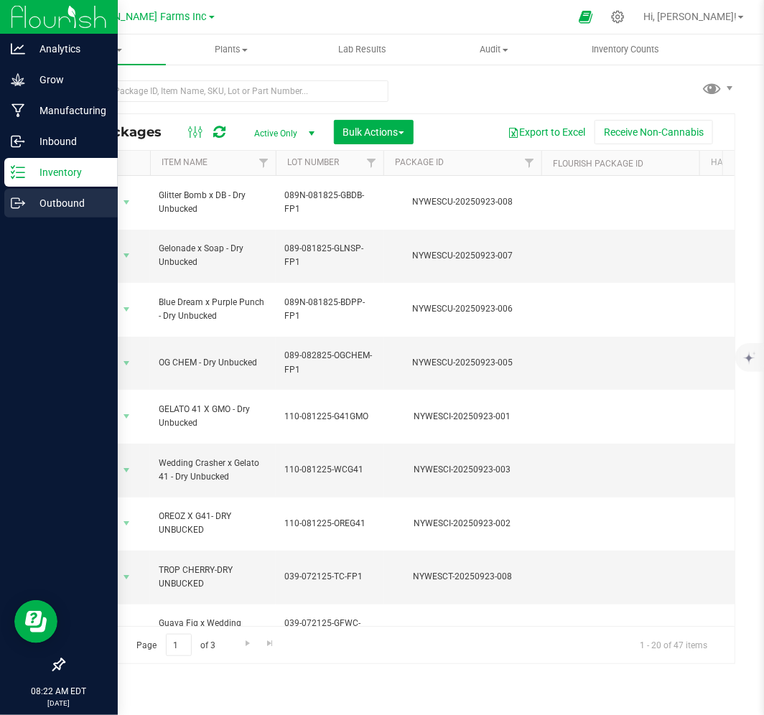
click at [65, 197] on p "Outbound" at bounding box center [68, 203] width 86 height 17
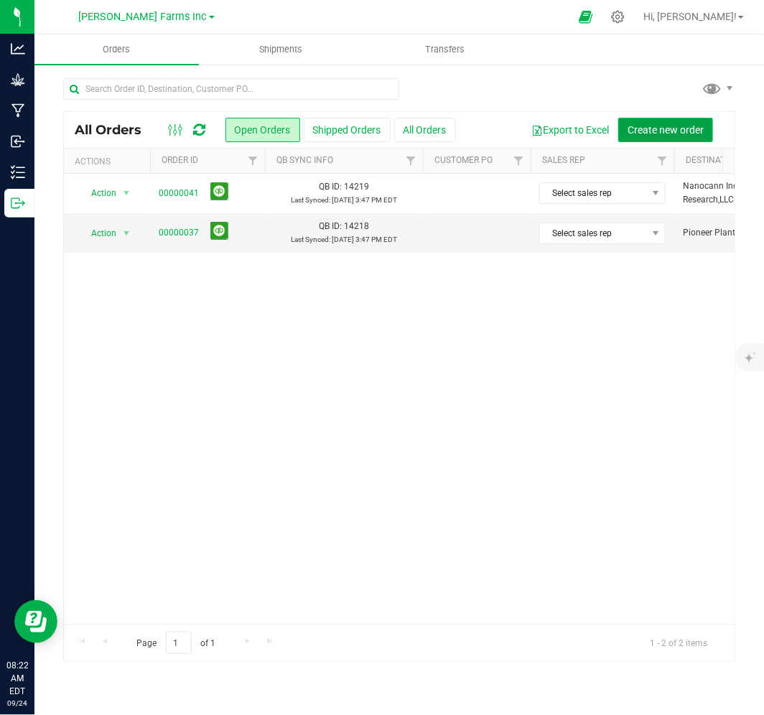
click at [684, 119] on button "Create new order" at bounding box center [665, 130] width 95 height 24
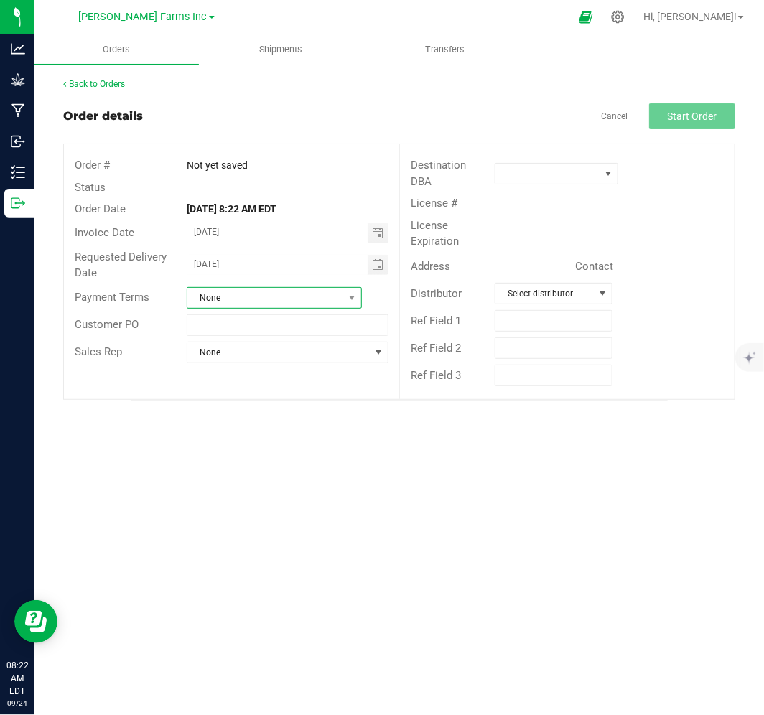
click at [292, 302] on span "None" at bounding box center [265, 298] width 156 height 20
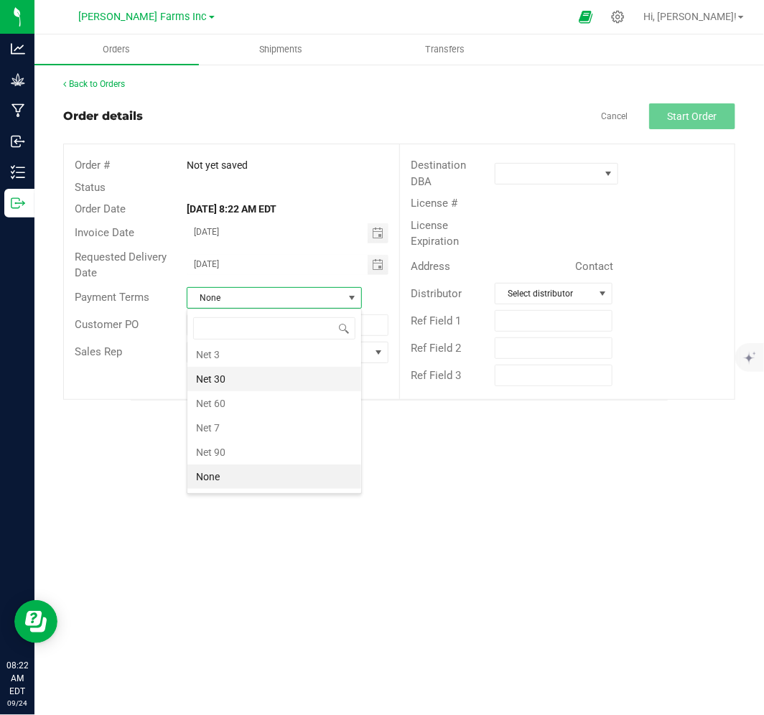
click at [274, 383] on li "Net 30" at bounding box center [274, 379] width 174 height 24
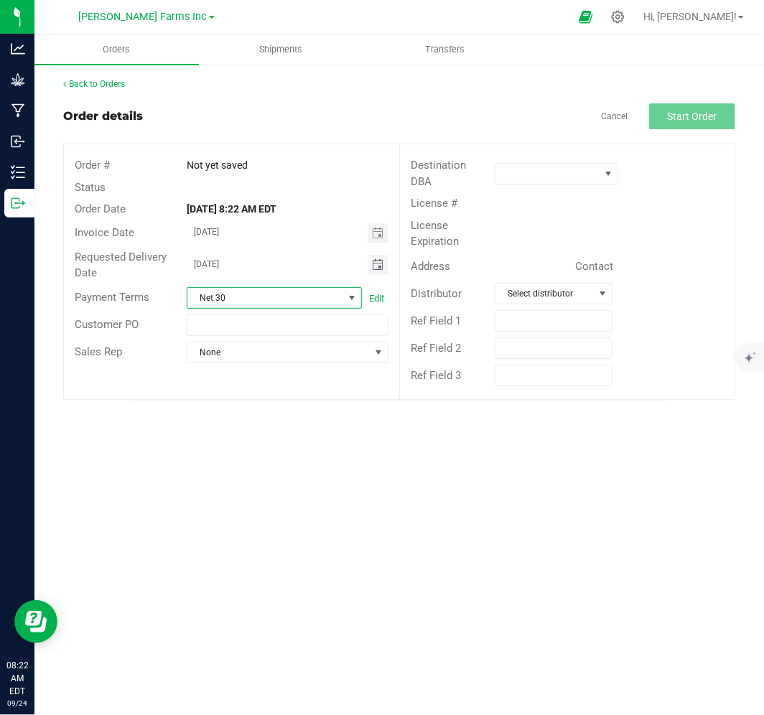
click at [374, 269] on span "Toggle calendar" at bounding box center [377, 264] width 11 height 11
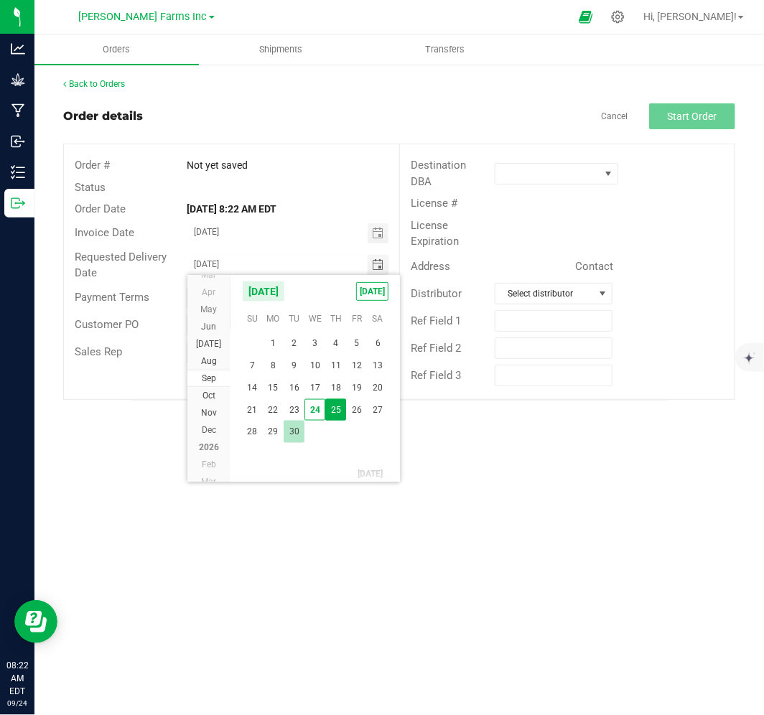
click at [291, 432] on span "30" at bounding box center [294, 432] width 21 height 22
type input "[DATE]"
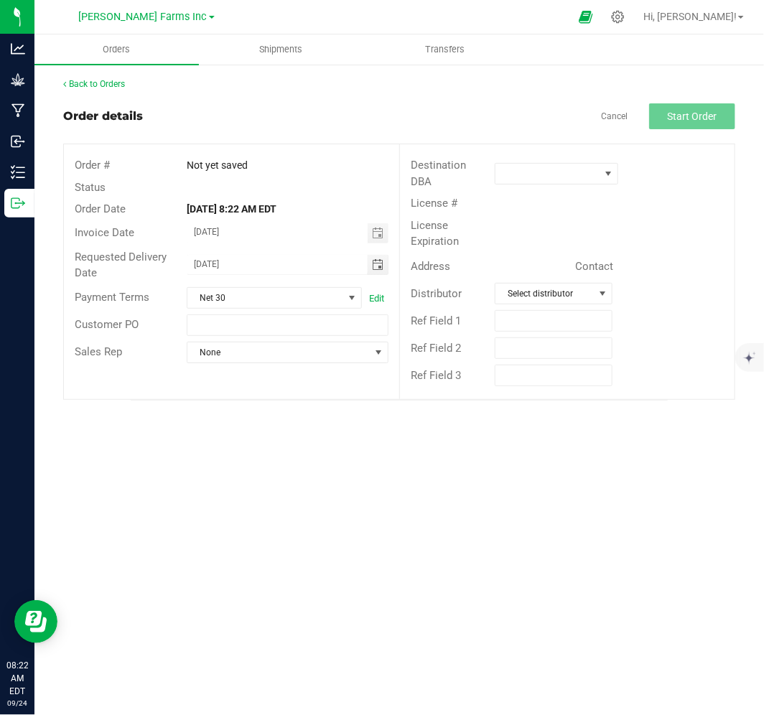
click at [320, 467] on div "Orders Shipments Transfers Back to Orders Order details Cancel Start Order Orde…" at bounding box center [399, 374] width 730 height 681
click at [579, 180] on span at bounding box center [548, 174] width 105 height 20
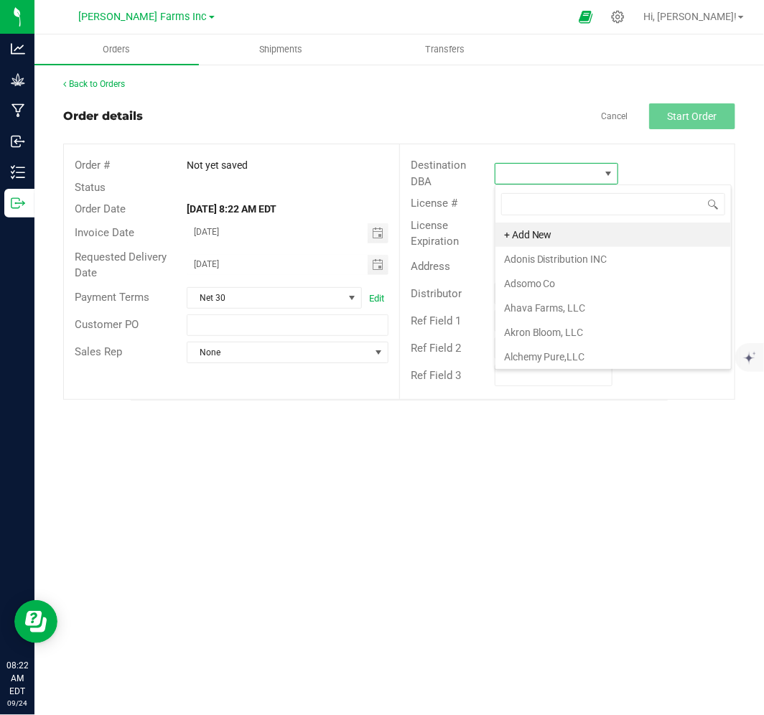
scroll to position [22, 124]
type input "HEM"
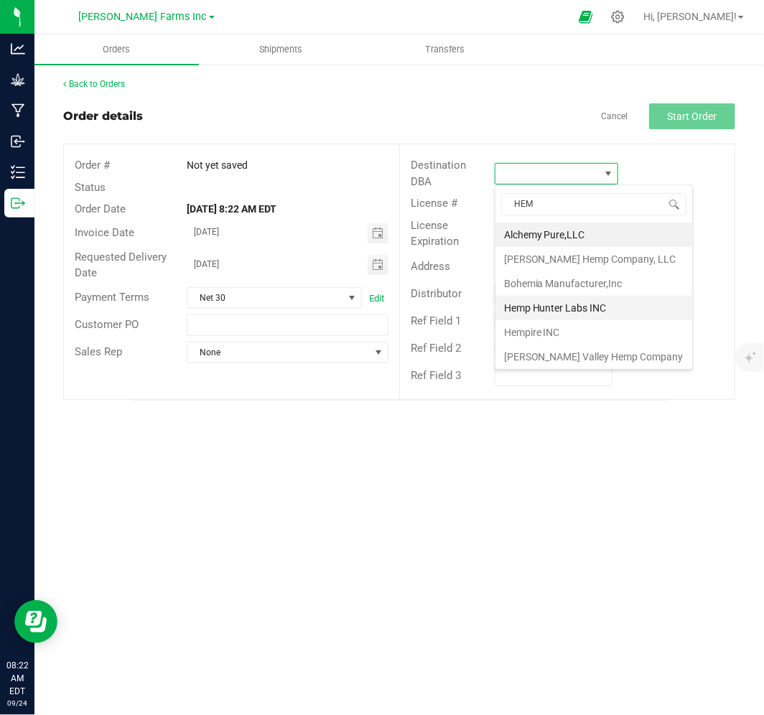
click at [572, 303] on li "Hemp Hunter Labs INC" at bounding box center [594, 308] width 197 height 24
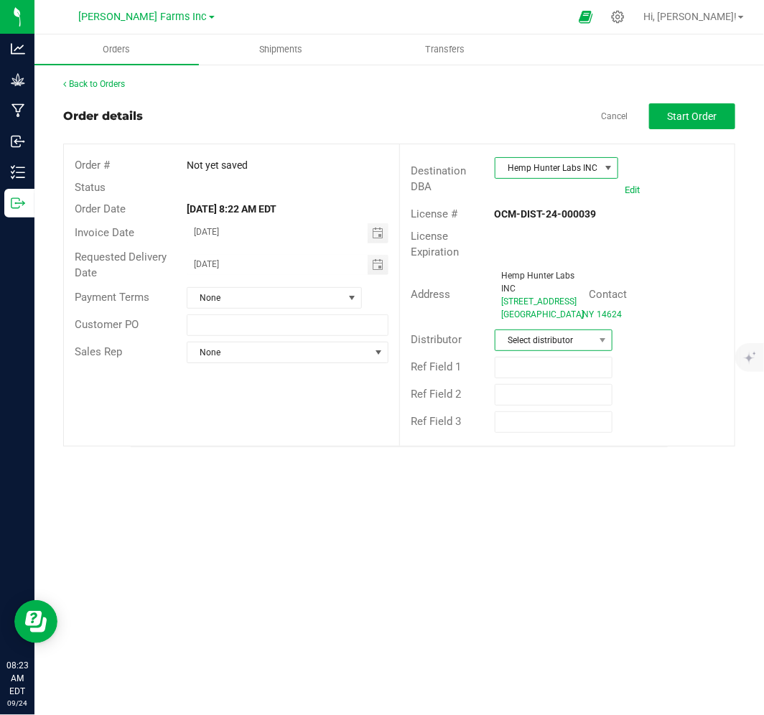
click at [533, 350] on span "Select distributor" at bounding box center [545, 340] width 98 height 20
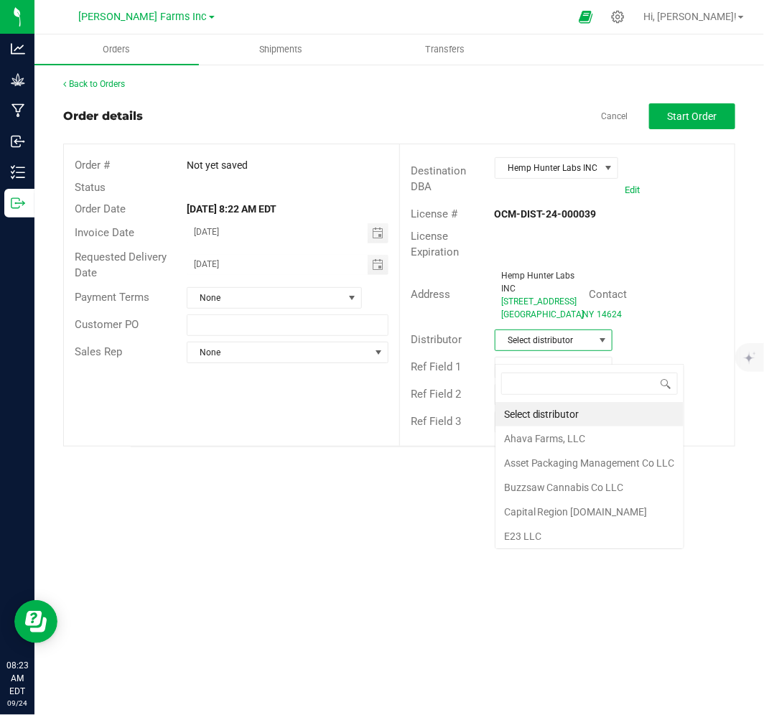
scroll to position [22, 118]
type input "HE"
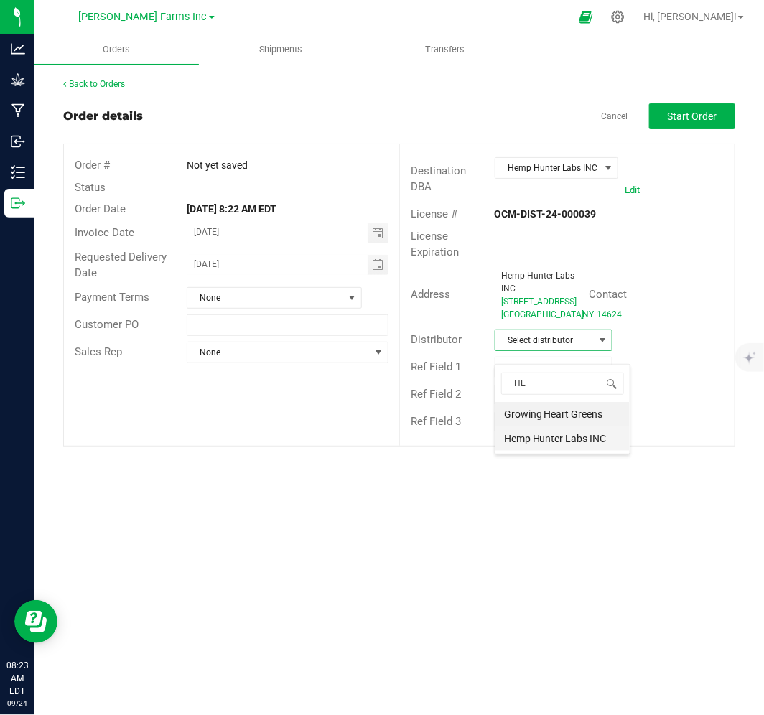
click at [529, 436] on li "Hemp Hunter Labs INC" at bounding box center [563, 439] width 134 height 24
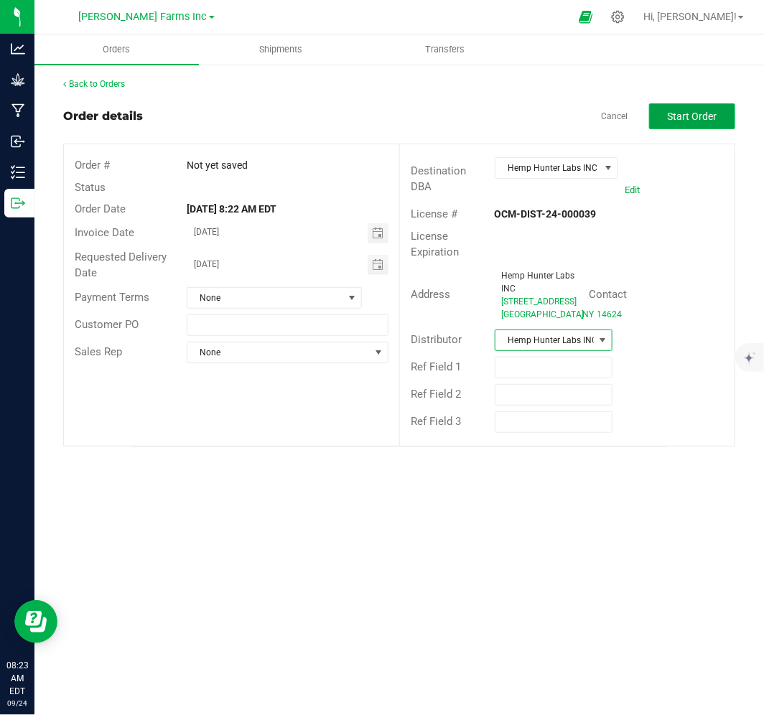
click at [697, 124] on button "Start Order" at bounding box center [692, 116] width 86 height 26
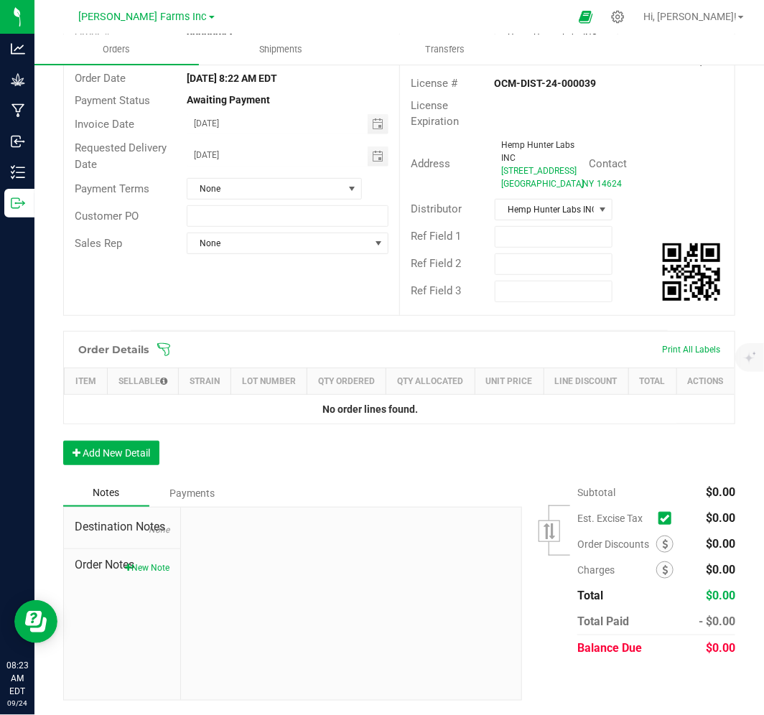
scroll to position [154, 0]
click at [144, 446] on button "Add New Detail" at bounding box center [111, 453] width 96 height 24
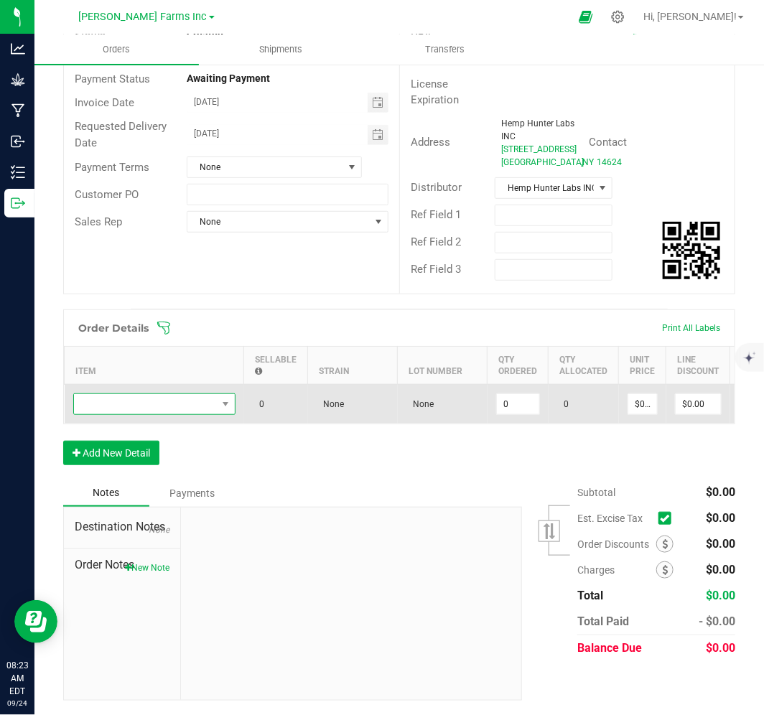
click at [144, 414] on span "NO DATA FOUND" at bounding box center [145, 404] width 143 height 20
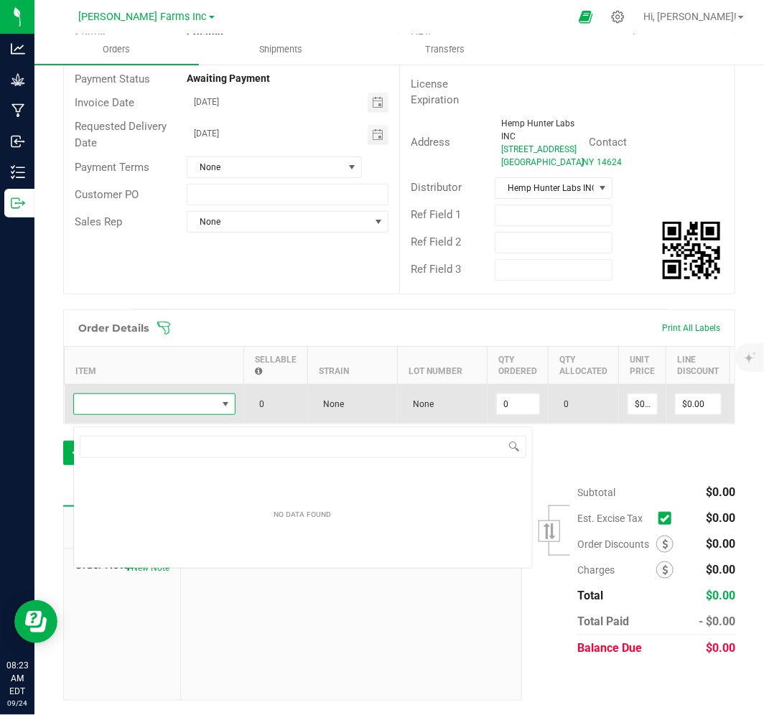
scroll to position [22, 162]
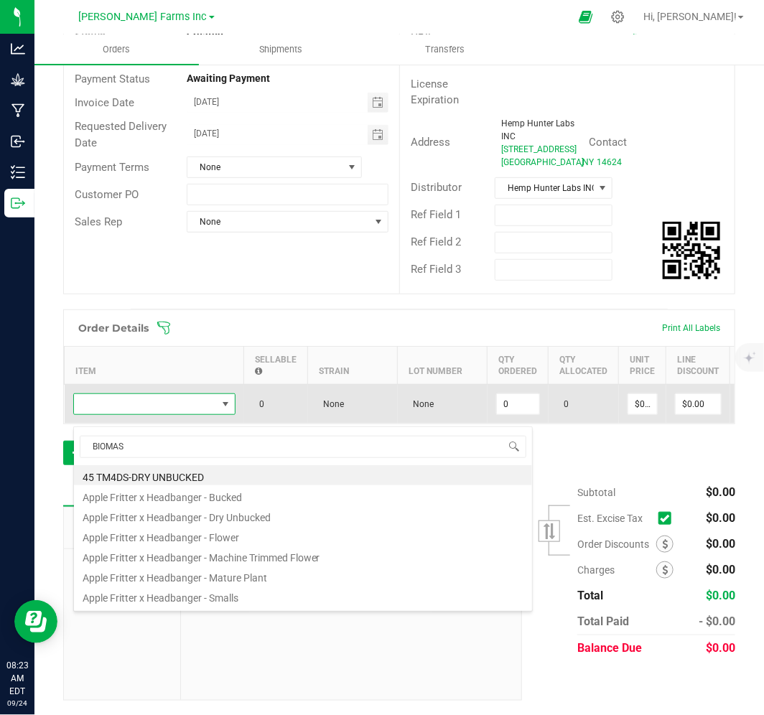
type input "BIOMASS"
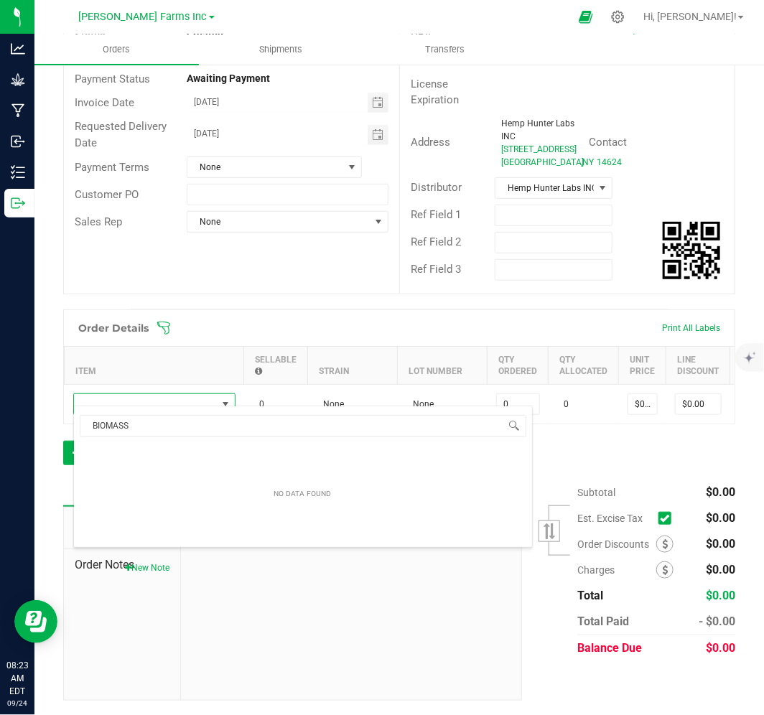
scroll to position [176, 0]
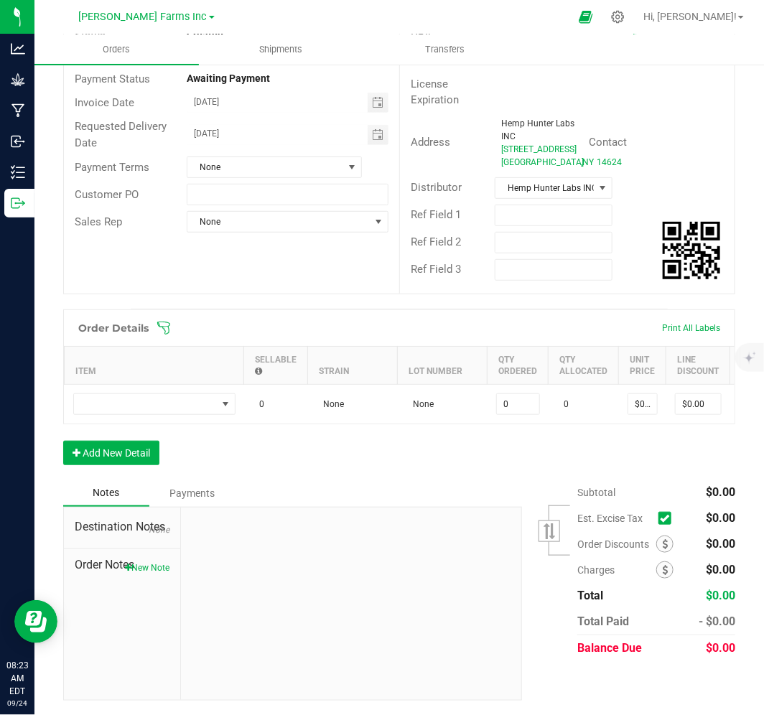
click at [680, 463] on div "Order Details Print All Labels Item Sellable Strain Lot Number Qty Ordered Qty …" at bounding box center [399, 395] width 672 height 170
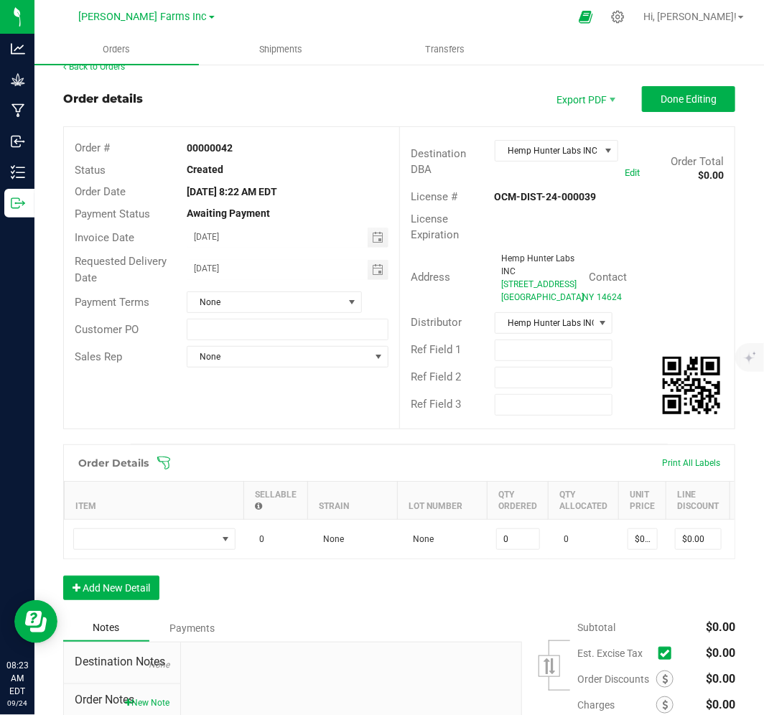
scroll to position [17, 0]
click at [677, 108] on button "Done Editing" at bounding box center [688, 100] width 93 height 26
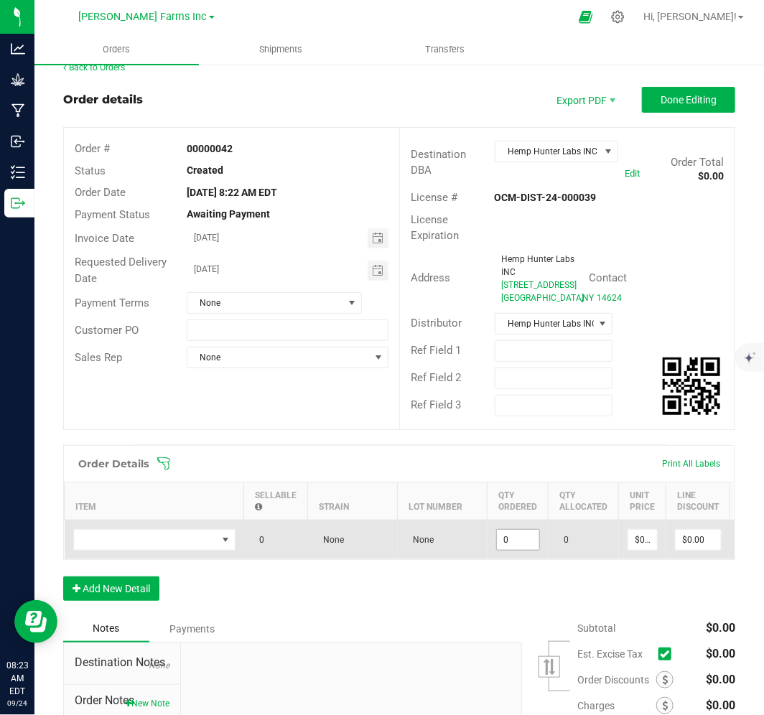
click at [511, 544] on input "0" at bounding box center [518, 540] width 42 height 20
type input "1000"
click at [646, 550] on input "0" at bounding box center [642, 540] width 29 height 20
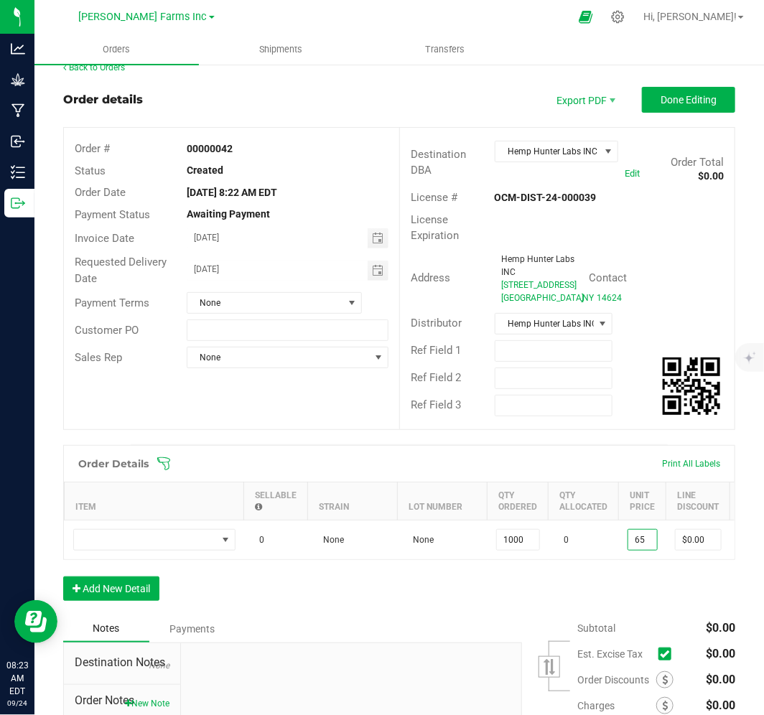
type input "$65.00000"
type input "$65,000.00"
click at [626, 594] on div "Order Details Print All Labels Item Sellable Strain Lot Number Qty Ordered Qty …" at bounding box center [399, 530] width 672 height 170
click at [683, 110] on button "Done Editing" at bounding box center [688, 100] width 93 height 26
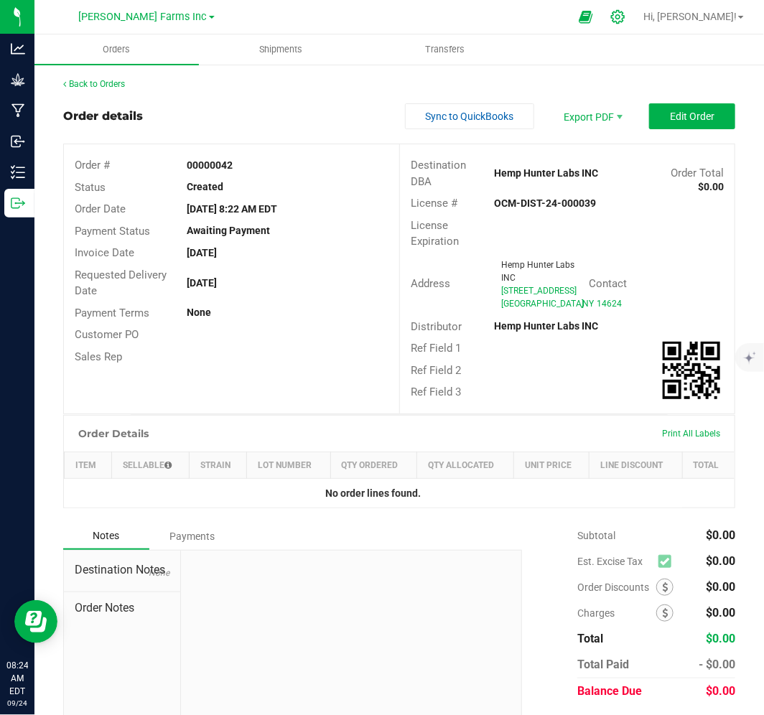
click at [626, 16] on icon at bounding box center [617, 16] width 15 height 15
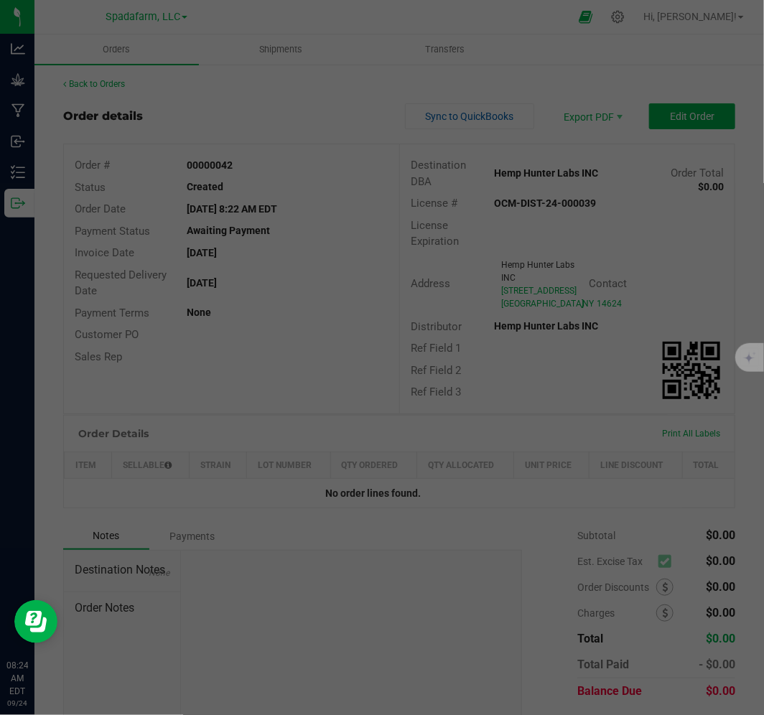
click at [663, 11] on div at bounding box center [382, 357] width 764 height 715
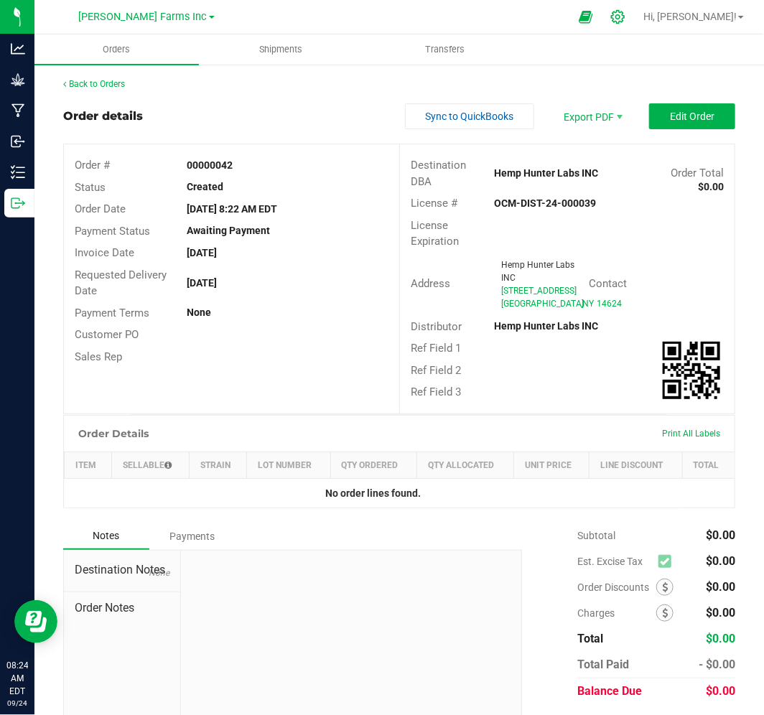
click at [626, 16] on icon at bounding box center [617, 16] width 15 height 15
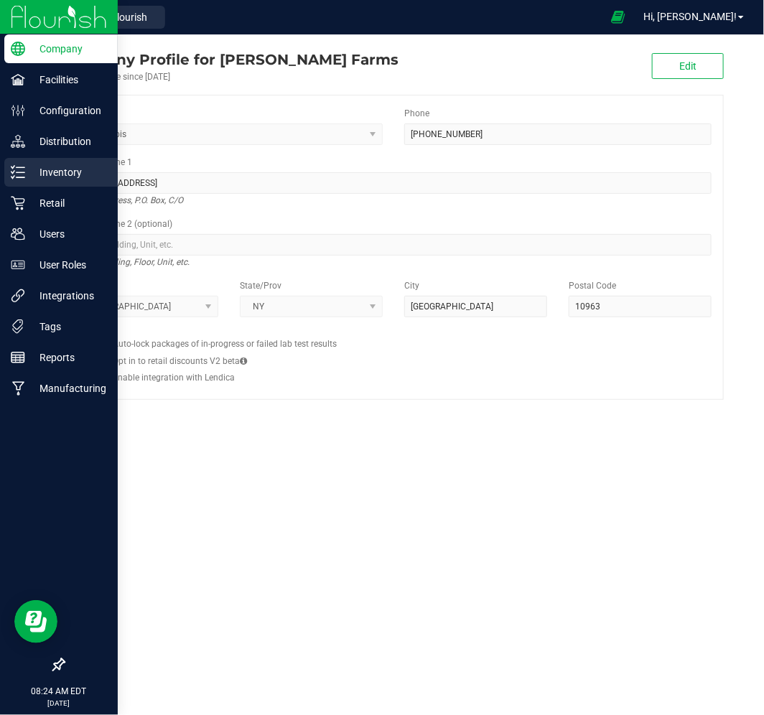
click at [50, 175] on p "Inventory" at bounding box center [68, 172] width 86 height 17
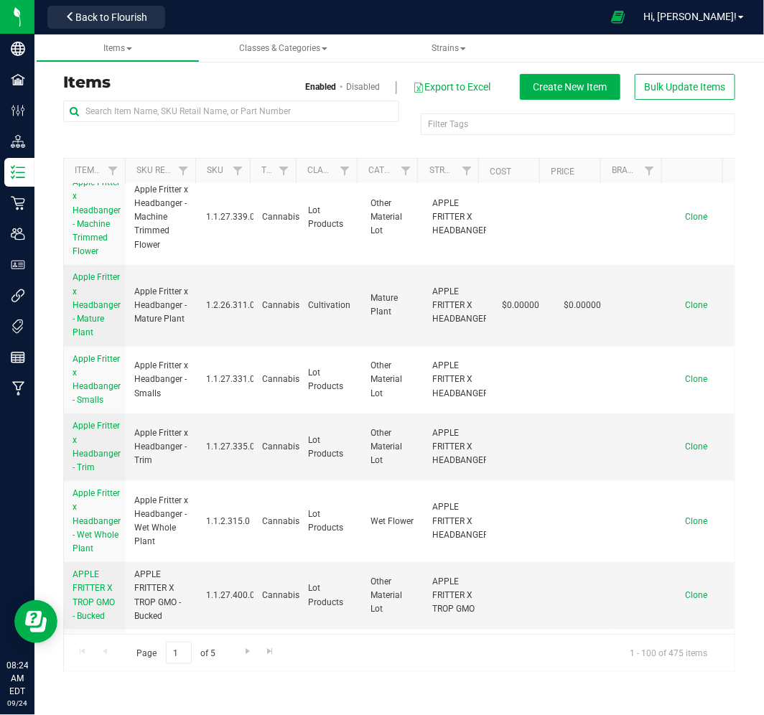
scroll to position [319, 0]
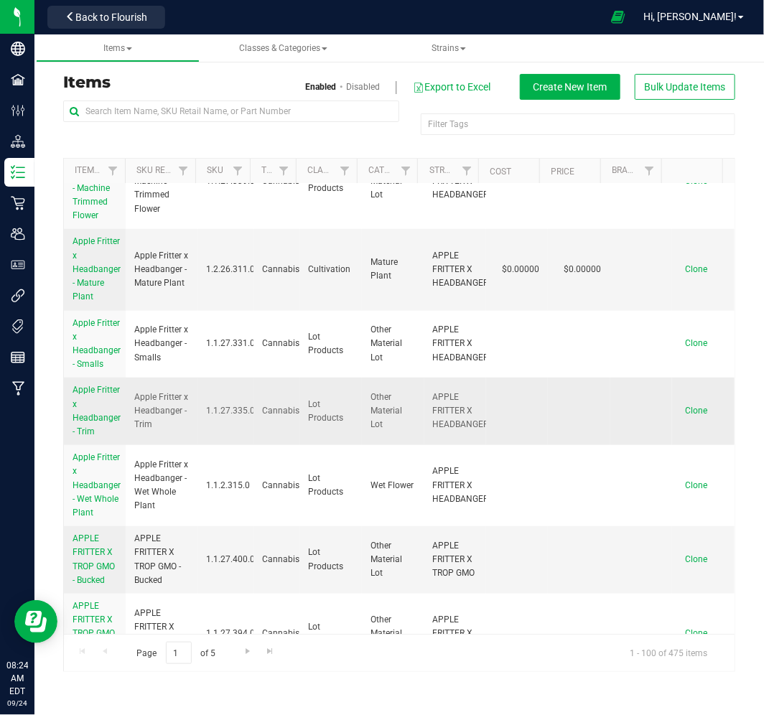
click at [687, 411] on span "Clone" at bounding box center [696, 411] width 22 height 10
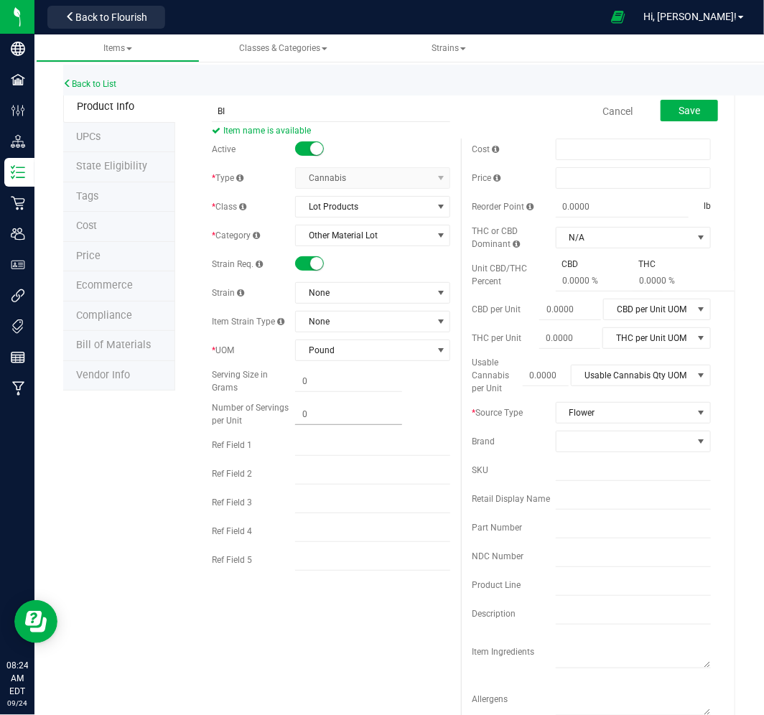
type input "B"
type input "MIX-BIOMASS"
click at [345, 292] on span "None" at bounding box center [364, 293] width 136 height 20
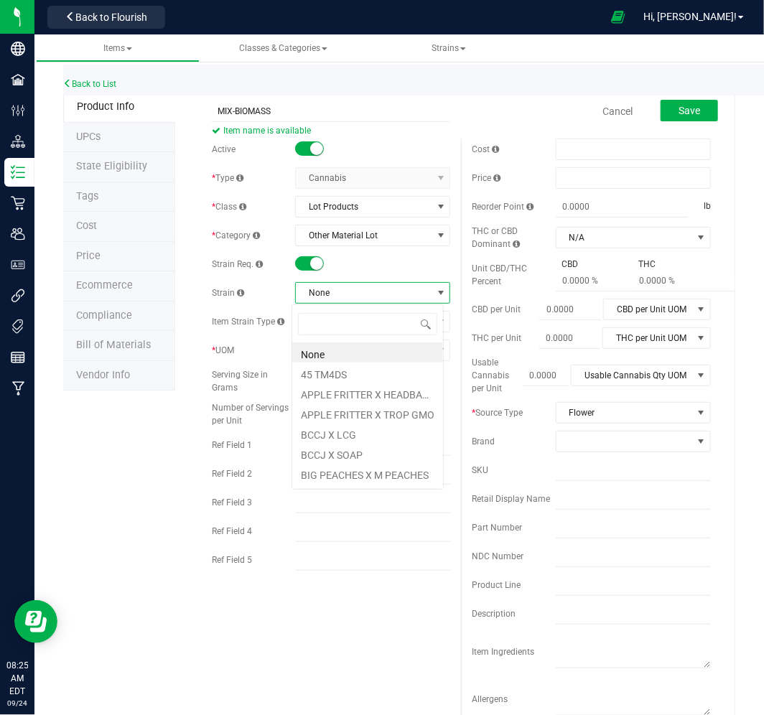
scroll to position [22, 152]
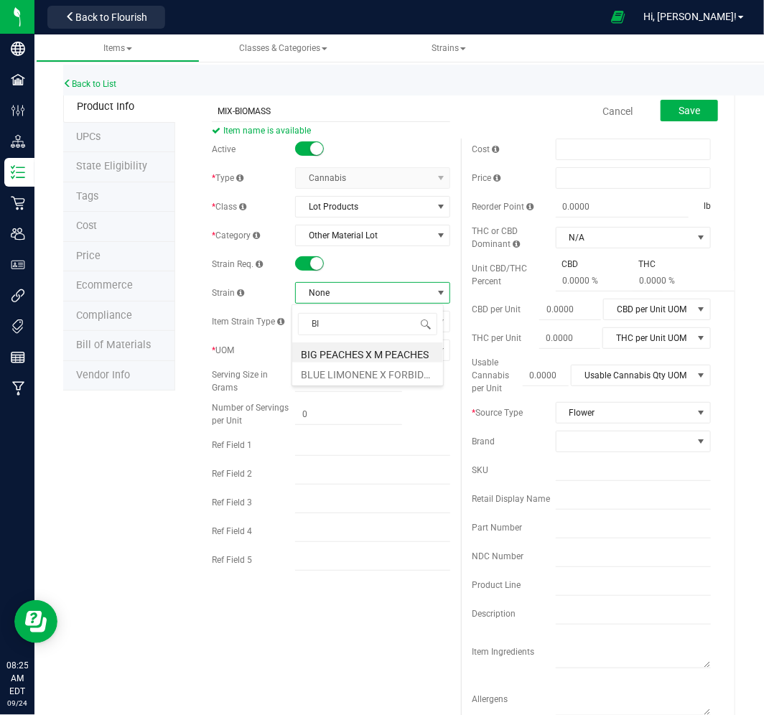
type input "B"
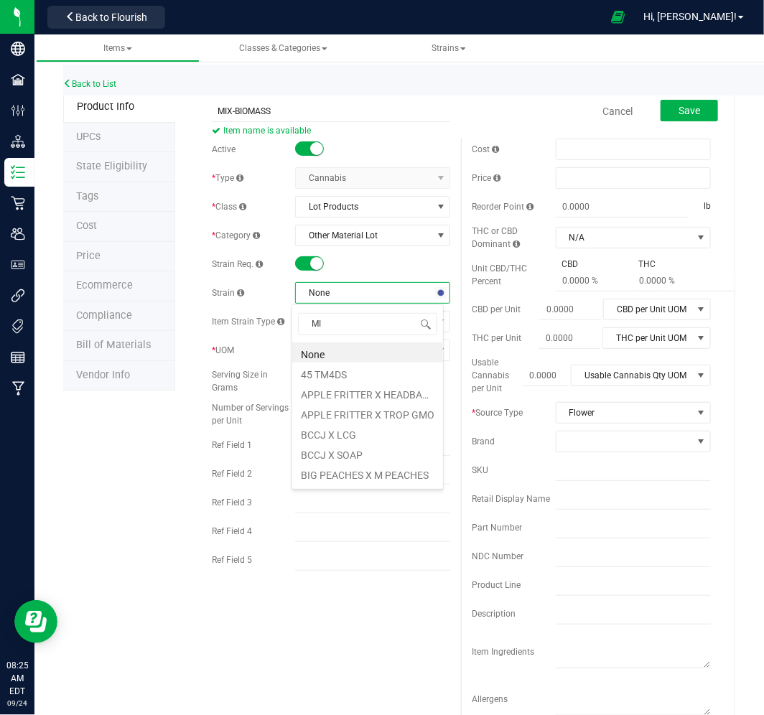
type input "MIX"
click at [347, 348] on li "MIX" at bounding box center [367, 353] width 151 height 20
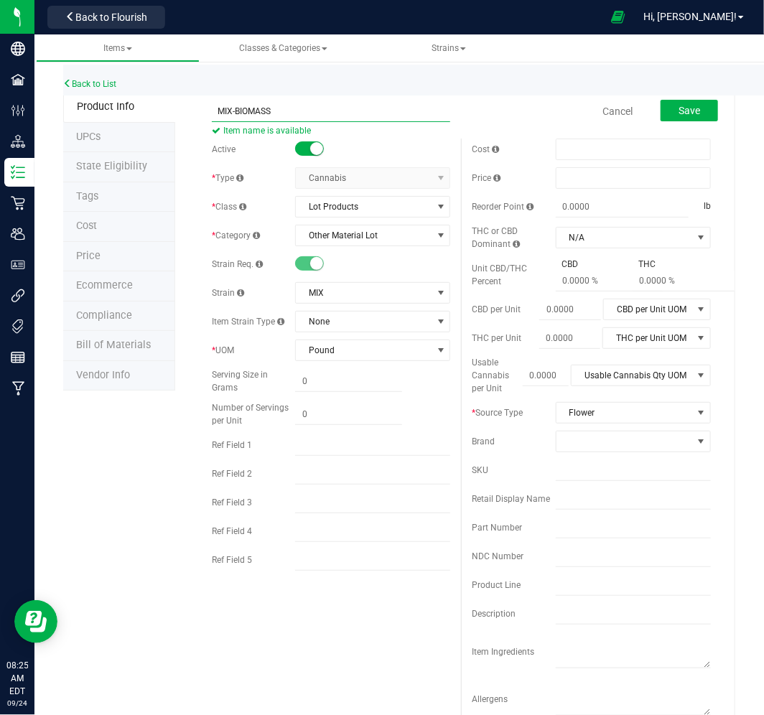
drag, startPoint x: 232, startPoint y: 103, endPoint x: 211, endPoint y: 103, distance: 20.8
click at [212, 103] on input "MIX-BIOMASS" at bounding box center [331, 112] width 239 height 22
type input "ASSORTED-BIOMASS"
click at [686, 116] on button "Save" at bounding box center [689, 111] width 57 height 22
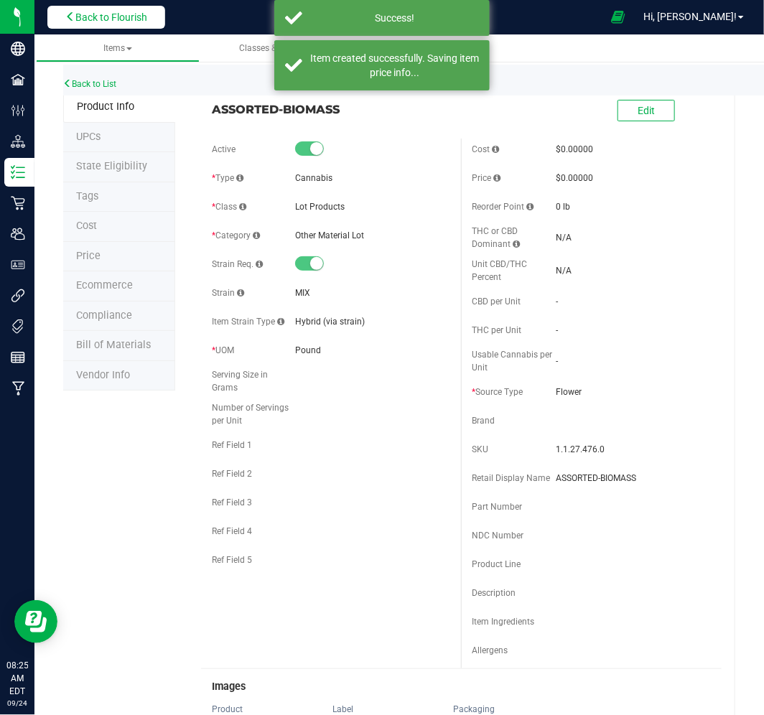
click at [113, 18] on span "Back to Flourish" at bounding box center [111, 16] width 72 height 11
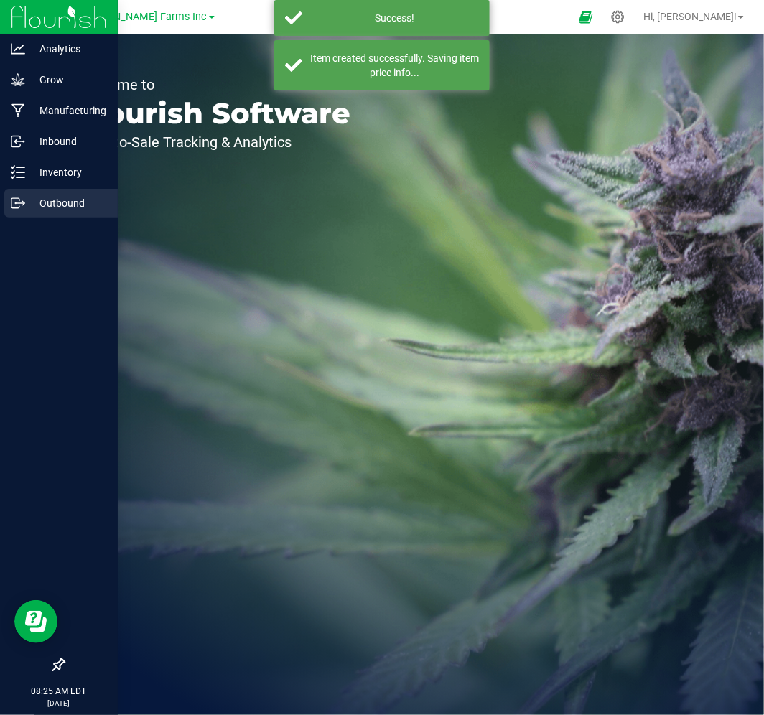
click at [60, 200] on p "Outbound" at bounding box center [68, 203] width 86 height 17
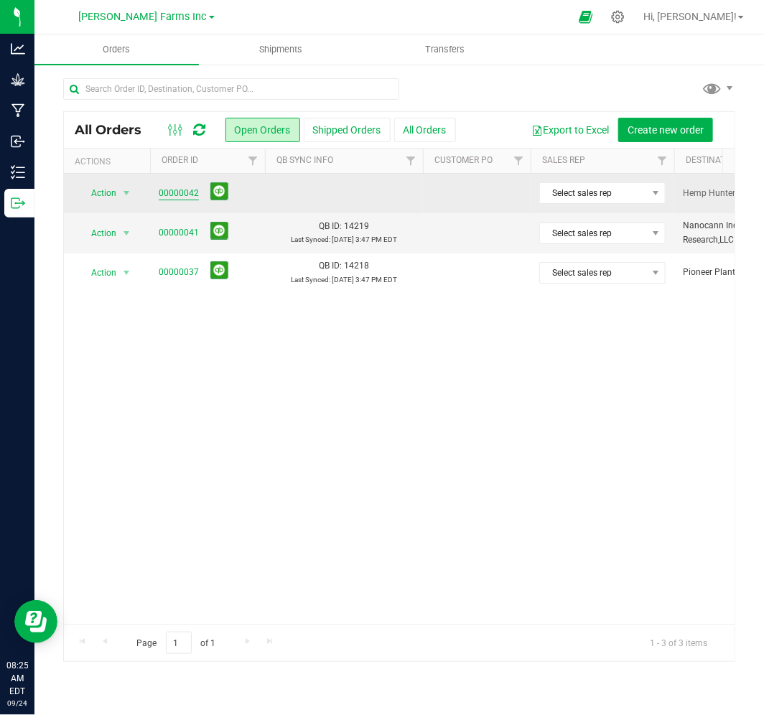
click at [177, 196] on link "00000042" at bounding box center [179, 194] width 40 height 14
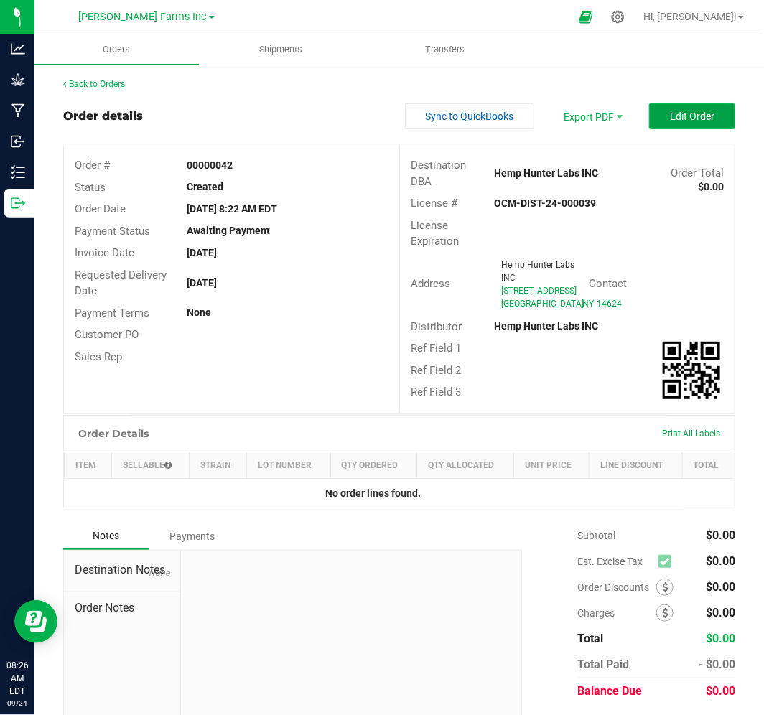
click at [670, 112] on span "Edit Order" at bounding box center [692, 116] width 45 height 11
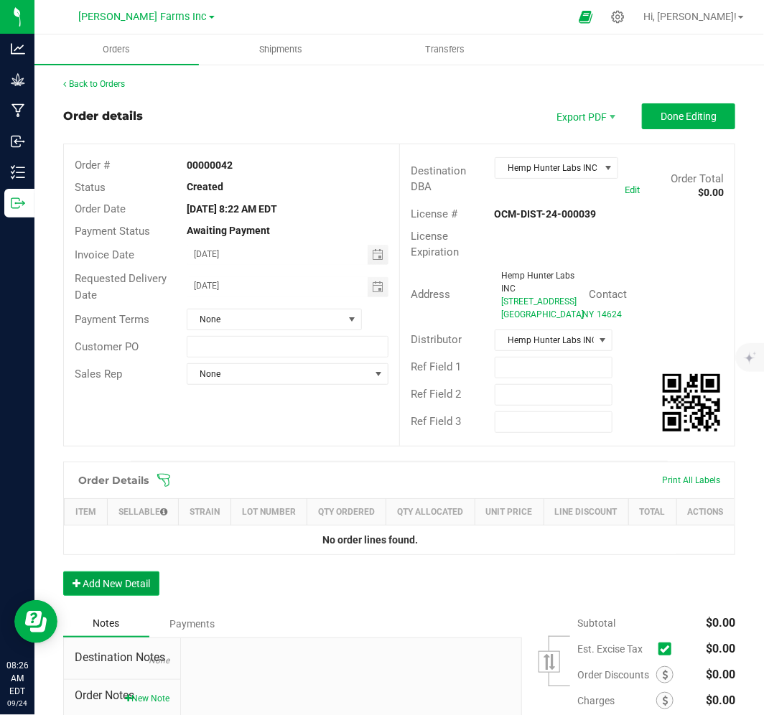
click at [126, 596] on button "Add New Detail" at bounding box center [111, 584] width 96 height 24
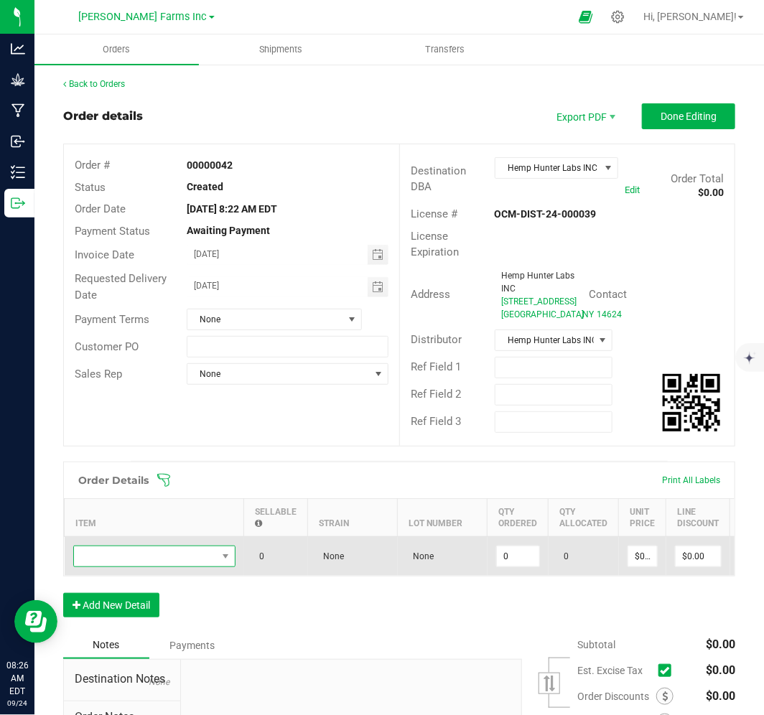
click at [214, 567] on span "NO DATA FOUND" at bounding box center [145, 557] width 143 height 20
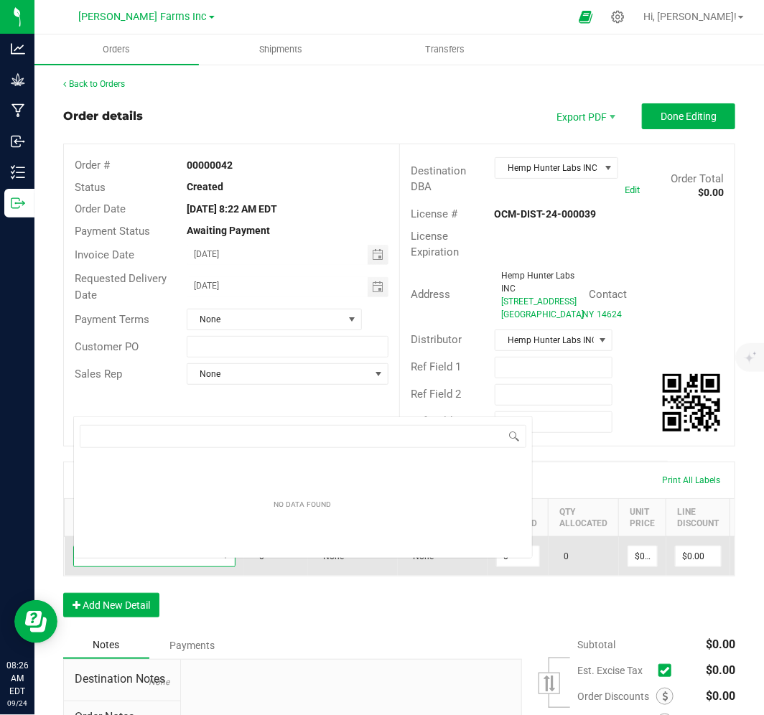
scroll to position [22, 162]
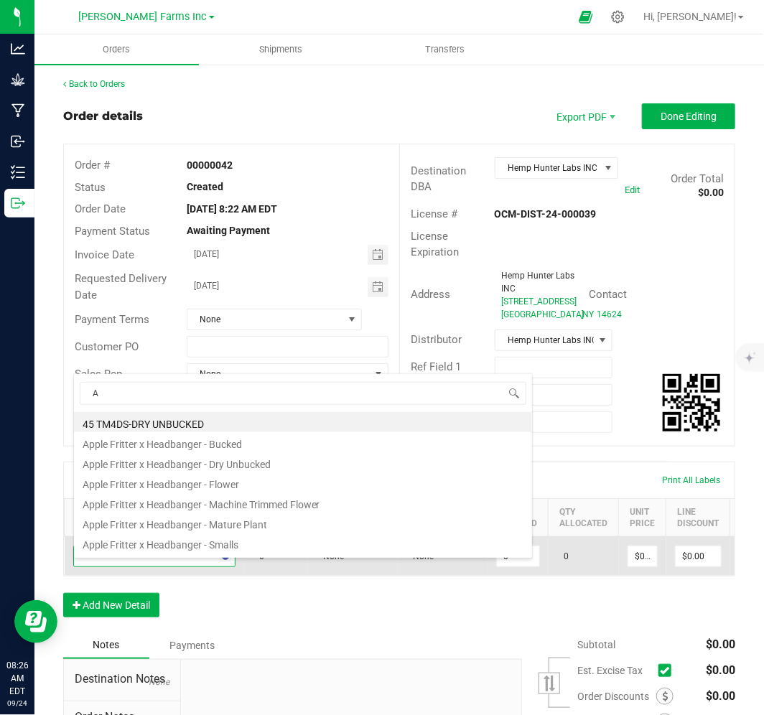
type input "AS"
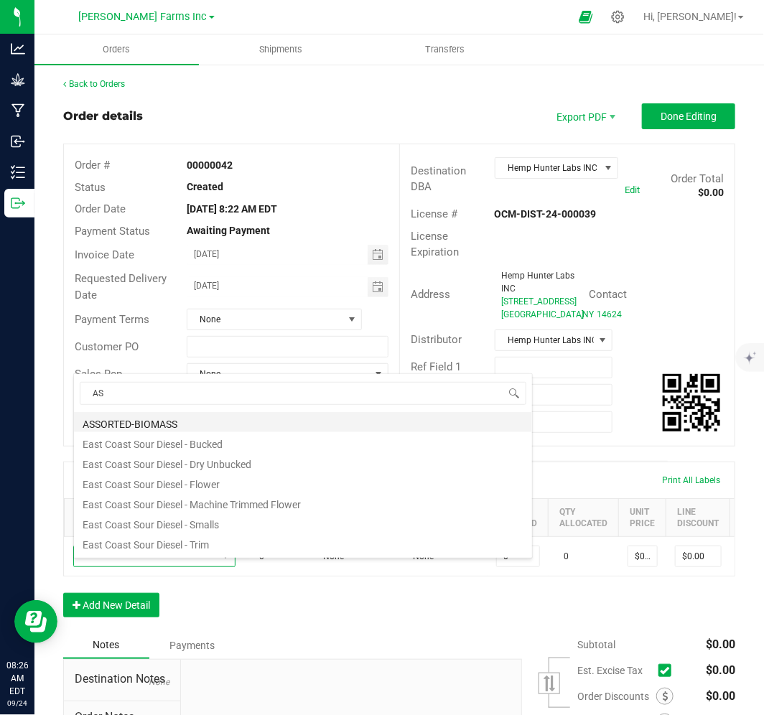
click at [177, 420] on li "ASSORTED-BIOMASS" at bounding box center [303, 422] width 458 height 20
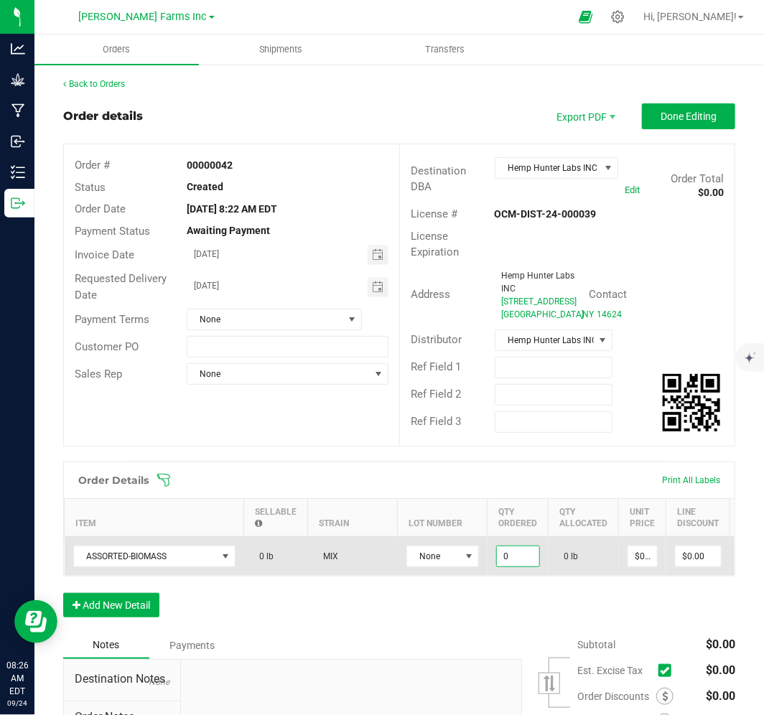
click at [518, 567] on input "0" at bounding box center [518, 557] width 42 height 20
type input "1000.0000 lb"
type input "0"
click at [643, 567] on input "0" at bounding box center [642, 557] width 29 height 20
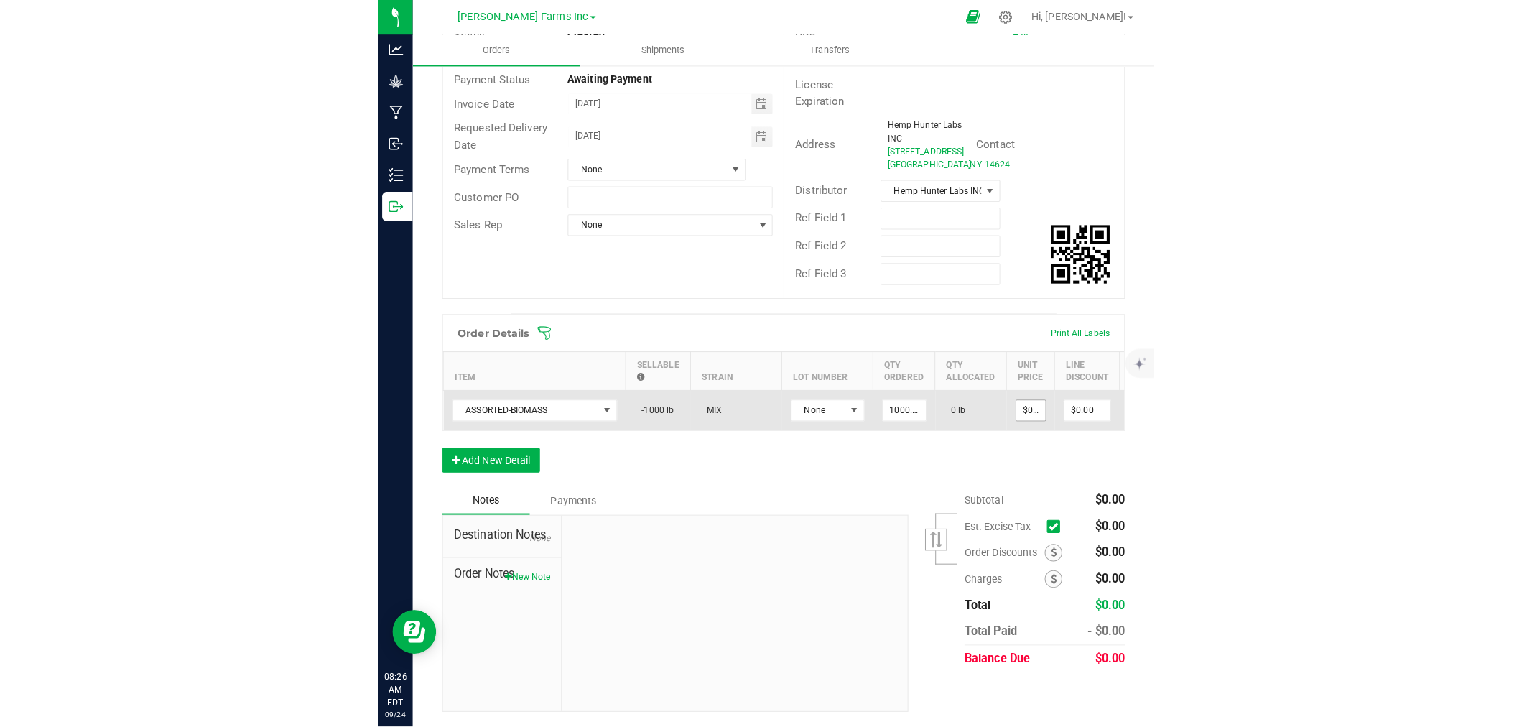
scroll to position [176, 0]
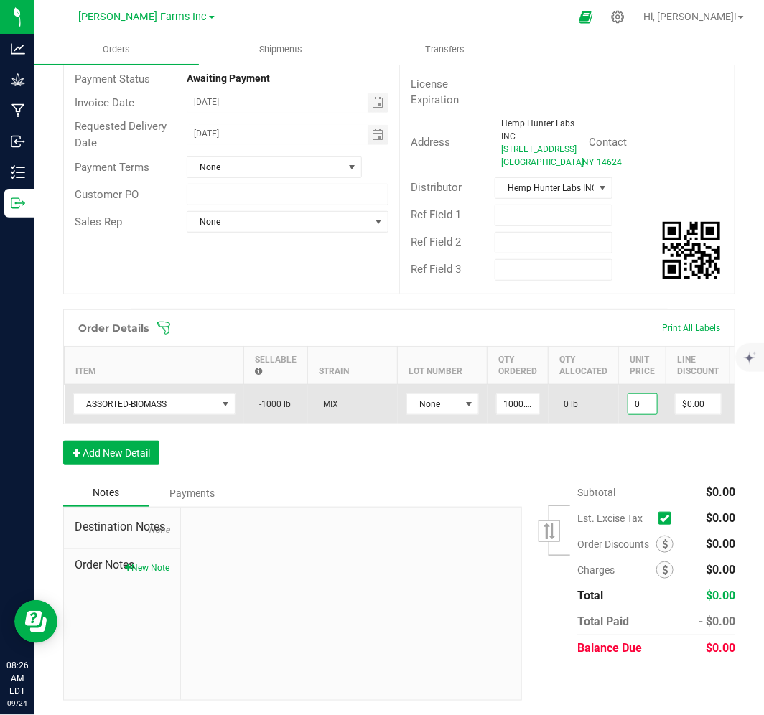
click at [643, 400] on input "0" at bounding box center [642, 404] width 29 height 20
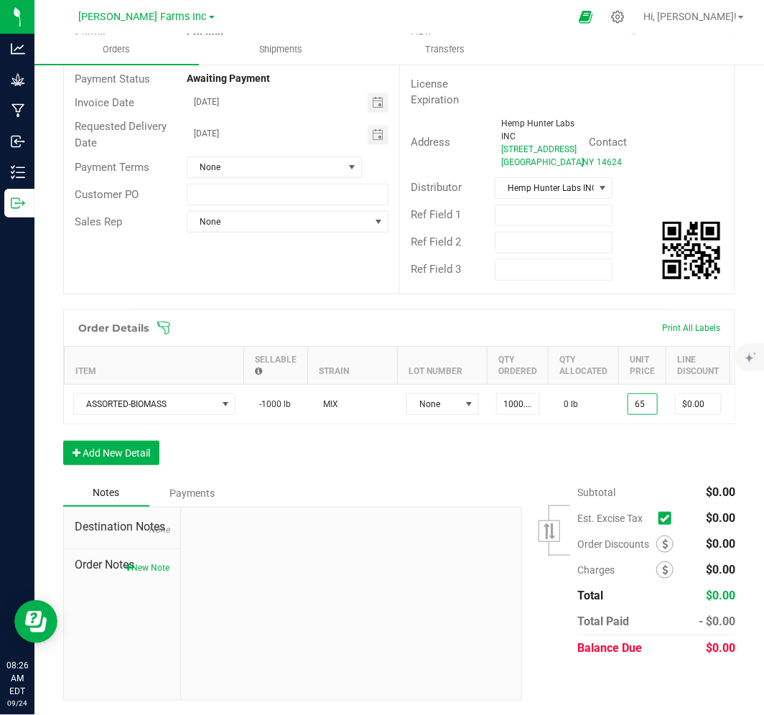
type input "$65.00000"
type input "$65,000.00"
click at [641, 429] on div "Order Details Print All Labels Item Sellable Strain Lot Number Qty Ordered Qty …" at bounding box center [399, 395] width 672 height 170
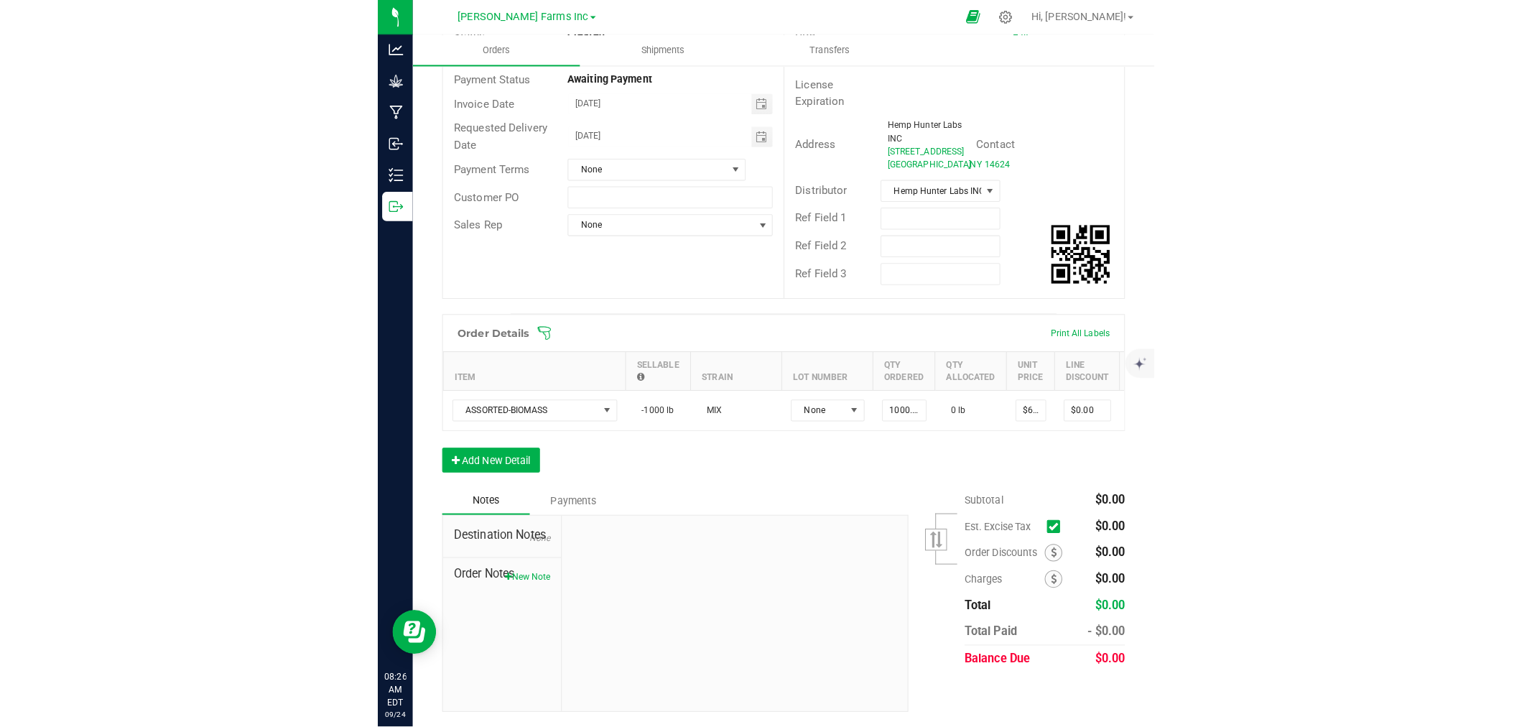
scroll to position [81, 0]
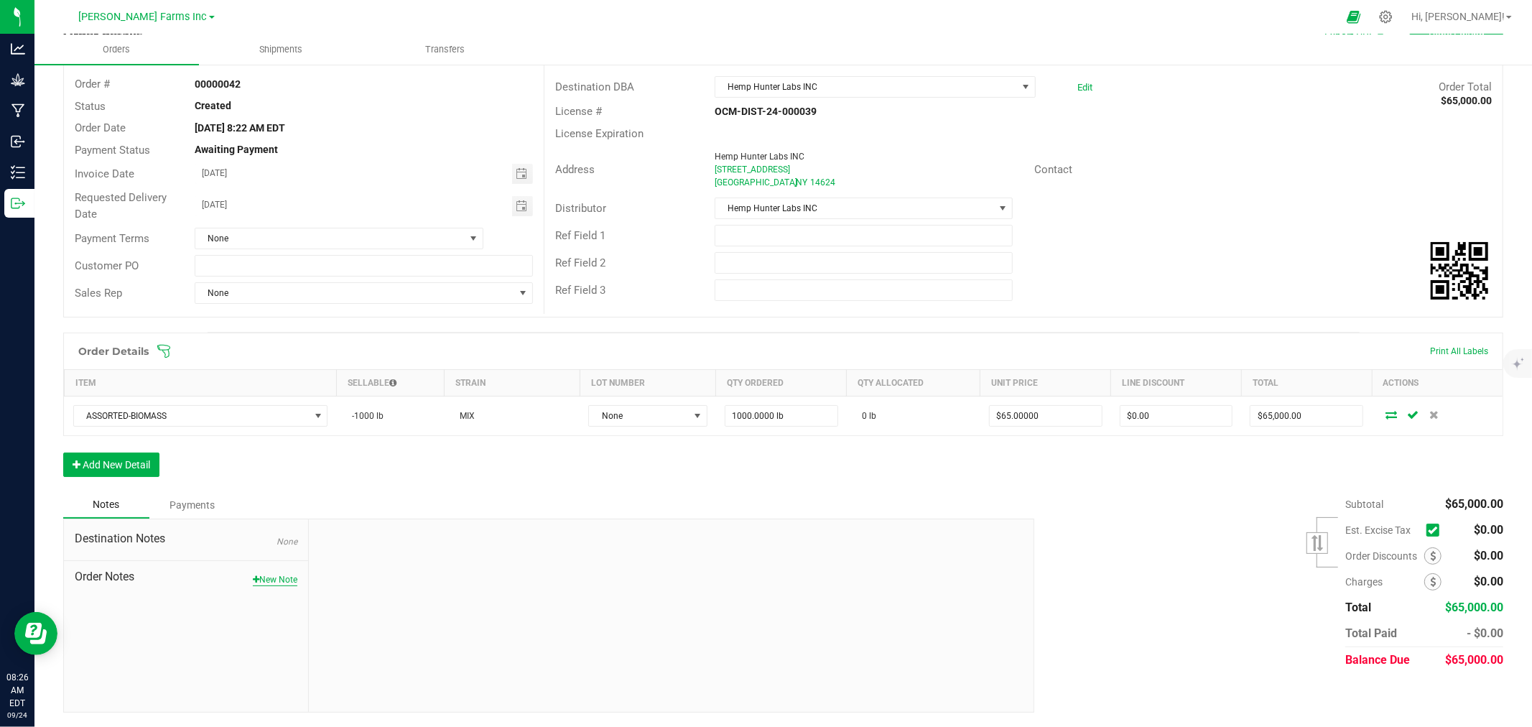
click at [271, 580] on button "New Note" at bounding box center [275, 579] width 45 height 13
click at [370, 577] on input "Note Title" at bounding box center [671, 579] width 702 height 22
type input "payment terms"
click at [339, 630] on textarea "* Note" at bounding box center [671, 645] width 702 height 57
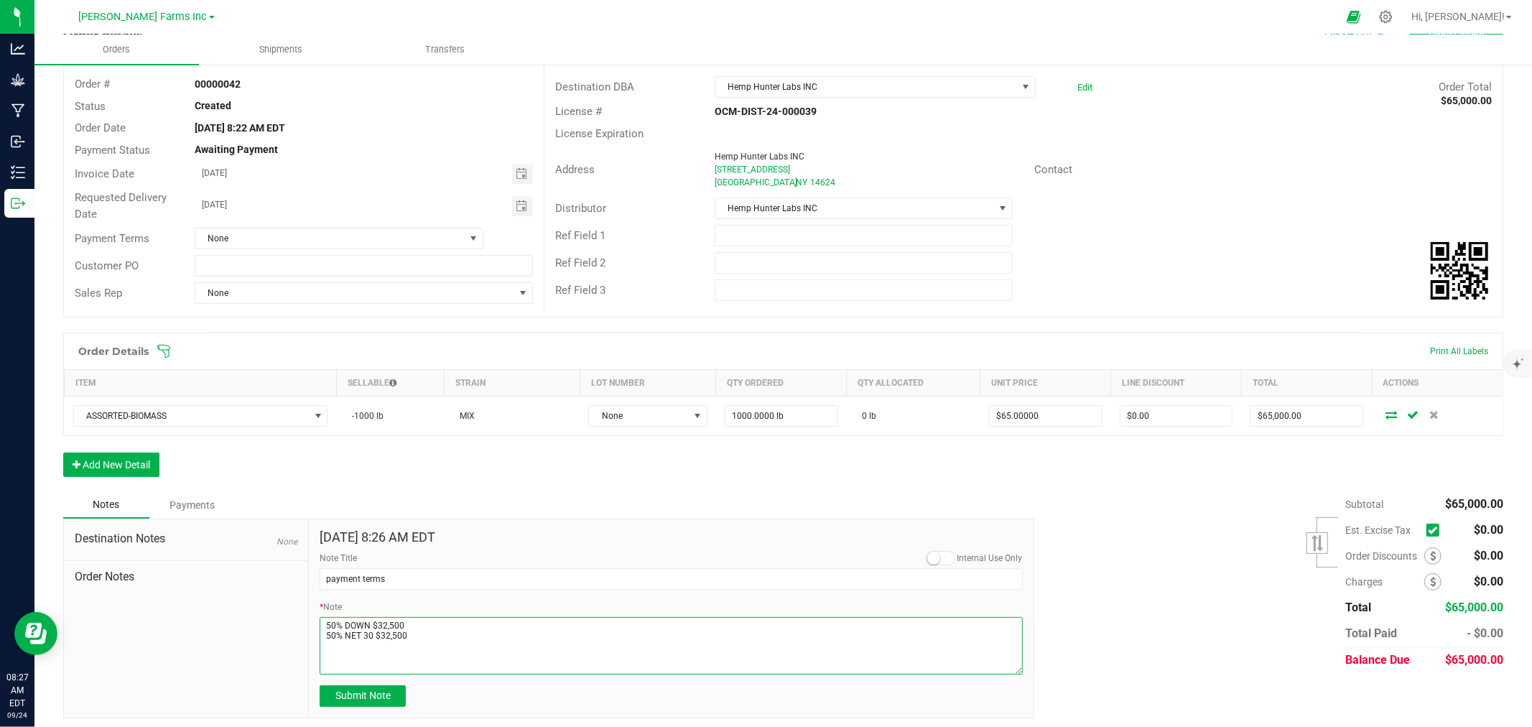
click at [435, 622] on textarea "* Note" at bounding box center [671, 645] width 702 height 57
click at [424, 642] on textarea "* Note" at bounding box center [671, 645] width 702 height 57
type textarea "50% DOWN $32,500 DUE DATE 09-30-25 50% NET 30 $32,500 DUE DATE 10-30-25"
click at [386, 700] on span "Submit Note" at bounding box center [362, 694] width 55 height 11
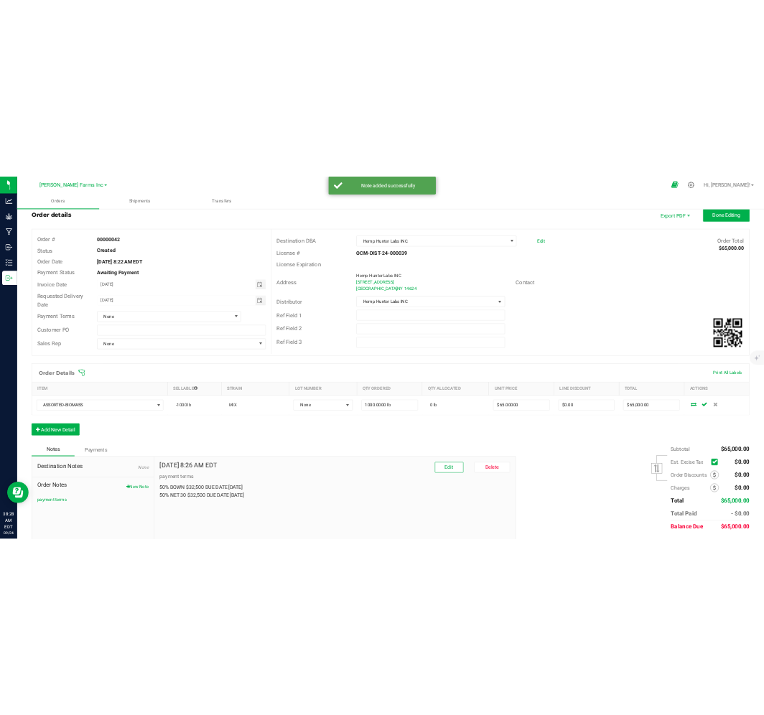
scroll to position [0, 0]
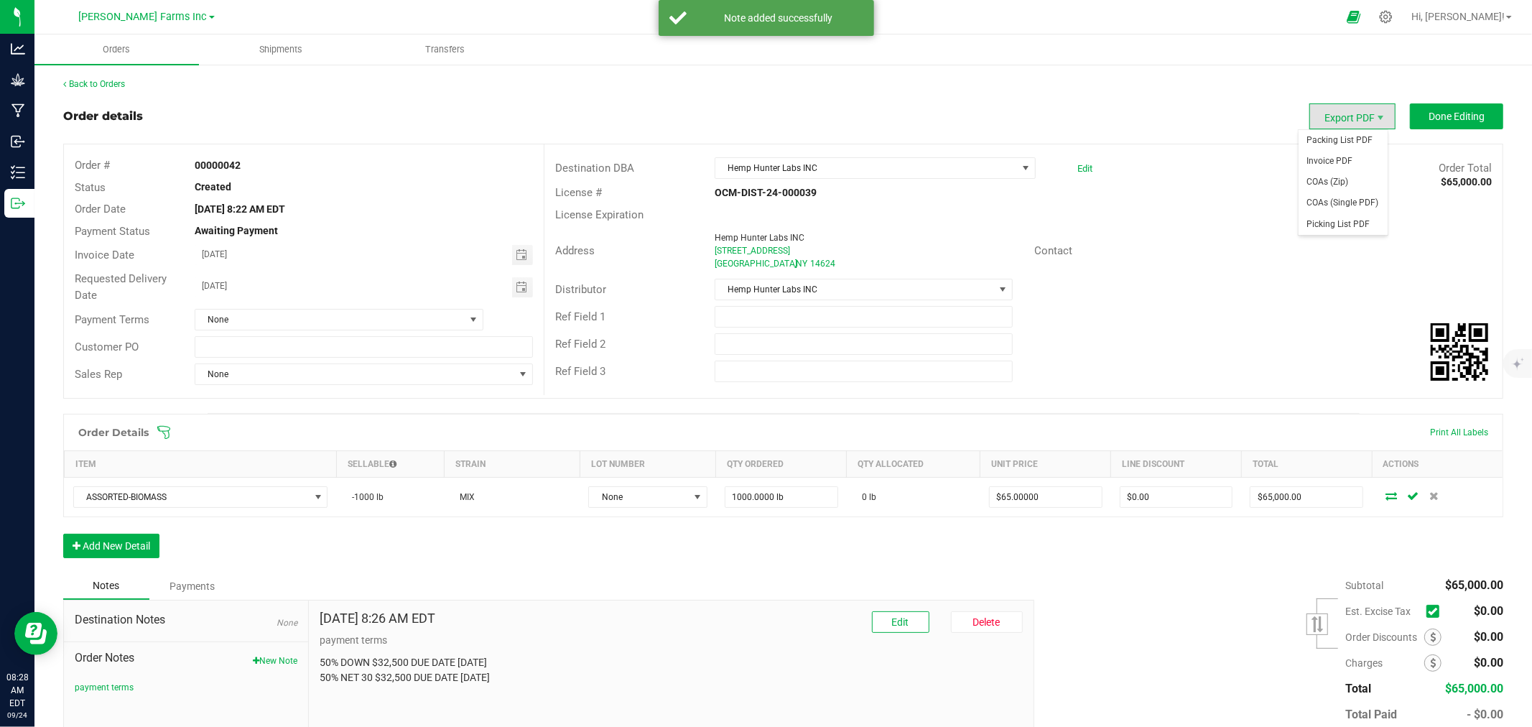
click at [763, 118] on span "Export PDF" at bounding box center [1352, 116] width 86 height 26
click at [763, 154] on span "Invoice PDF" at bounding box center [1342, 161] width 89 height 21
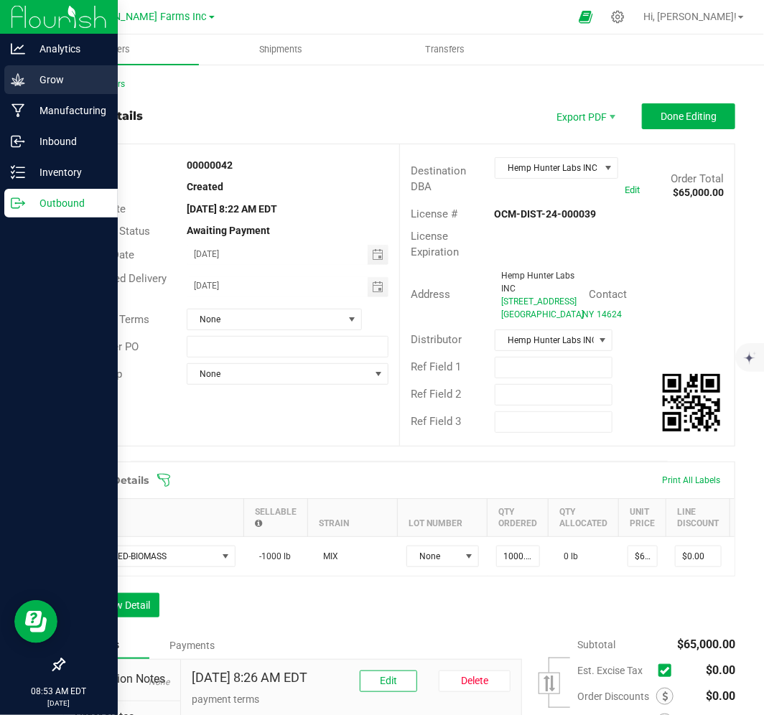
click at [37, 75] on p "Grow" at bounding box center [68, 79] width 86 height 17
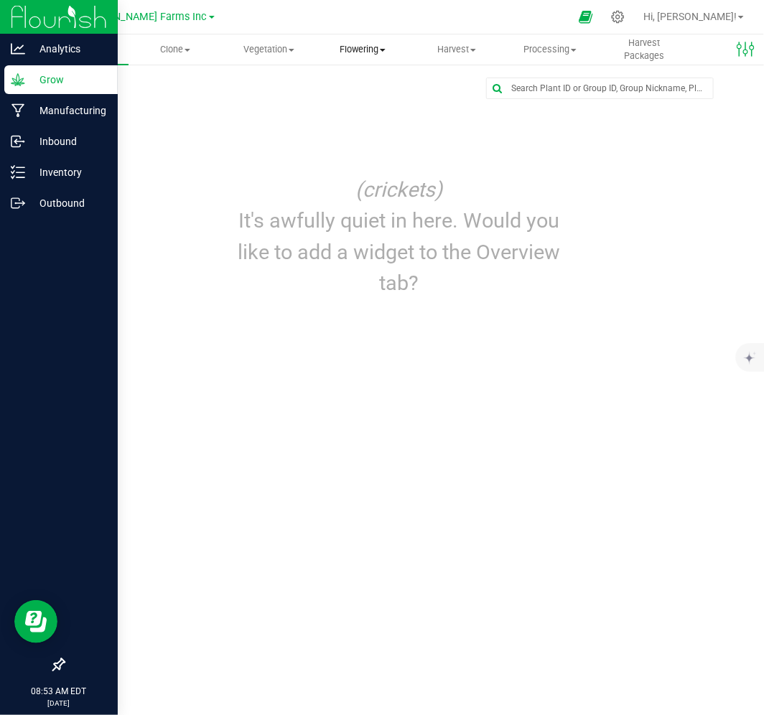
click at [357, 37] on uib-tab-heading "Flowering Create harvest Flowering groups Flowering plants Apply to plants" at bounding box center [363, 49] width 93 height 29
click at [360, 105] on span "Flowering groups" at bounding box center [375, 104] width 119 height 12
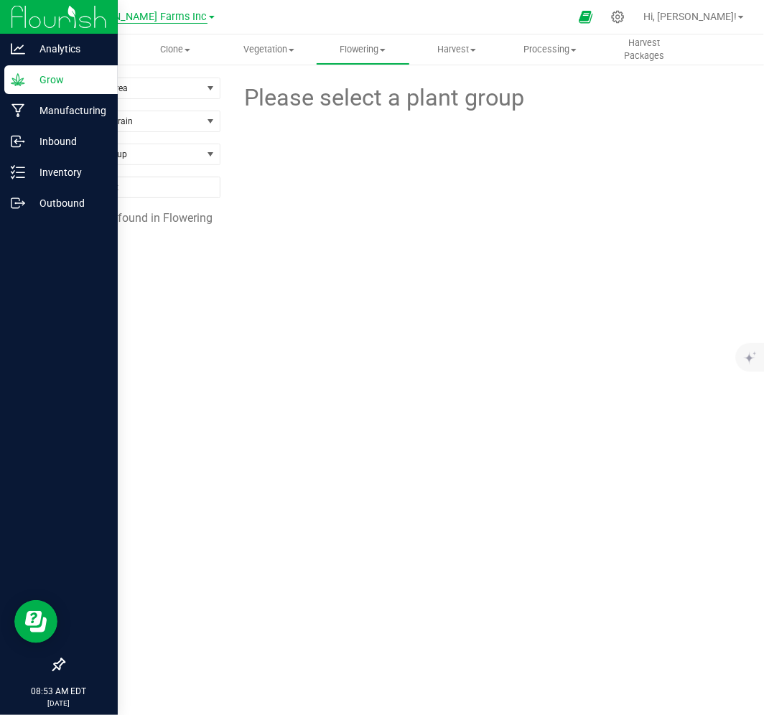
click at [161, 11] on span "[PERSON_NAME] Farms Inc" at bounding box center [143, 17] width 129 height 13
click at [116, 112] on link "Pre Process Inc" at bounding box center [147, 107] width 210 height 19
click at [162, 284] on span "158-071125-KWLCG" at bounding box center [129, 288] width 106 height 14
